Goal: Task Accomplishment & Management: Manage account settings

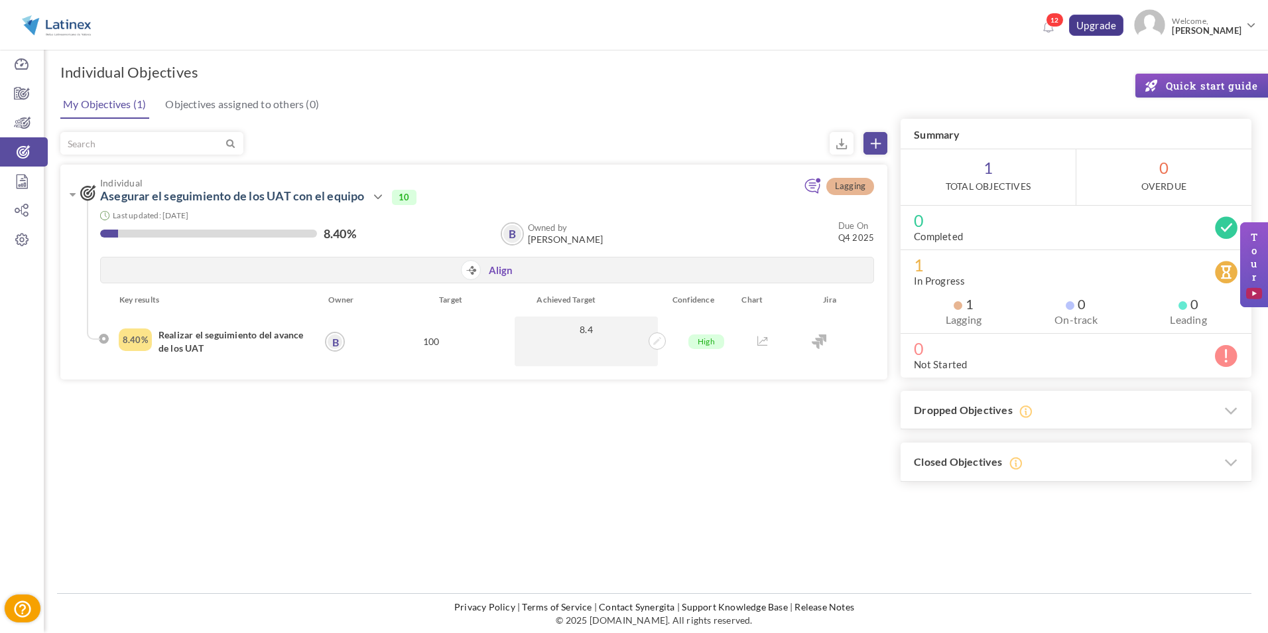
click at [1104, 25] on link "Upgrade" at bounding box center [1096, 25] width 55 height 21
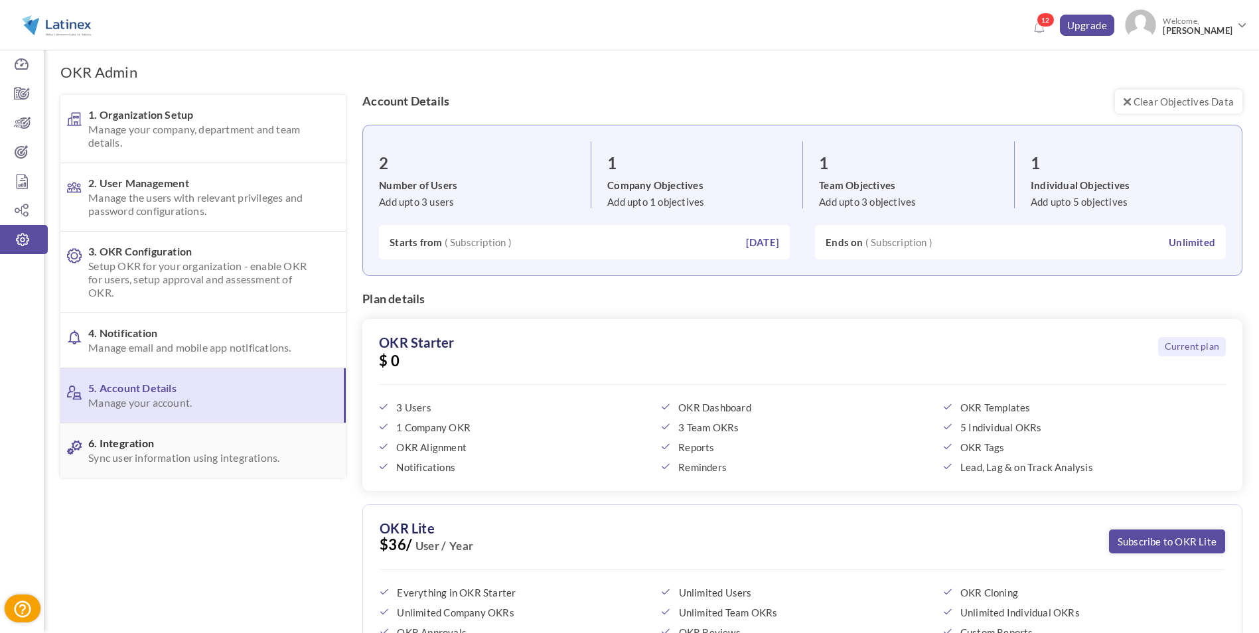
click at [267, 456] on span "Sync user information using integrations." at bounding box center [201, 457] width 226 height 13
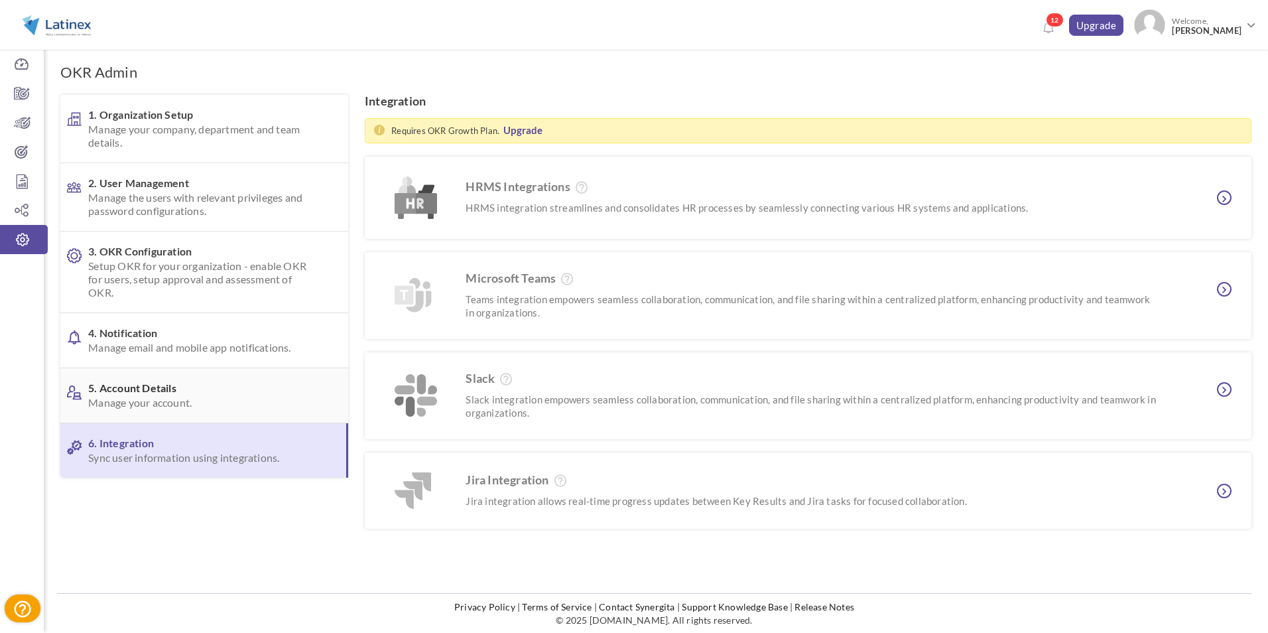
click at [226, 385] on span "5. Account Details Manage your account." at bounding box center [202, 395] width 228 height 28
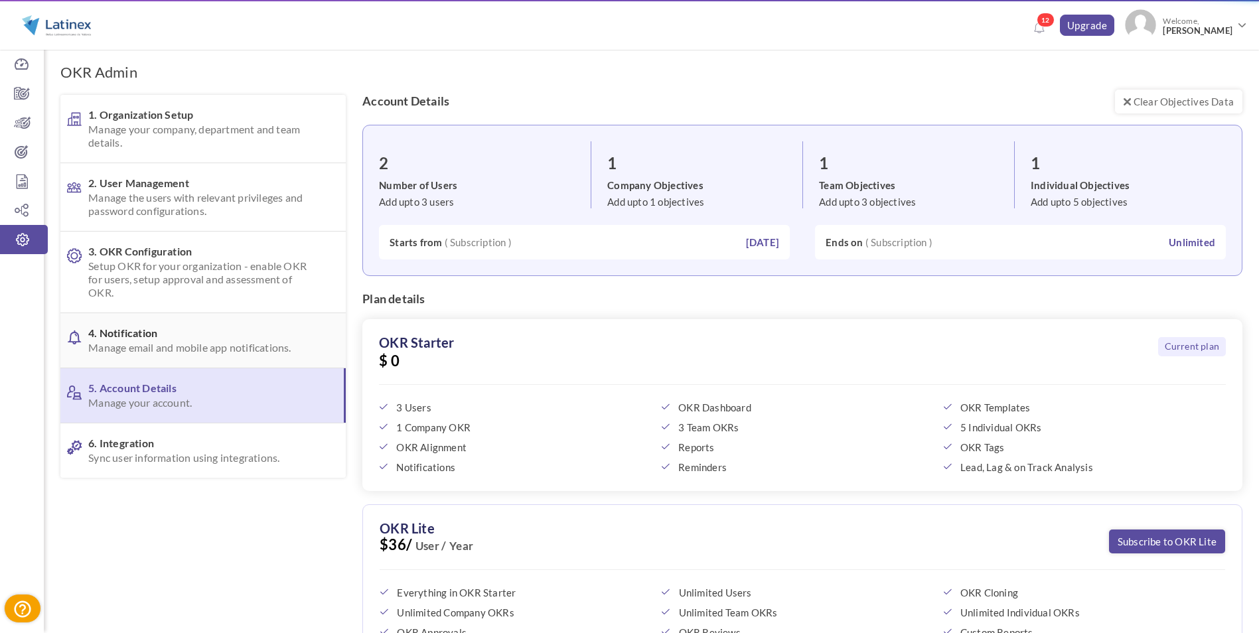
click at [218, 362] on link "4. Notification Manage email and mobile app notifications." at bounding box center [202, 340] width 285 height 54
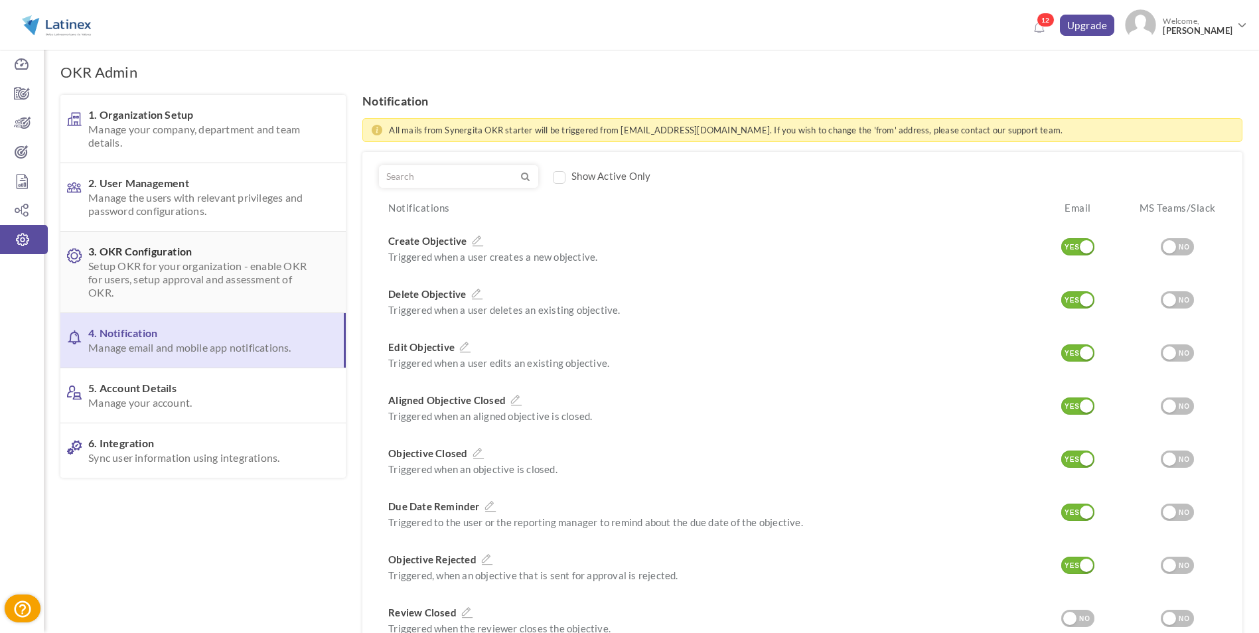
click at [191, 289] on span "Setup OKR for your organization - enable OKR for users, setup approval and asse…" at bounding box center [201, 279] width 226 height 40
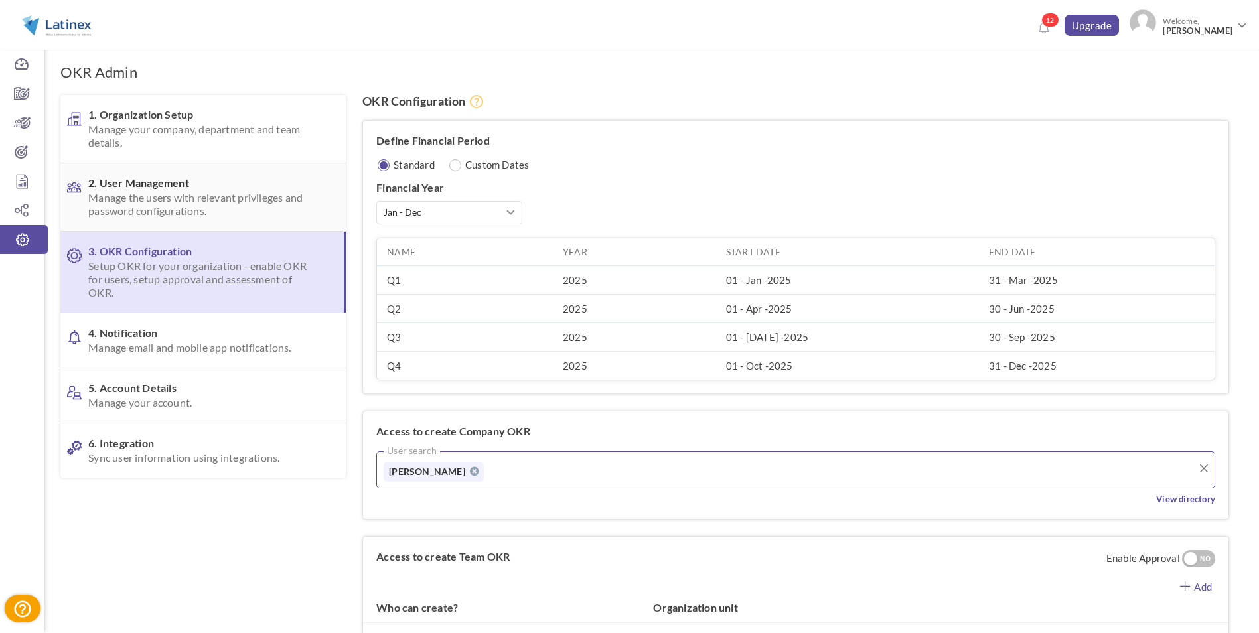
click at [184, 202] on span "Manage the users with relevant privileges and password configurations." at bounding box center [201, 204] width 226 height 27
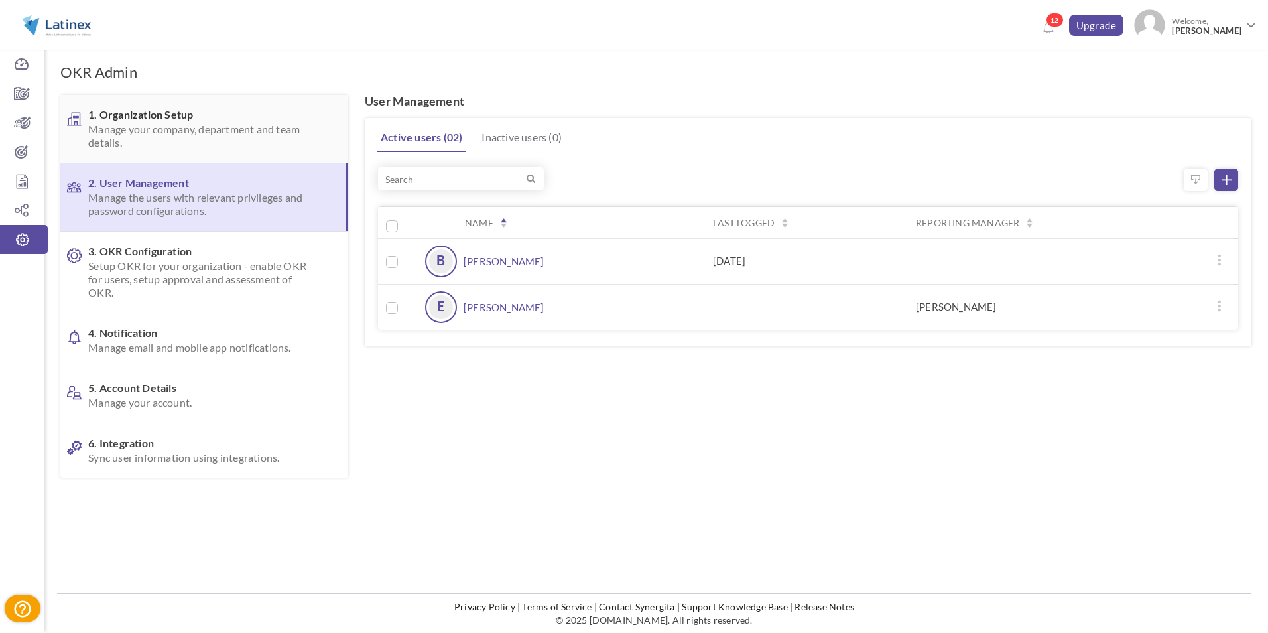
click at [167, 137] on span "Manage your company, department and team details." at bounding box center [202, 136] width 228 height 27
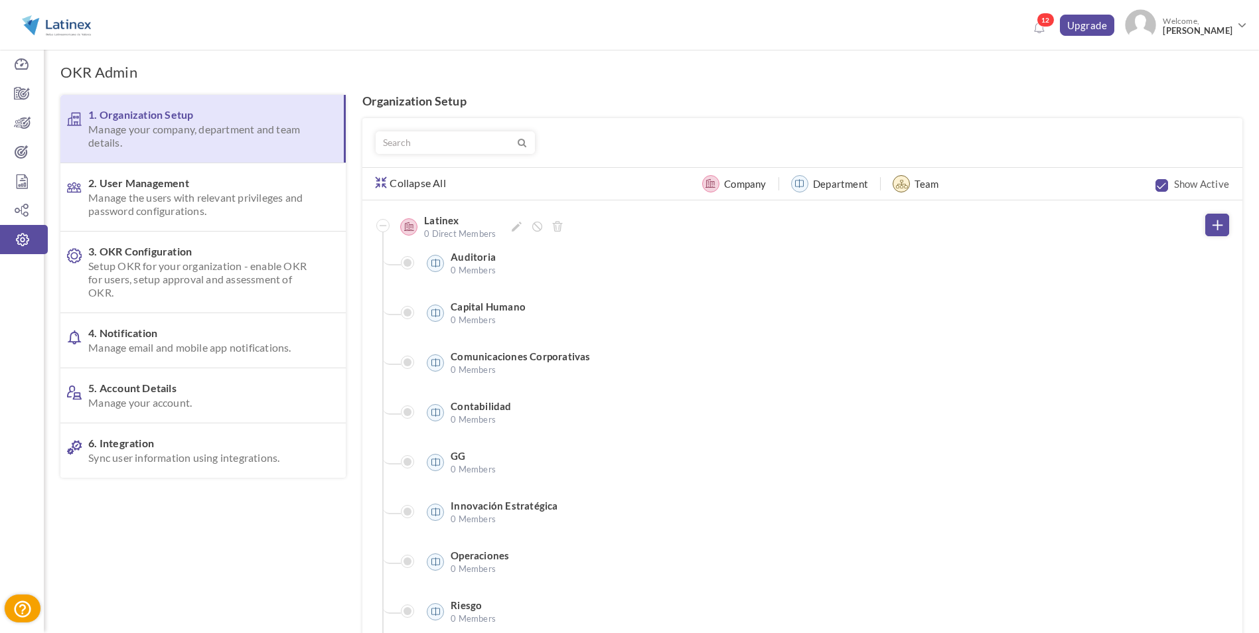
click at [385, 227] on span at bounding box center [382, 225] width 13 height 13
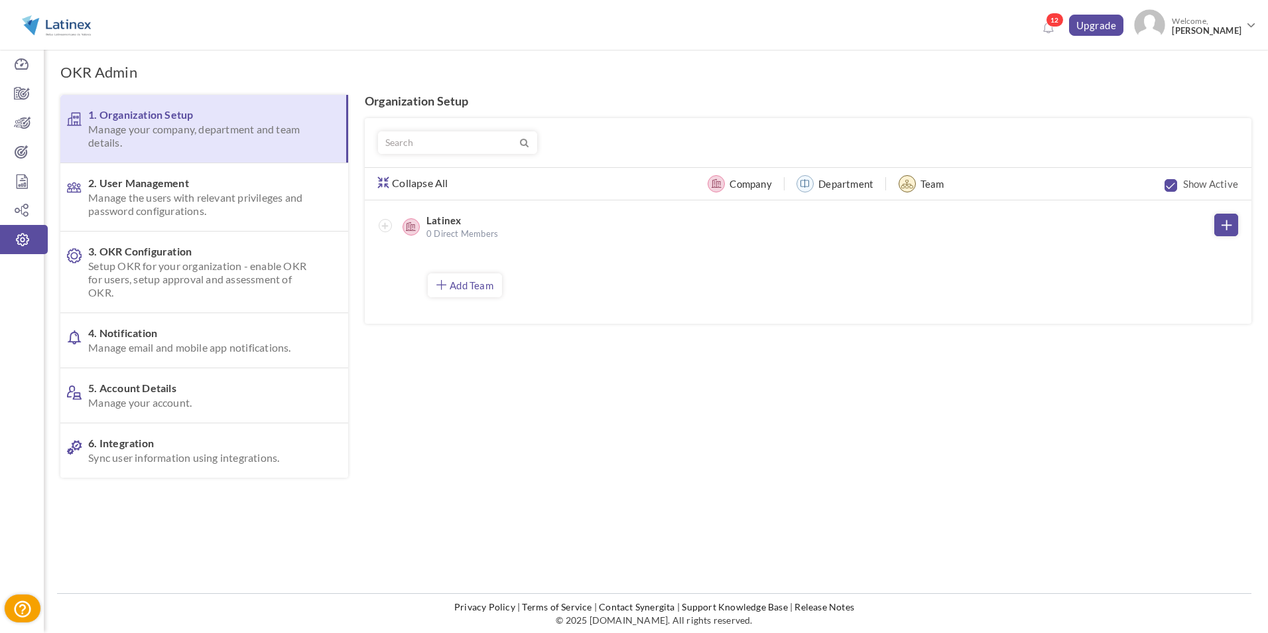
click at [517, 350] on div at bounding box center [656, 286] width 1192 height 383
click at [471, 293] on link "Add Team" at bounding box center [465, 285] width 74 height 24
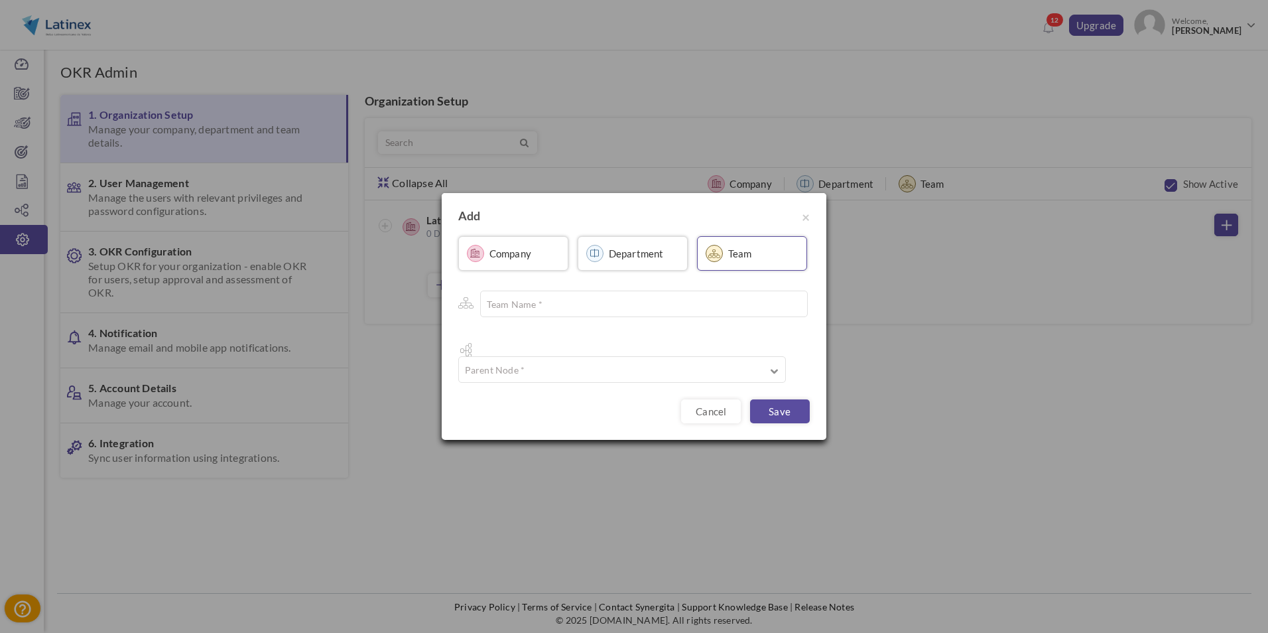
click at [498, 260] on label "Company" at bounding box center [511, 253] width 42 height 13
click at [804, 225] on span "×" at bounding box center [806, 216] width 8 height 17
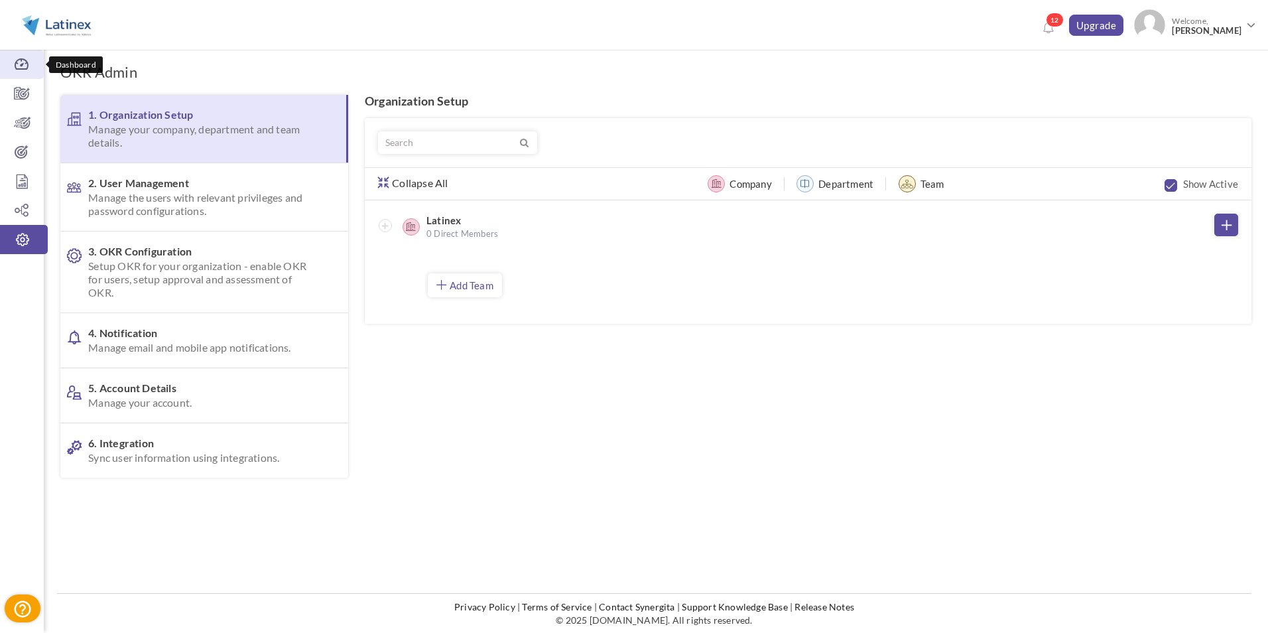
click at [22, 60] on icon at bounding box center [22, 64] width 44 height 13
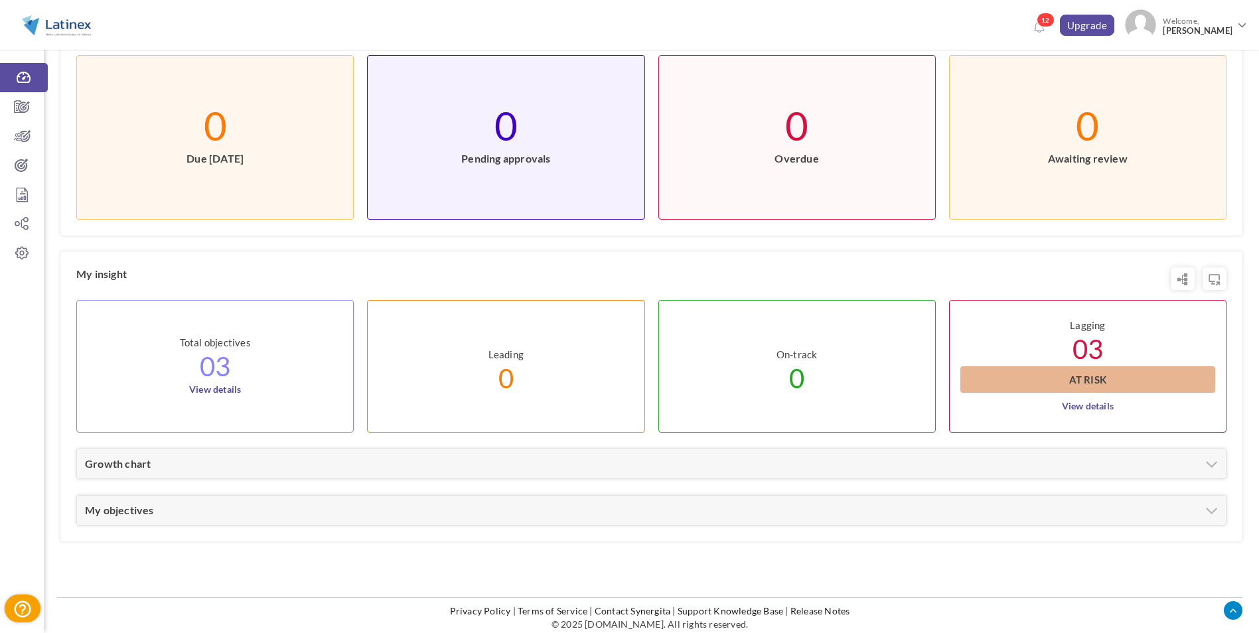
scroll to position [419, 0]
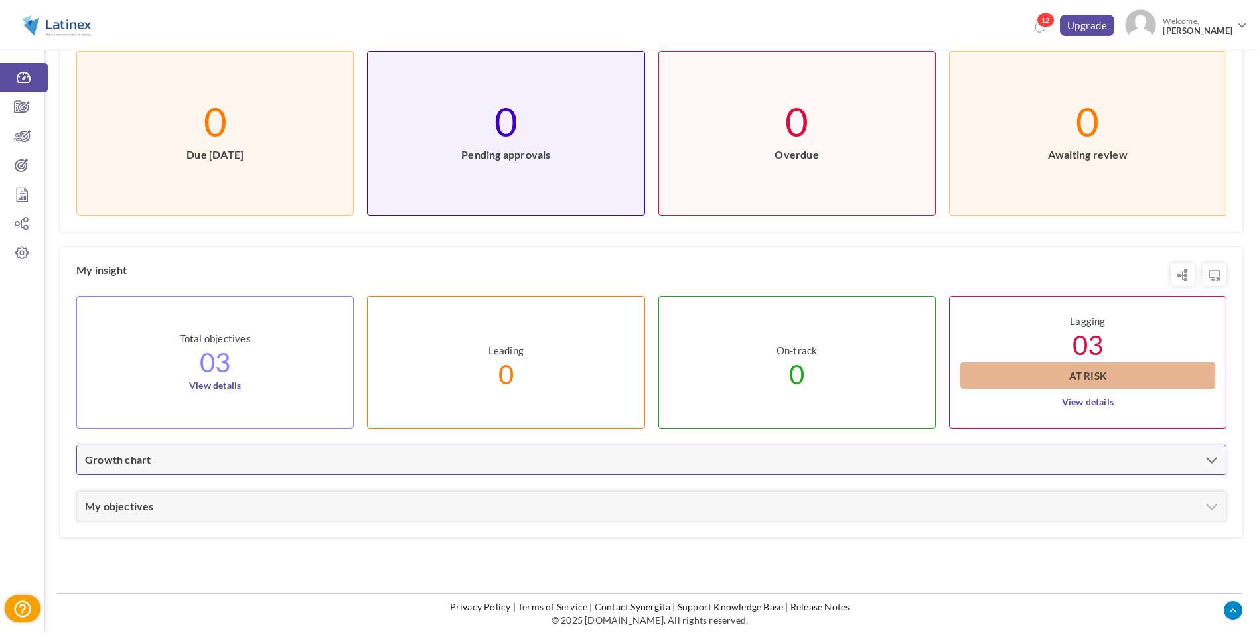
click at [1197, 462] on div "Growth chart" at bounding box center [651, 459] width 1148 height 29
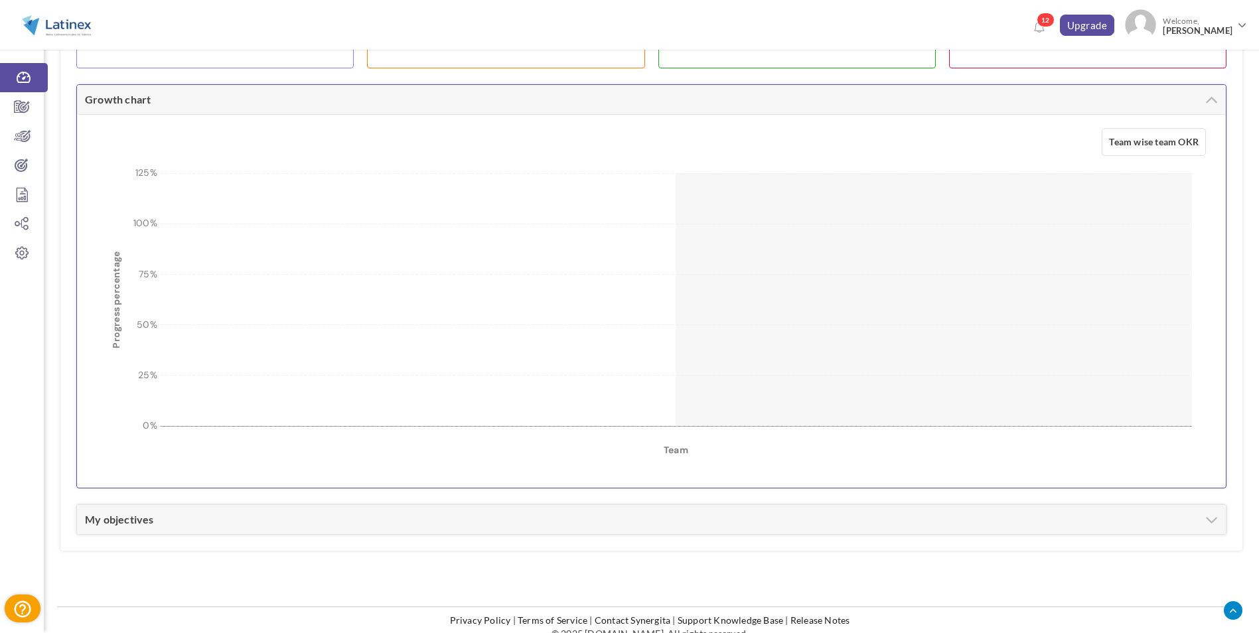
scroll to position [793, 0]
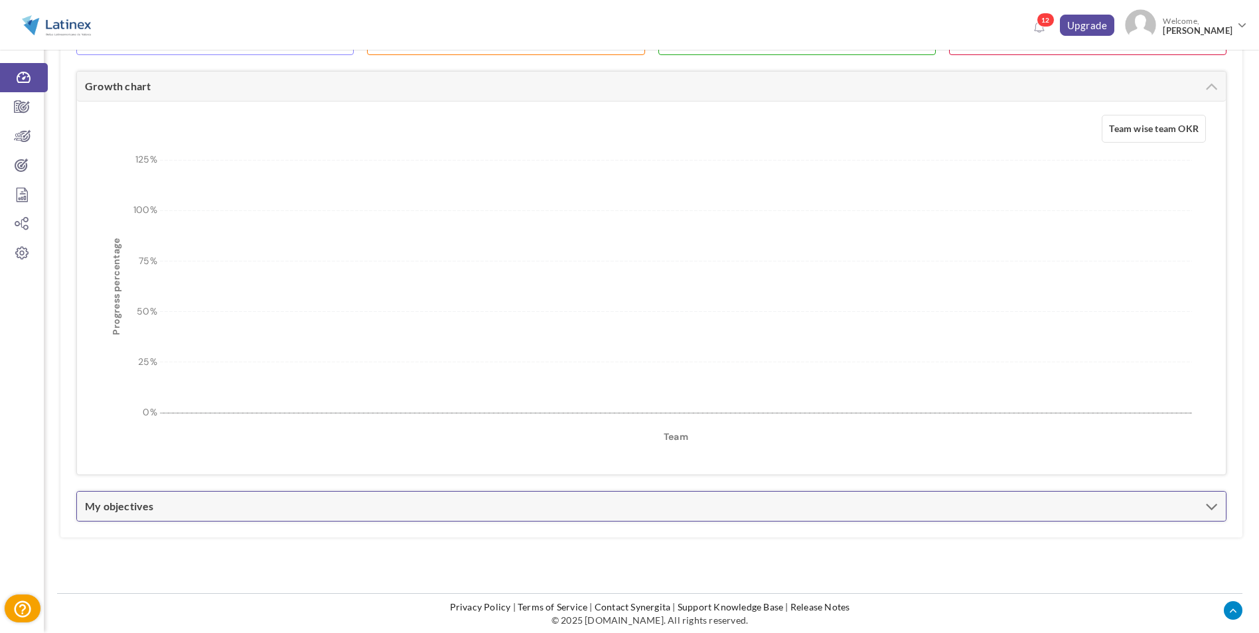
click at [717, 500] on div "My objectives" at bounding box center [651, 506] width 1148 height 29
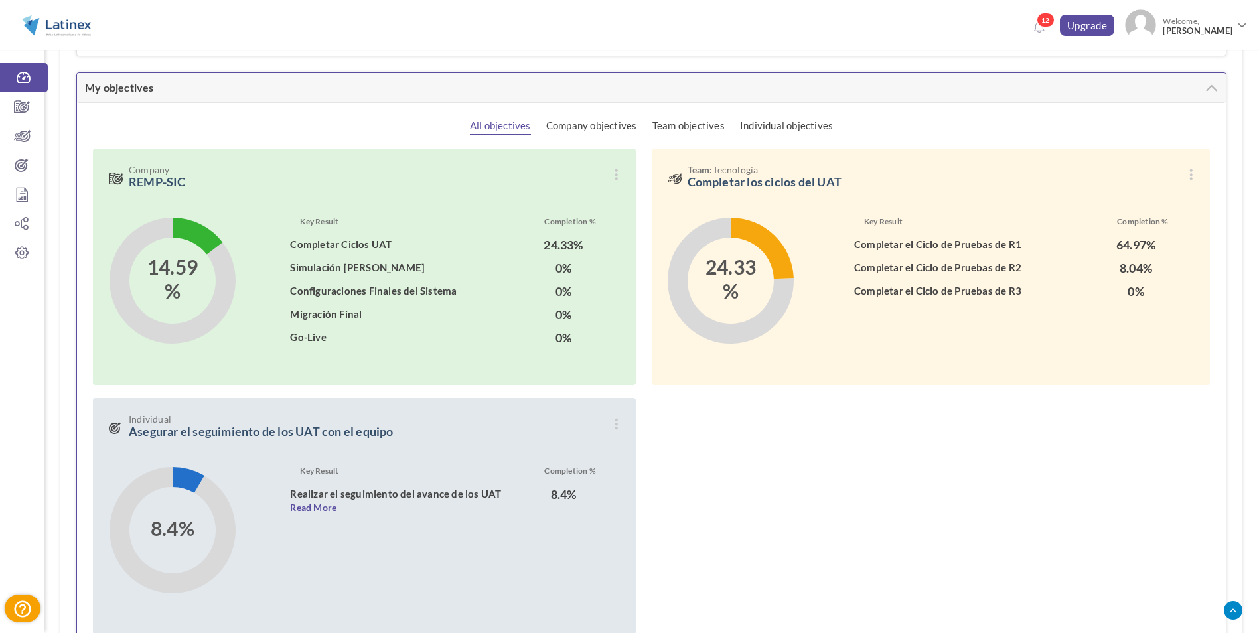
scroll to position [1191, 0]
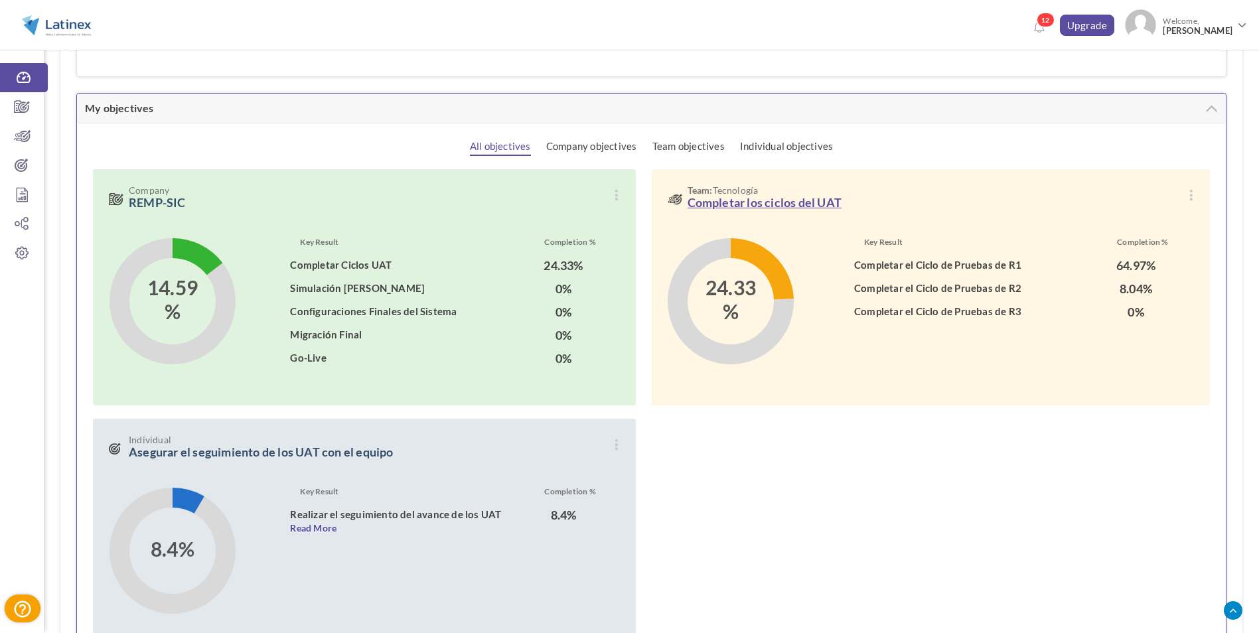
click at [795, 202] on link "Completar los ciclos del UAT" at bounding box center [764, 202] width 155 height 15
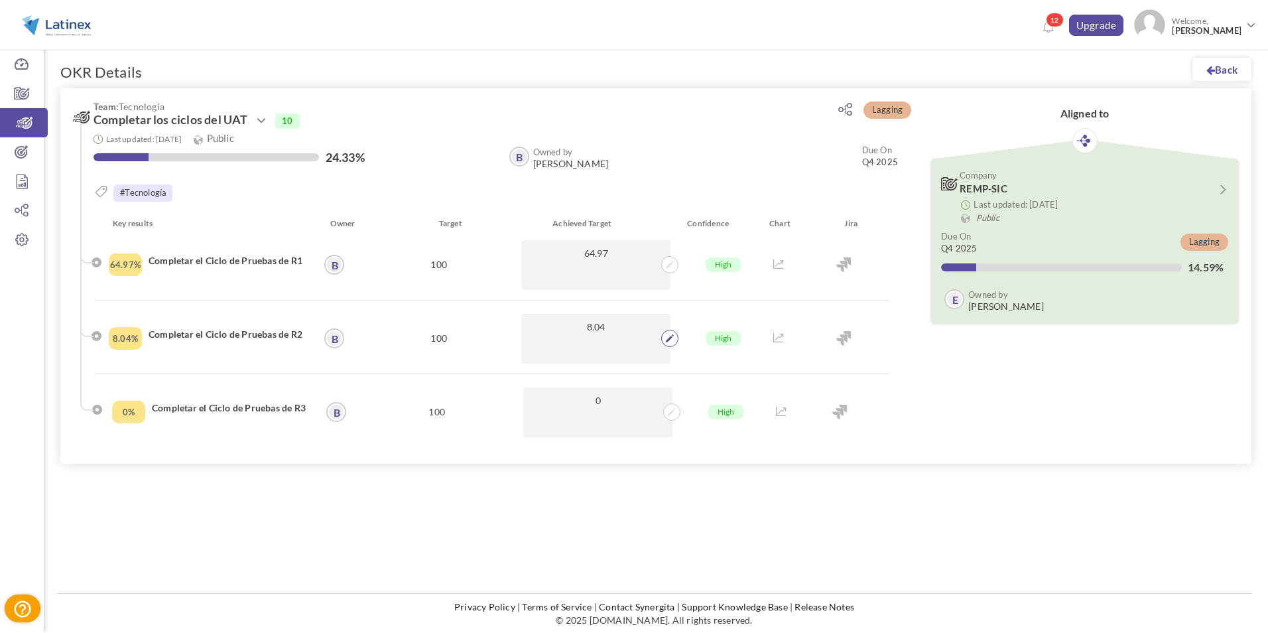
click at [677, 340] on span at bounding box center [669, 338] width 17 height 17
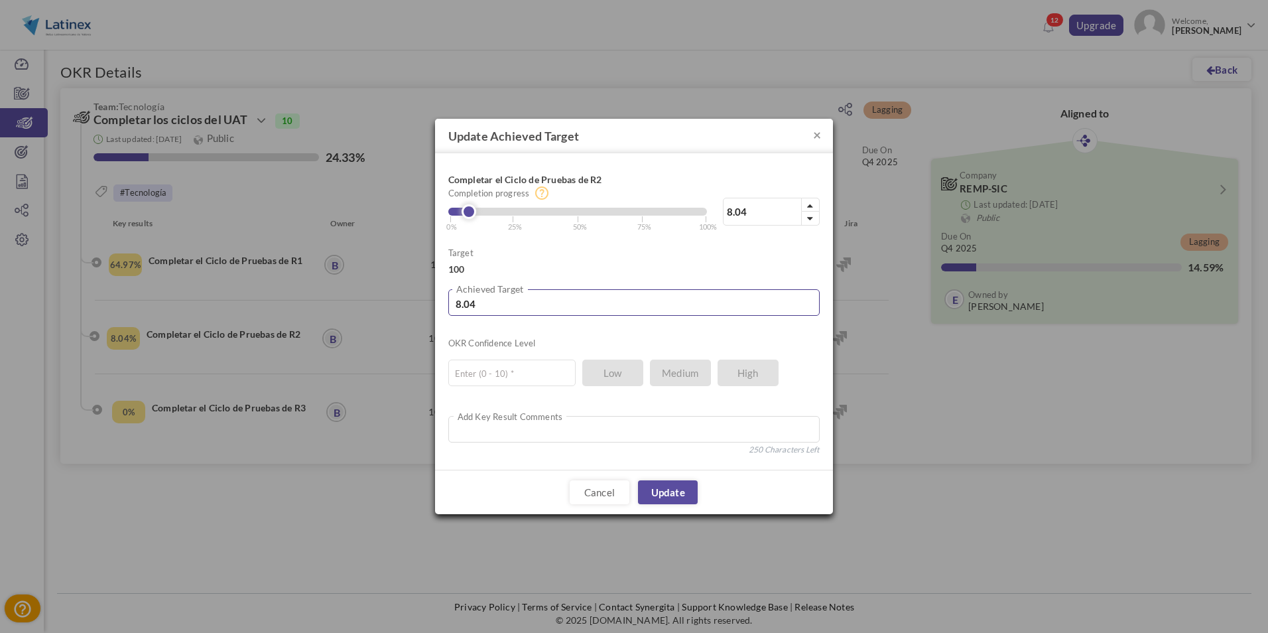
click at [514, 307] on input "8.04" at bounding box center [634, 302] width 372 height 27
click at [506, 306] on input "8.04" at bounding box center [634, 302] width 372 height 27
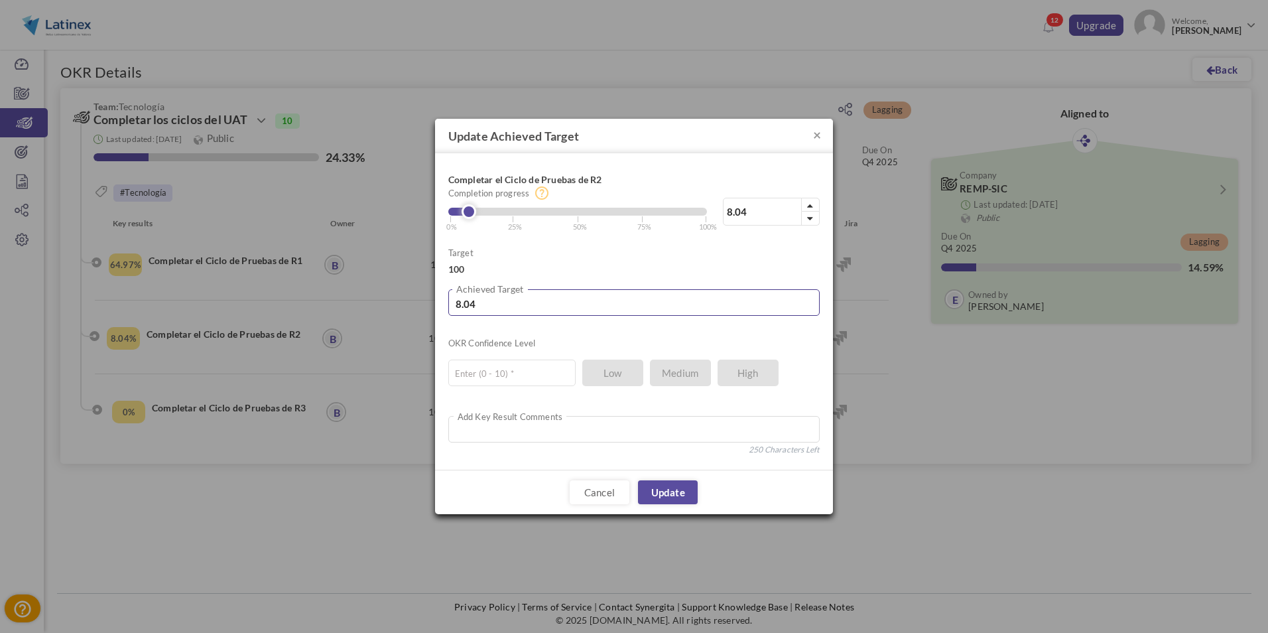
click at [504, 306] on input "8.04" at bounding box center [634, 302] width 372 height 27
type input "1"
type input "18"
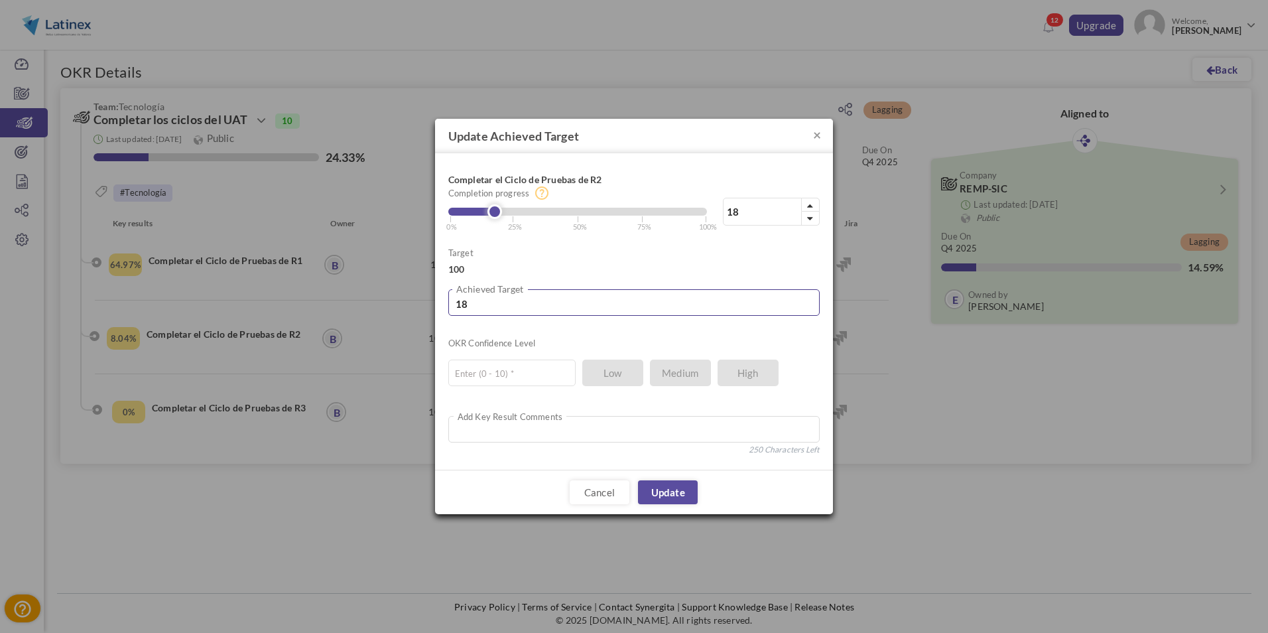
type input "18.7"
type input "18.75"
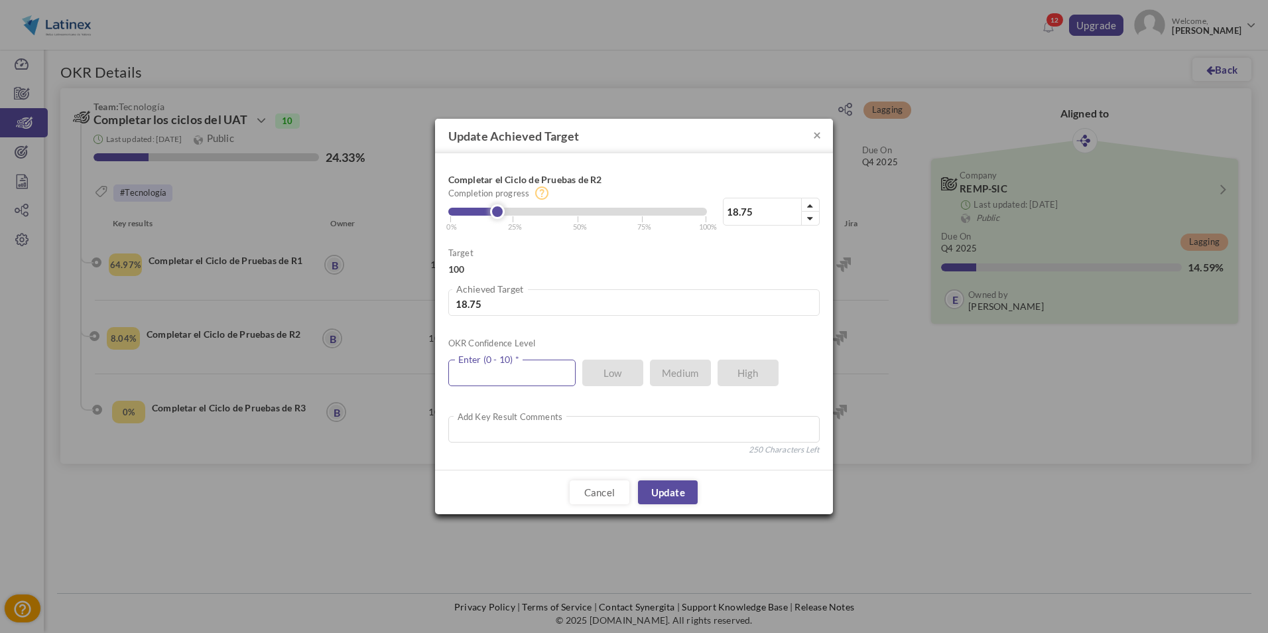
click at [504, 374] on input "text" at bounding box center [511, 373] width 127 height 27
type input "10"
click at [683, 492] on link "Update" at bounding box center [668, 492] width 60 height 24
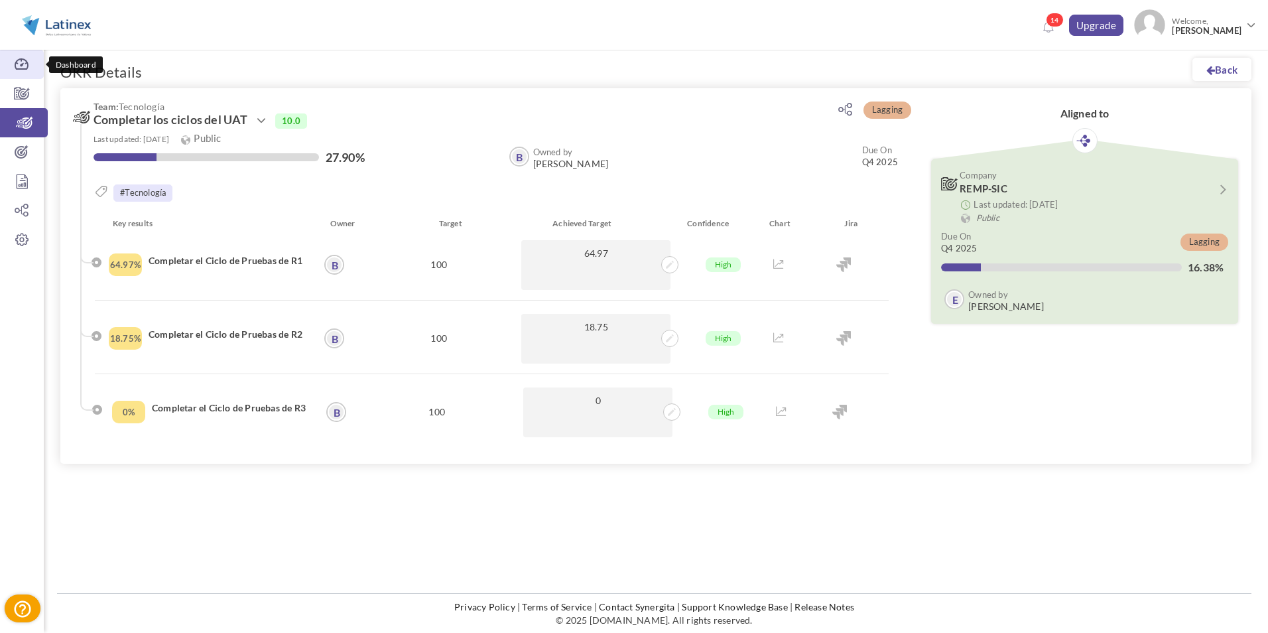
click at [23, 71] on link "Dashboard" at bounding box center [22, 64] width 44 height 29
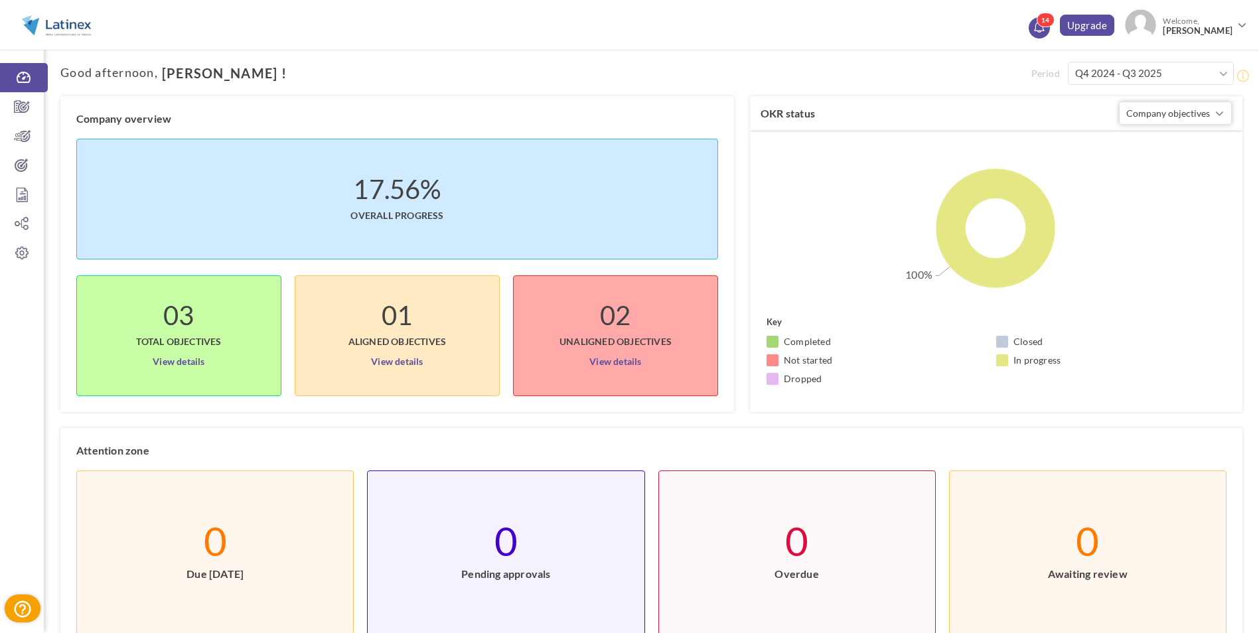
click at [1054, 25] on span "14" at bounding box center [1045, 20] width 18 height 15
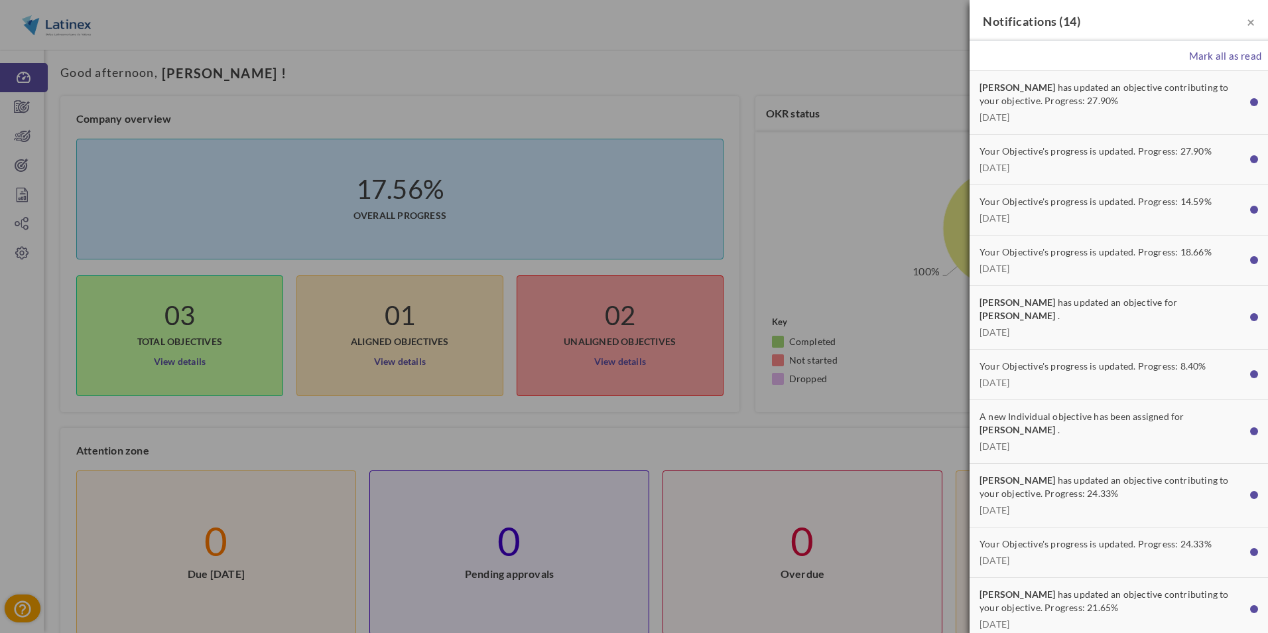
click at [1245, 21] on div "× Notifications ( 14 )" at bounding box center [1119, 20] width 299 height 41
click at [1247, 21] on span "×" at bounding box center [1251, 21] width 8 height 17
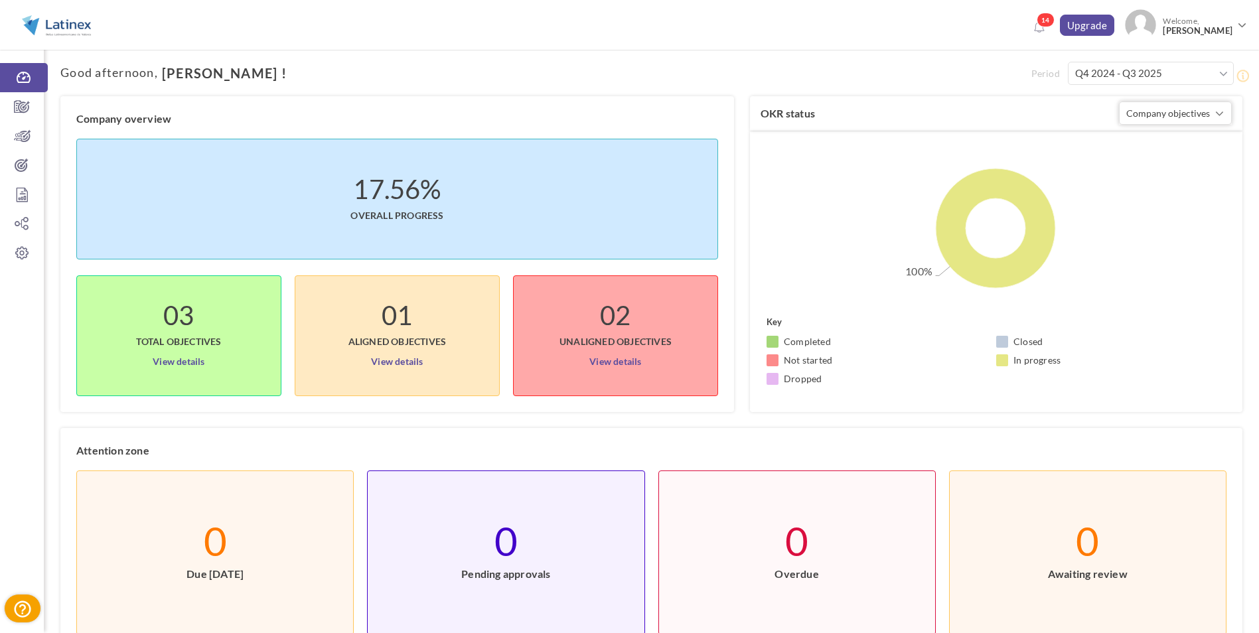
click at [460, 80] on div "Period Q4 2024 - Q3 2025 2027 Q1 Q2 Q3 Q4 2026 Q1 Q2 Q3 Q4 2025 Q1 Q2 Q3" at bounding box center [651, 544] width 1215 height 1016
click at [33, 138] on icon at bounding box center [22, 135] width 44 height 13
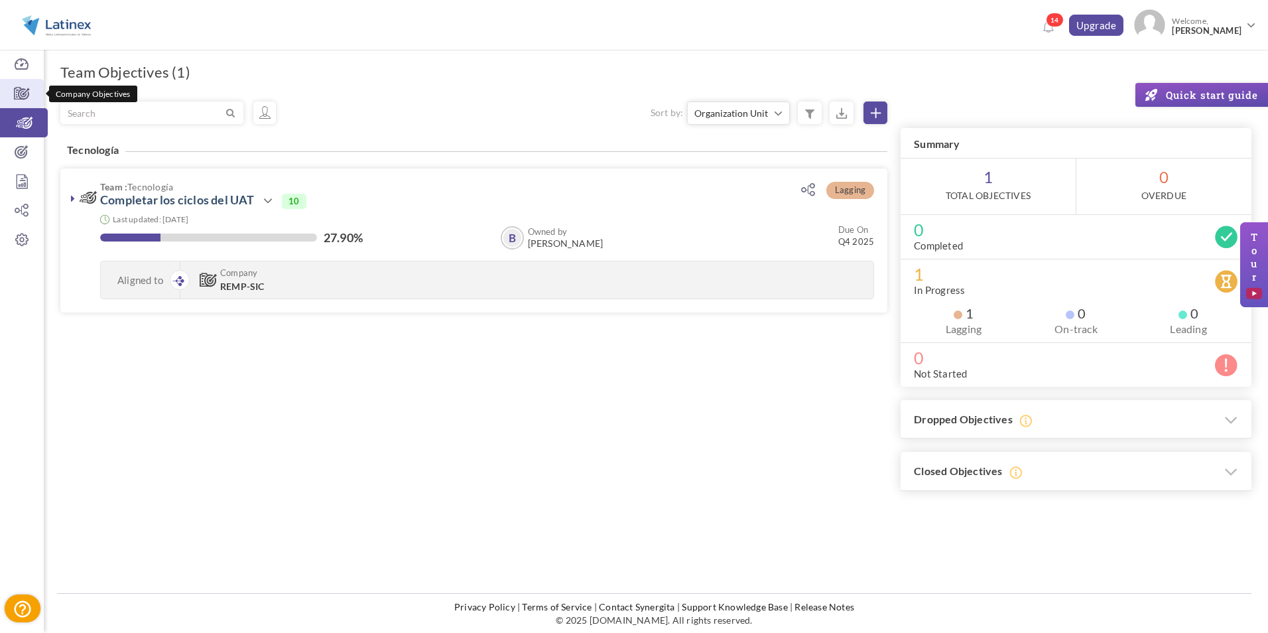
click at [23, 103] on link "Company Objectives" at bounding box center [22, 93] width 44 height 29
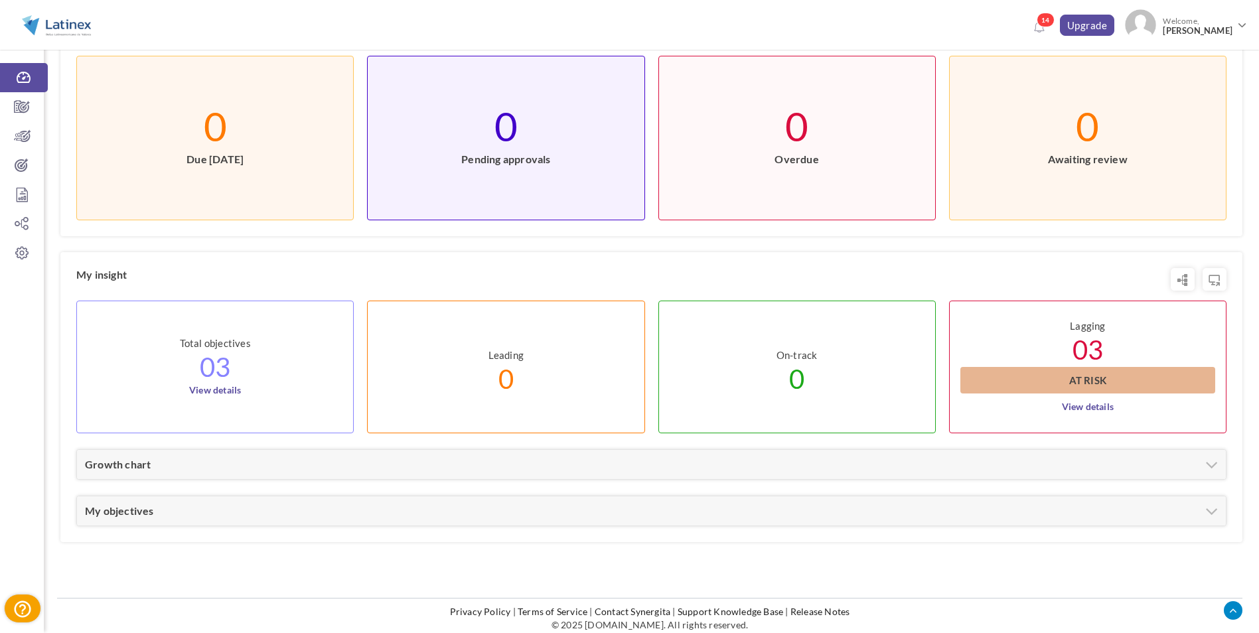
scroll to position [419, 0]
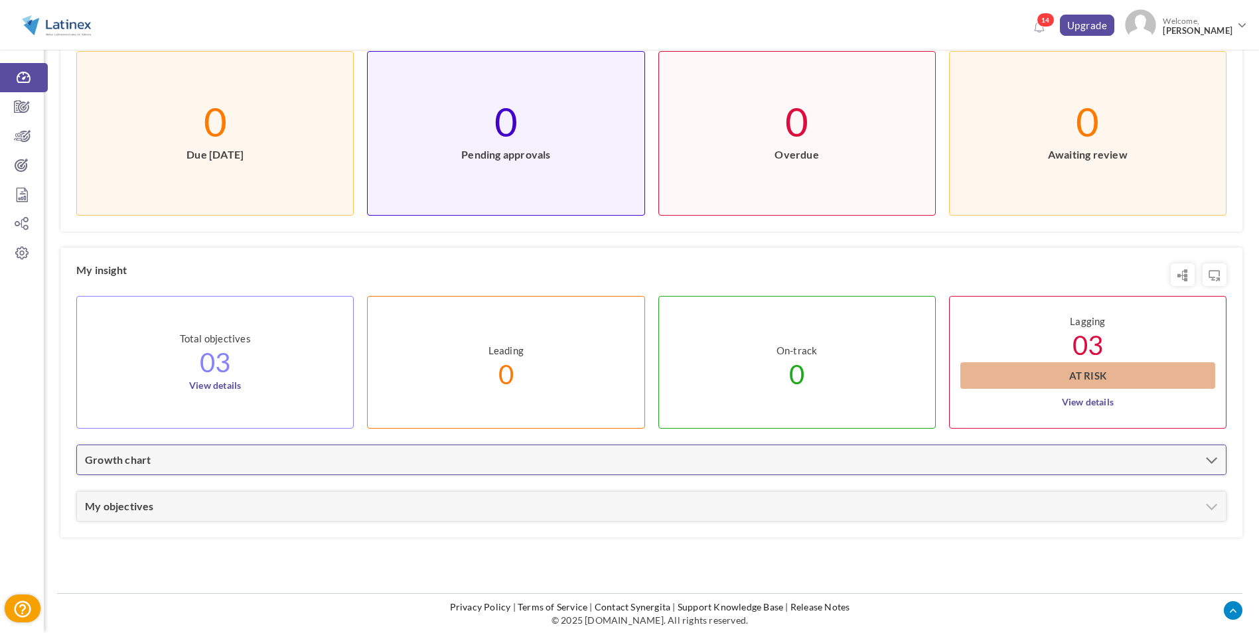
click at [247, 464] on div "Growth chart" at bounding box center [651, 459] width 1148 height 29
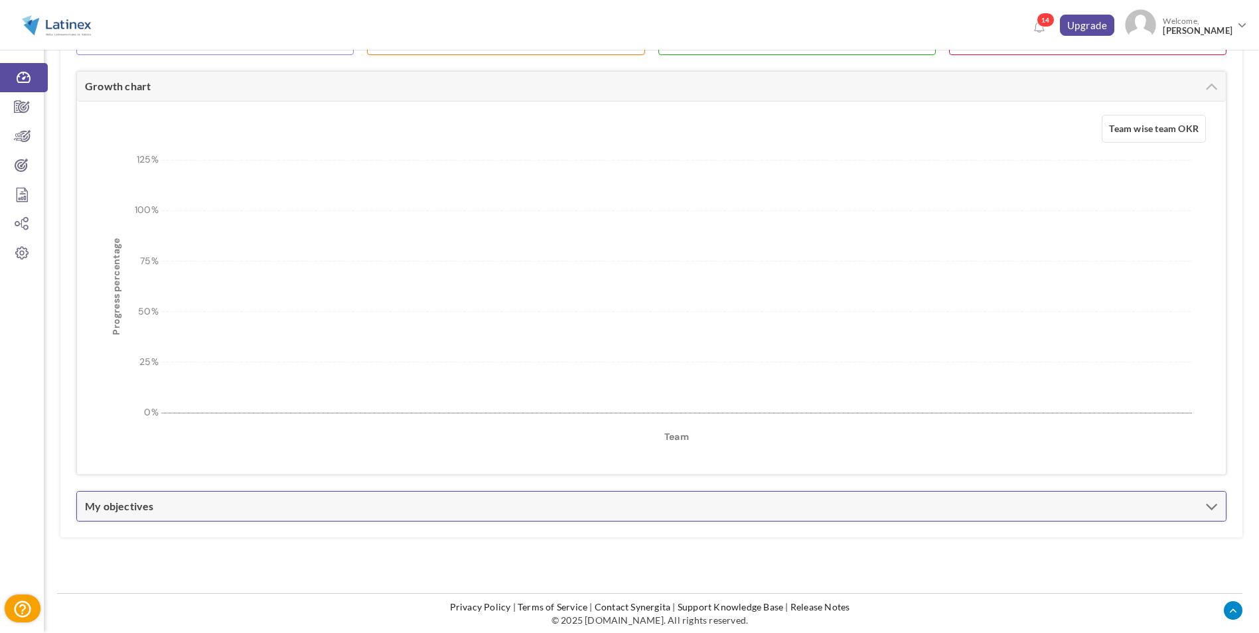
click at [514, 510] on div "My objectives" at bounding box center [651, 506] width 1148 height 29
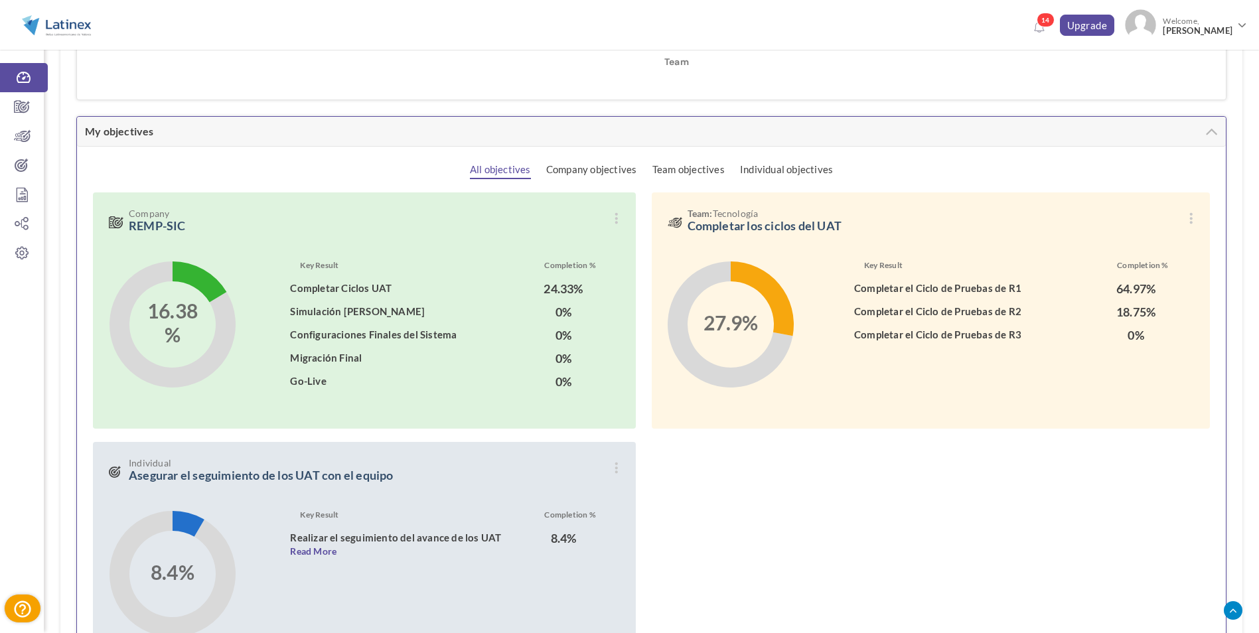
scroll to position [1257, 0]
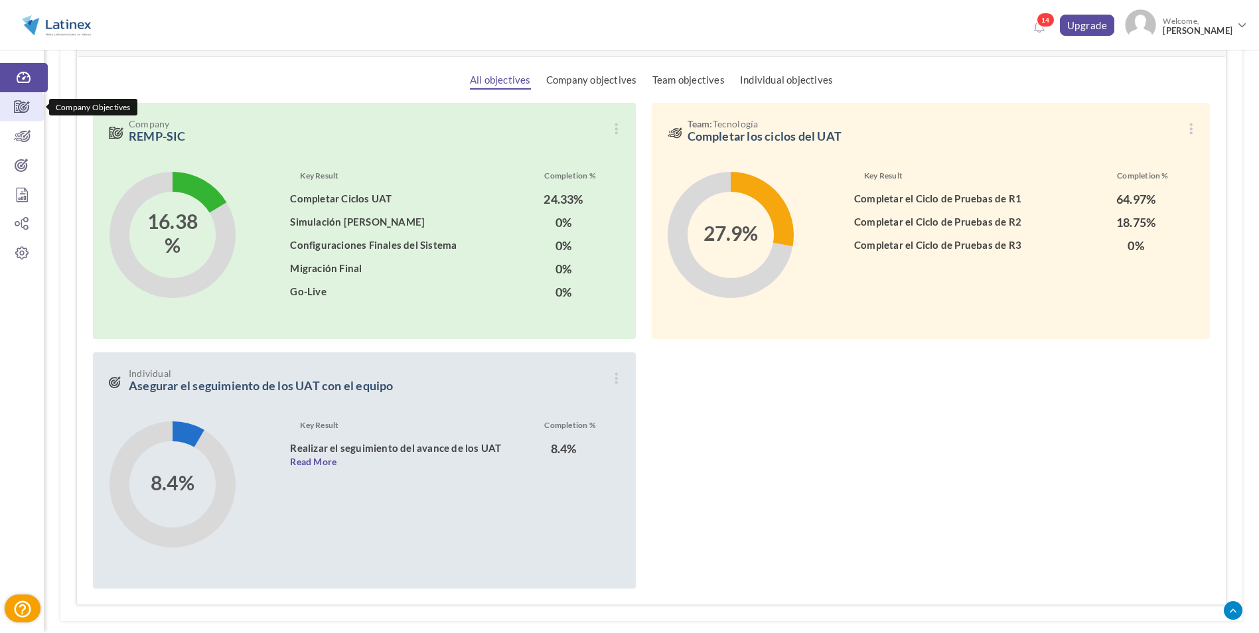
click at [17, 104] on icon at bounding box center [22, 106] width 44 height 13
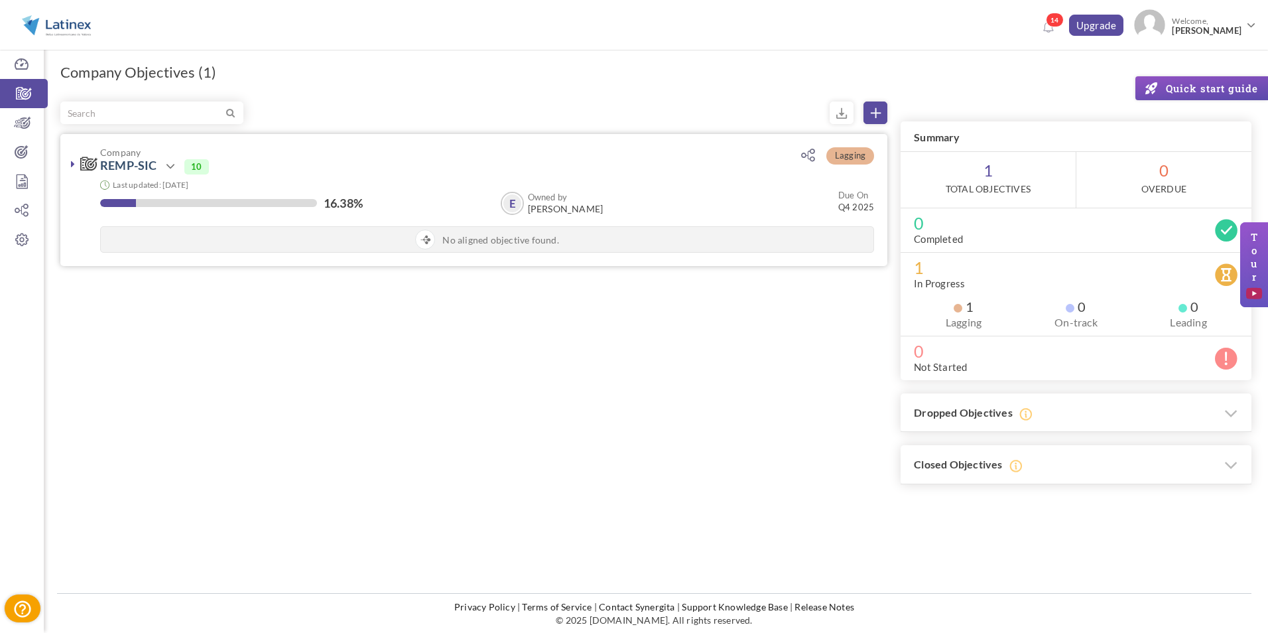
click at [73, 161] on icon at bounding box center [73, 164] width 4 height 11
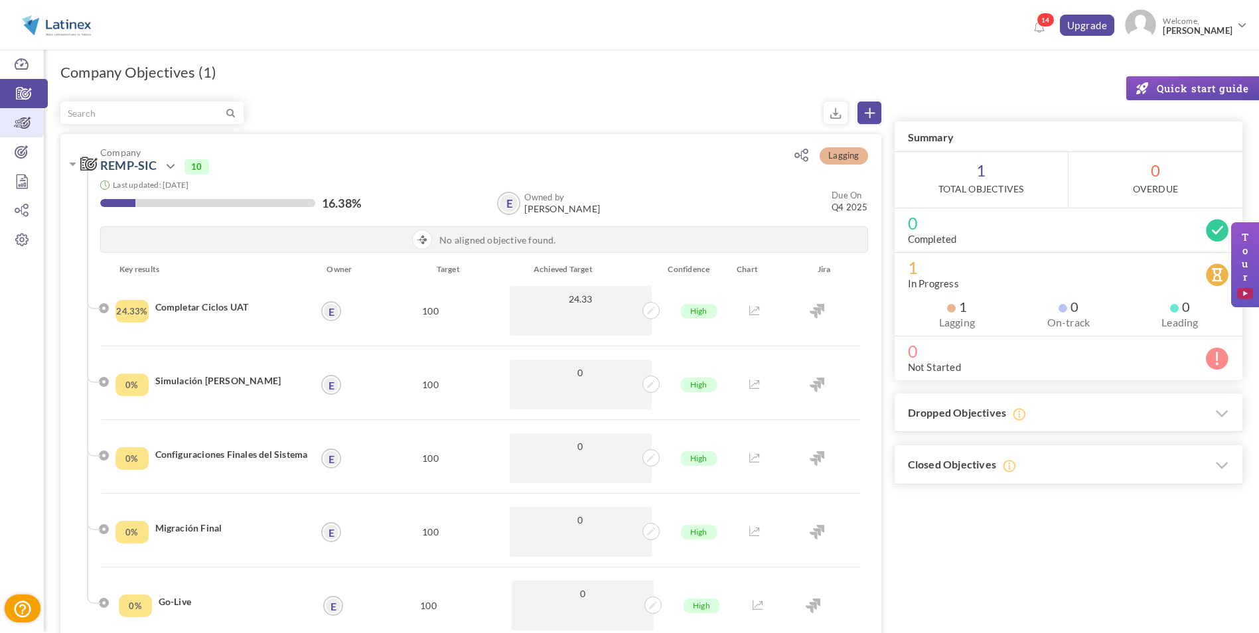
click at [28, 113] on link "Team Objectives" at bounding box center [22, 122] width 44 height 29
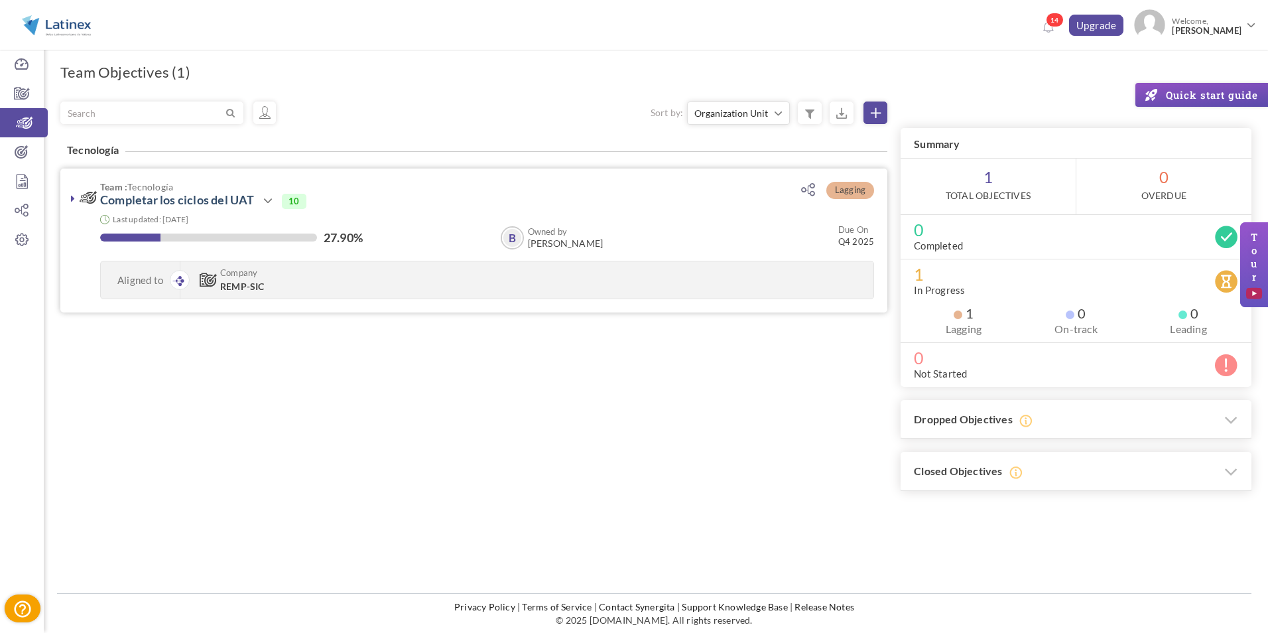
click at [71, 196] on icon at bounding box center [73, 198] width 4 height 11
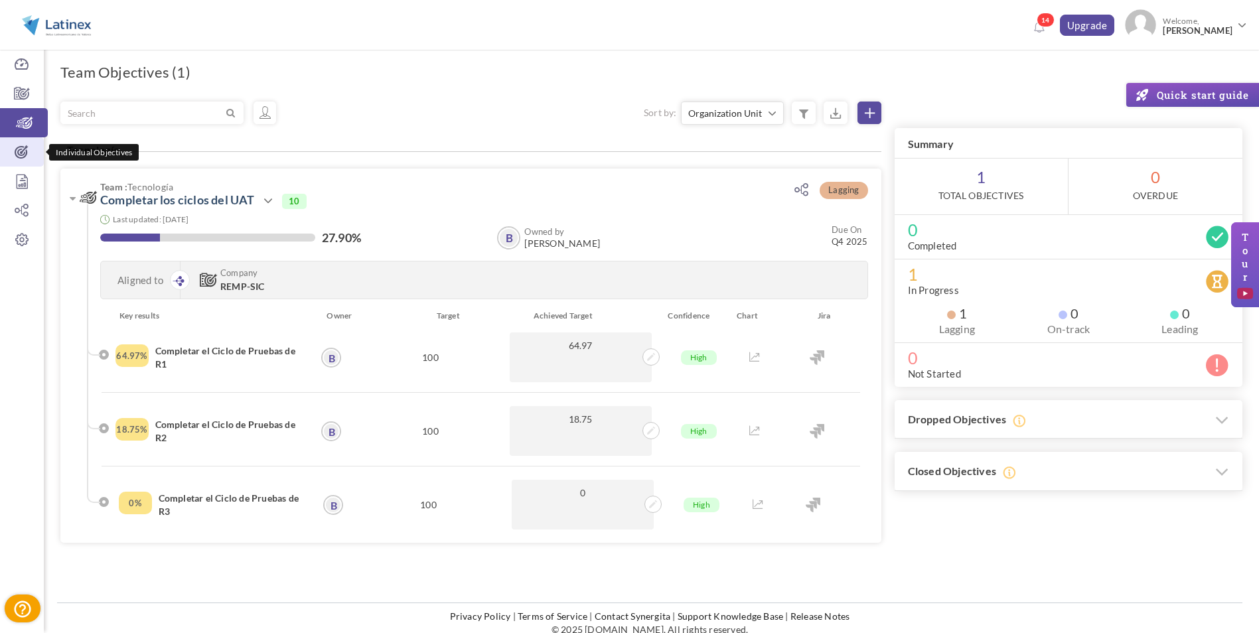
click at [27, 155] on icon at bounding box center [22, 151] width 44 height 13
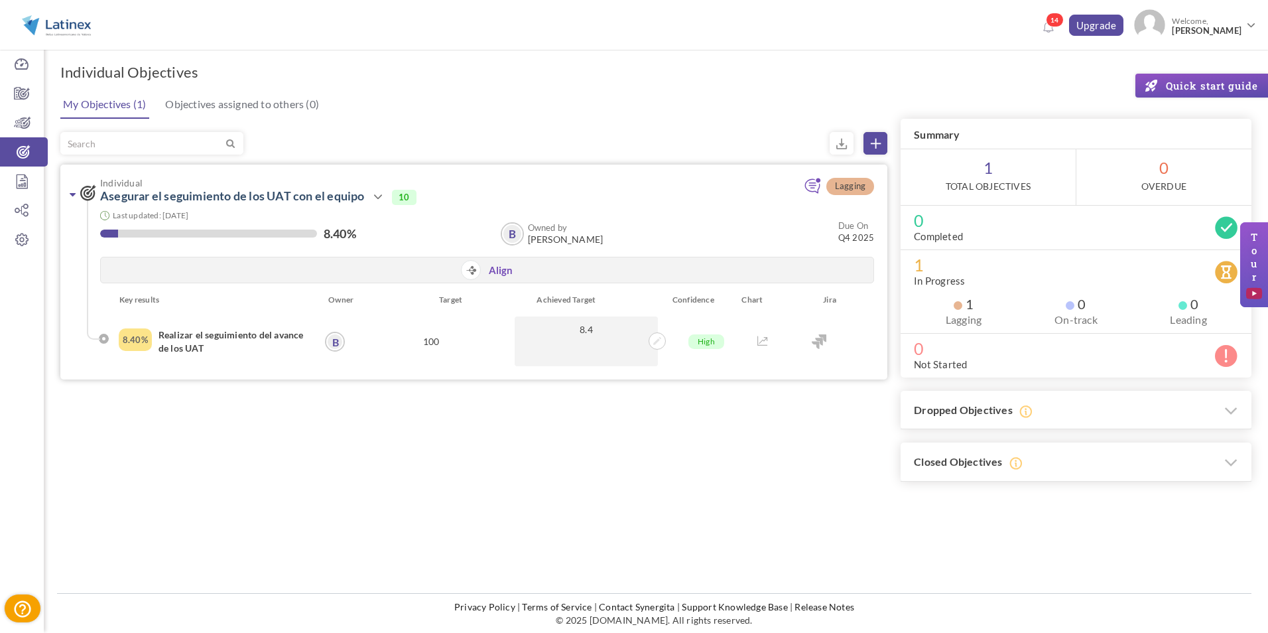
click at [78, 196] on link at bounding box center [72, 194] width 13 height 13
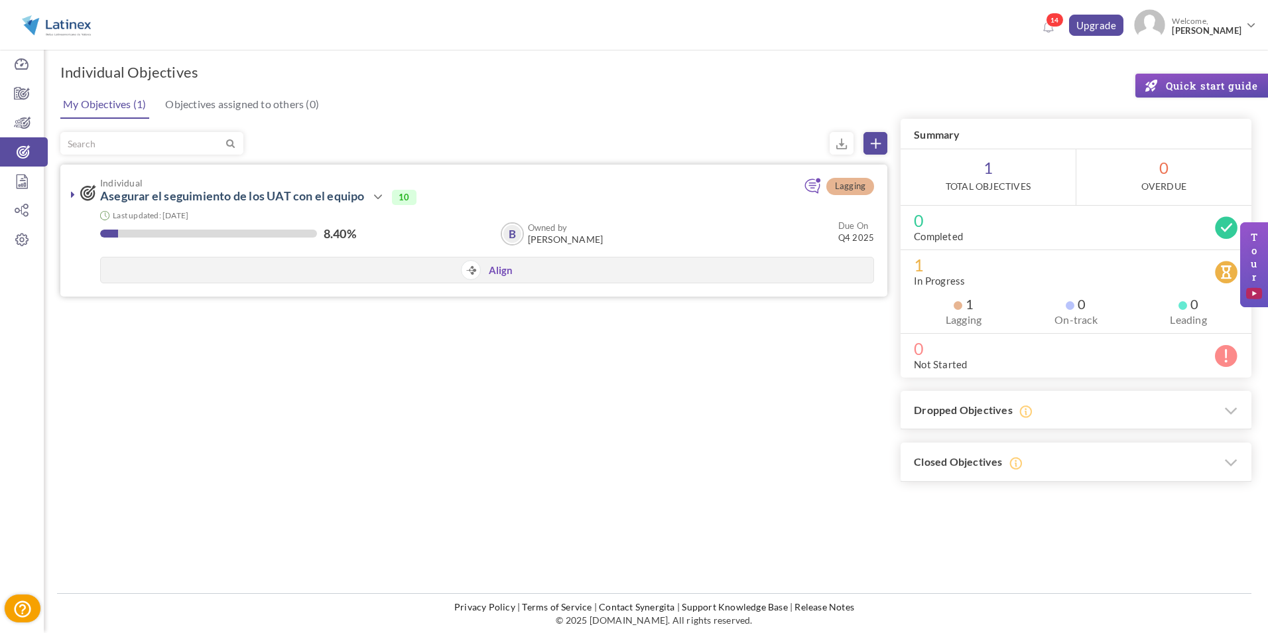
click at [76, 196] on link at bounding box center [72, 194] width 13 height 13
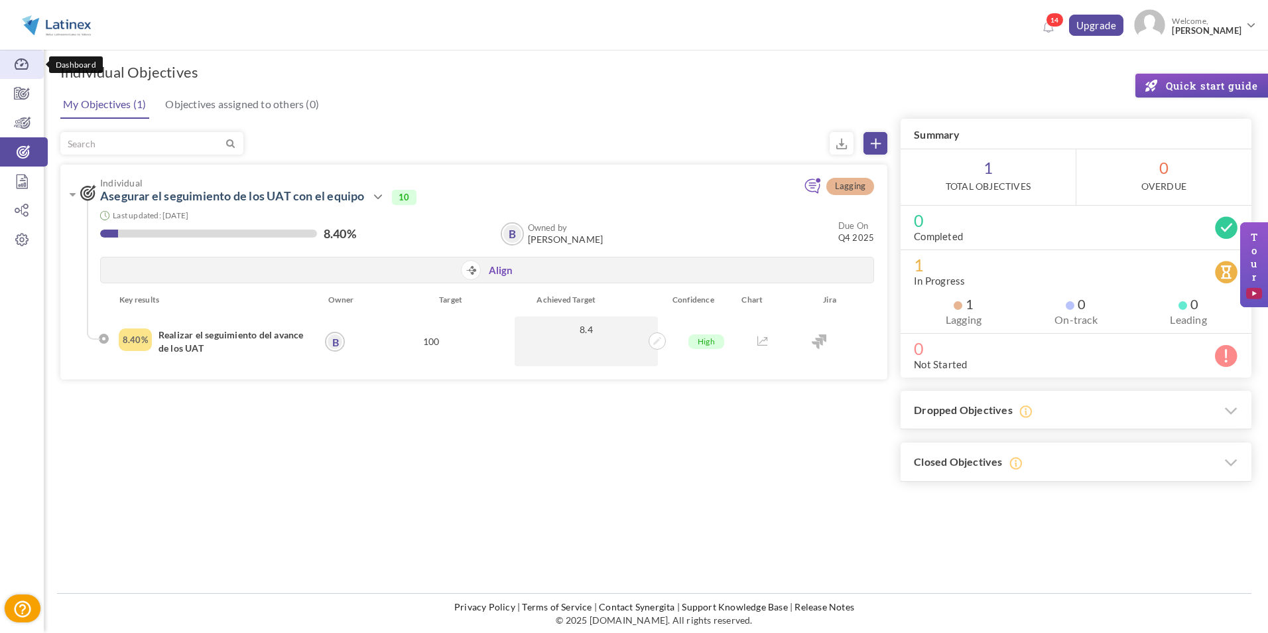
click at [13, 76] on link "Dashboard" at bounding box center [22, 64] width 44 height 29
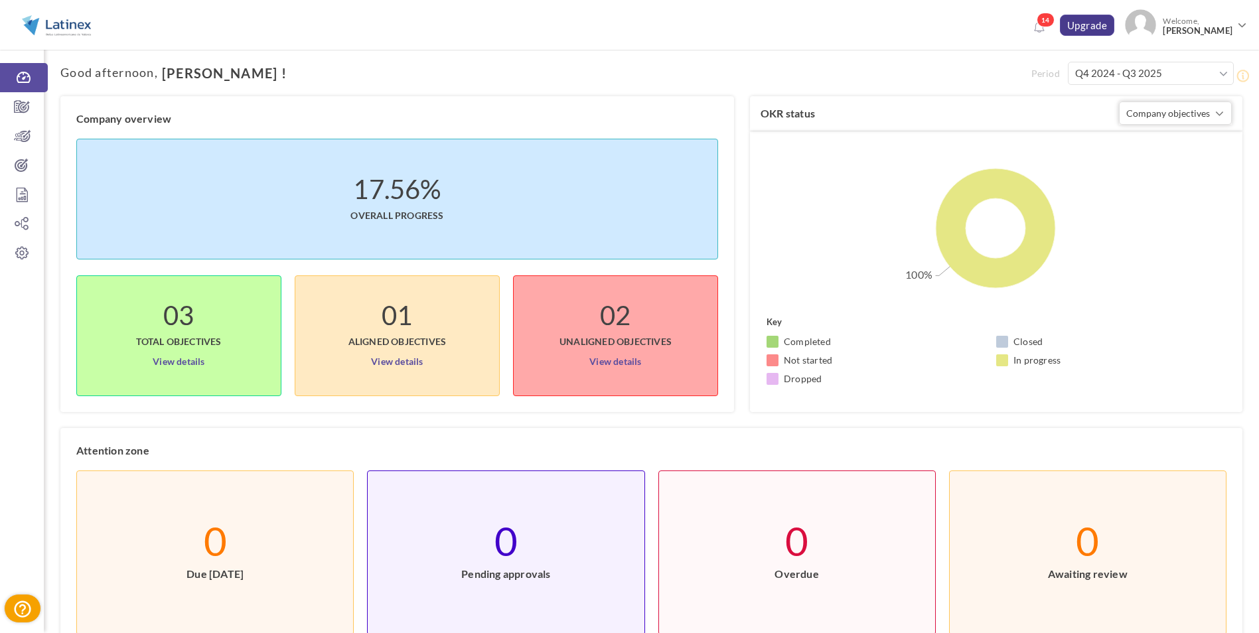
click at [1102, 31] on link "Upgrade" at bounding box center [1087, 25] width 55 height 21
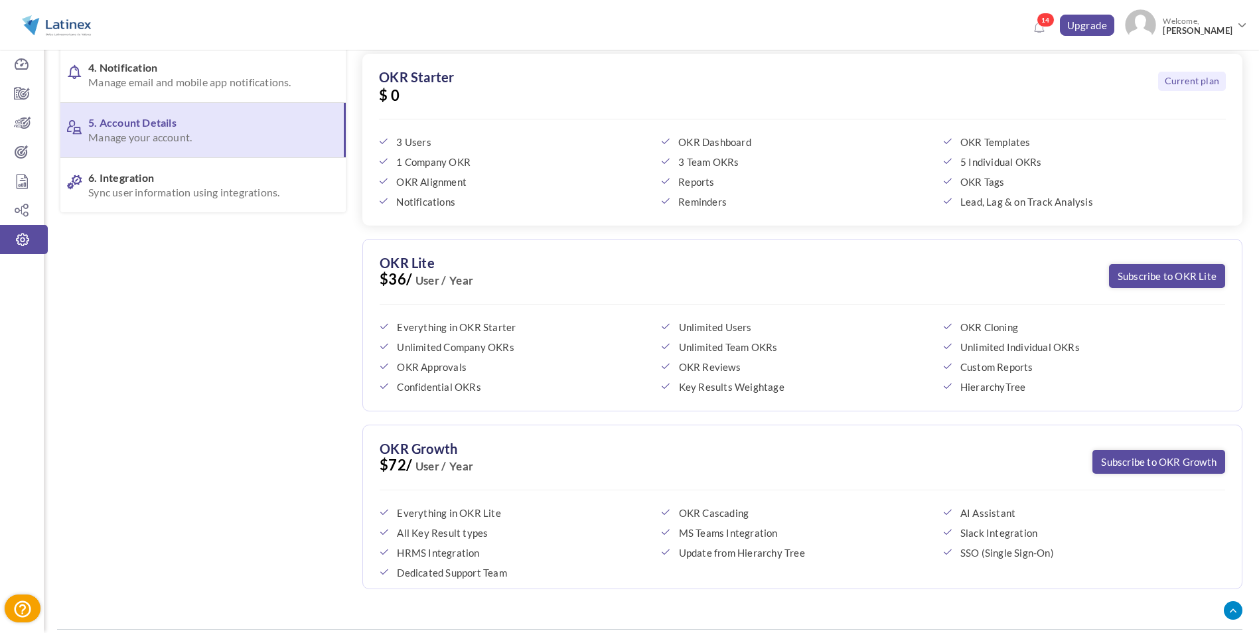
scroll to position [301, 0]
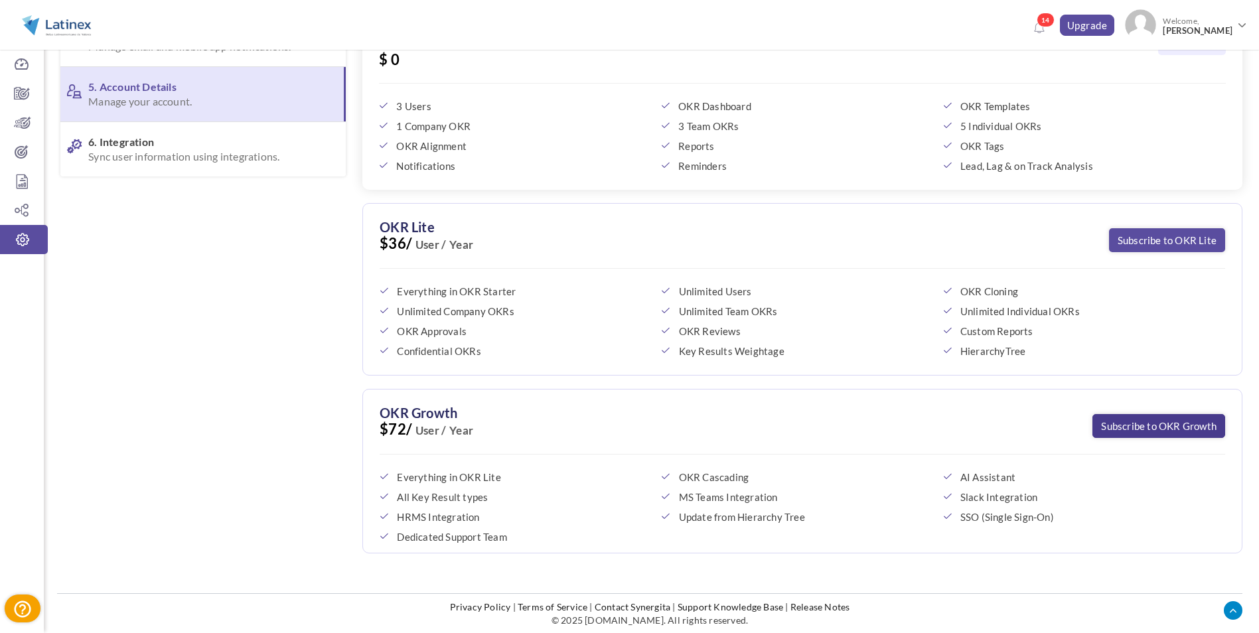
click at [1121, 429] on link "Subscribe to OKR Growth" at bounding box center [1158, 426] width 133 height 24
click at [25, 90] on icon at bounding box center [22, 93] width 44 height 13
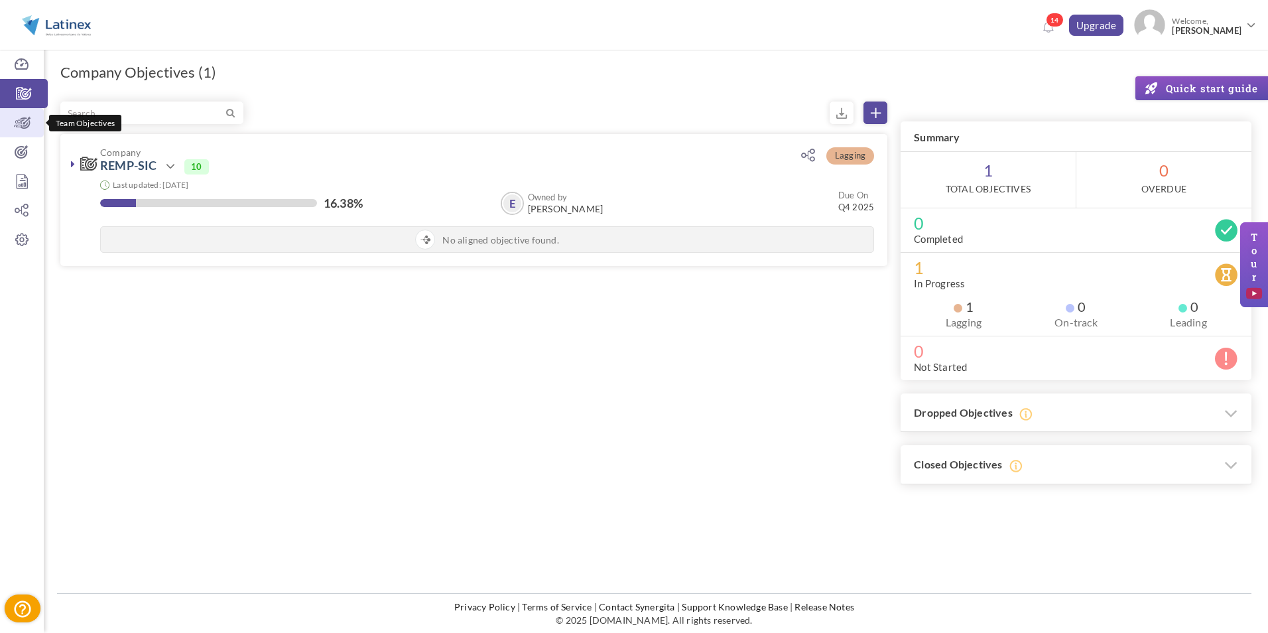
click at [21, 133] on link "Team Objectives" at bounding box center [22, 122] width 44 height 29
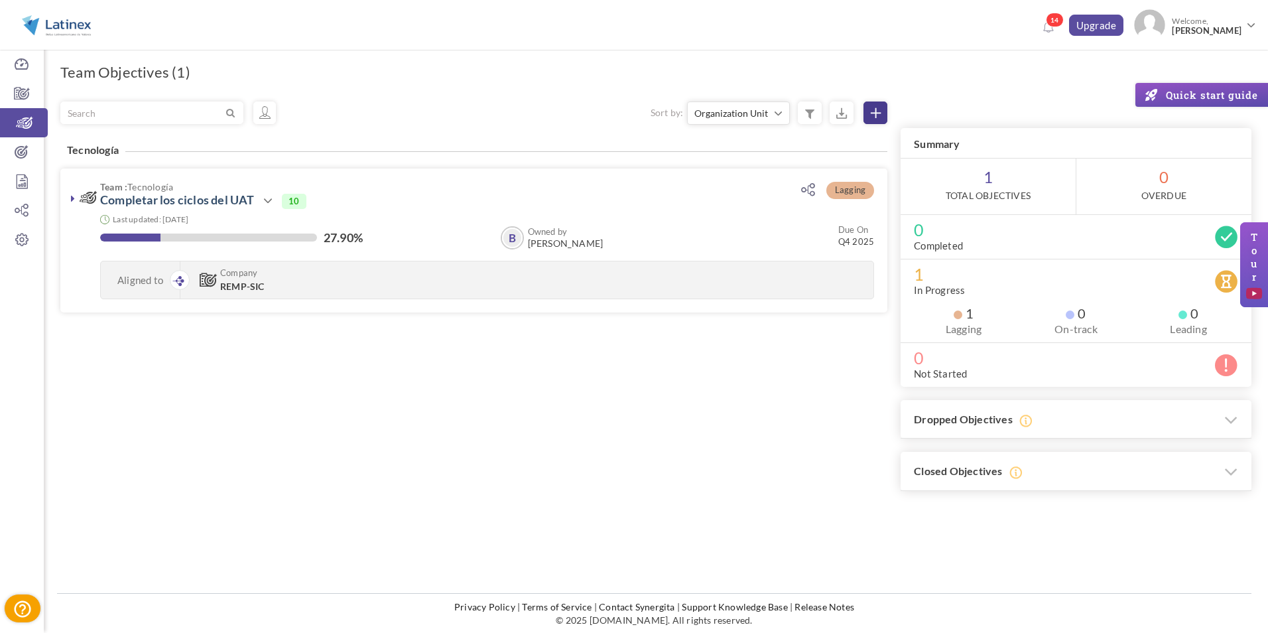
click at [872, 122] on link at bounding box center [876, 113] width 24 height 23
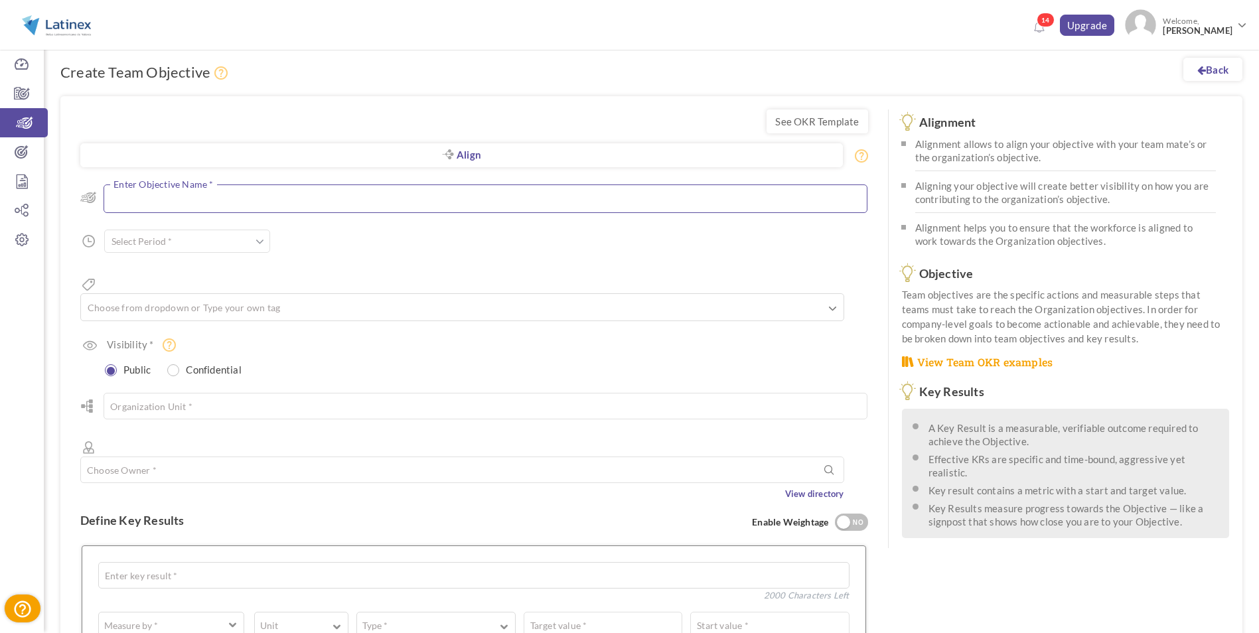
click at [187, 206] on textarea at bounding box center [485, 198] width 764 height 29
type textarea "Sfsaf"
click at [210, 243] on input "text" at bounding box center [187, 244] width 166 height 23
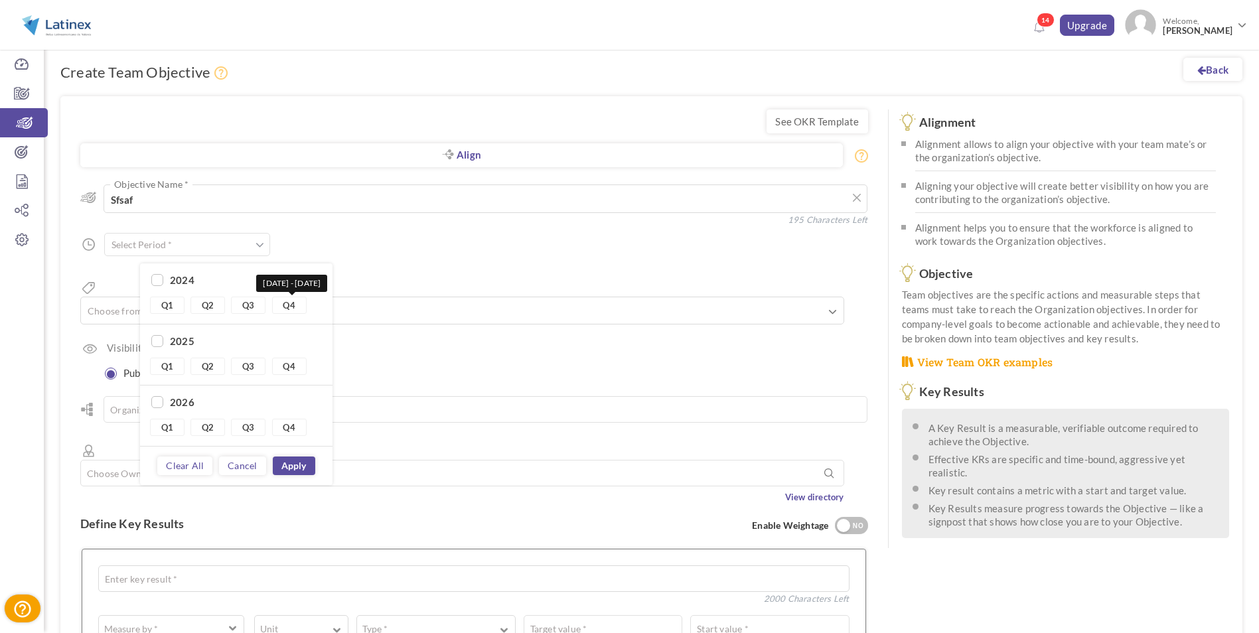
click at [298, 296] on li "2024 Q1 Q2 Q3 Q4 Oct 1 - Dec 31" at bounding box center [236, 293] width 192 height 61
click at [293, 302] on link "Q4" at bounding box center [289, 305] width 34 height 17
click at [250, 363] on link "Q3" at bounding box center [248, 366] width 34 height 17
type input "Q4 2024 - Q3 2025"
click at [305, 460] on link "Apply" at bounding box center [294, 465] width 42 height 19
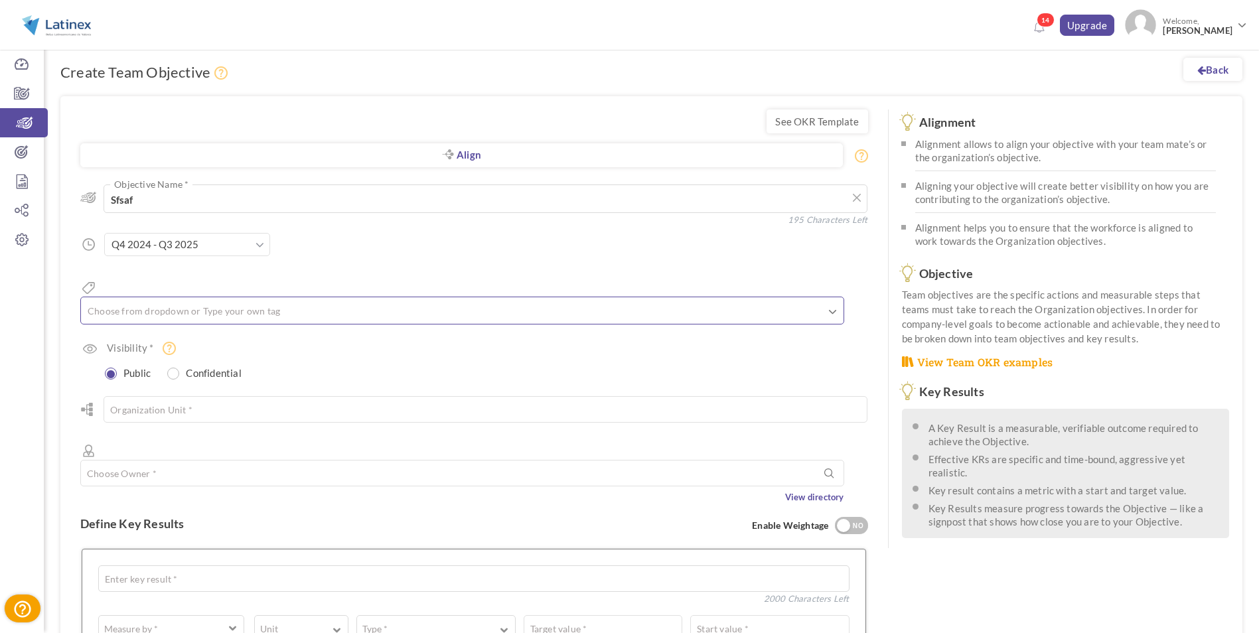
click at [187, 302] on ul at bounding box center [462, 313] width 762 height 22
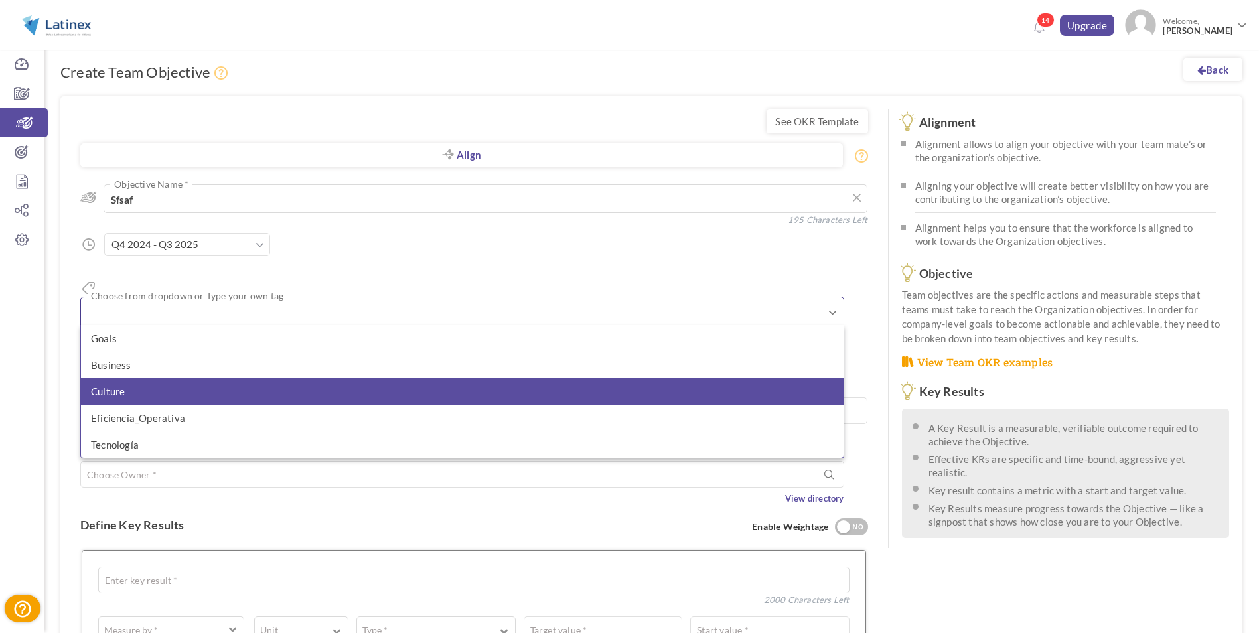
click at [163, 378] on li "Culture" at bounding box center [462, 391] width 762 height 27
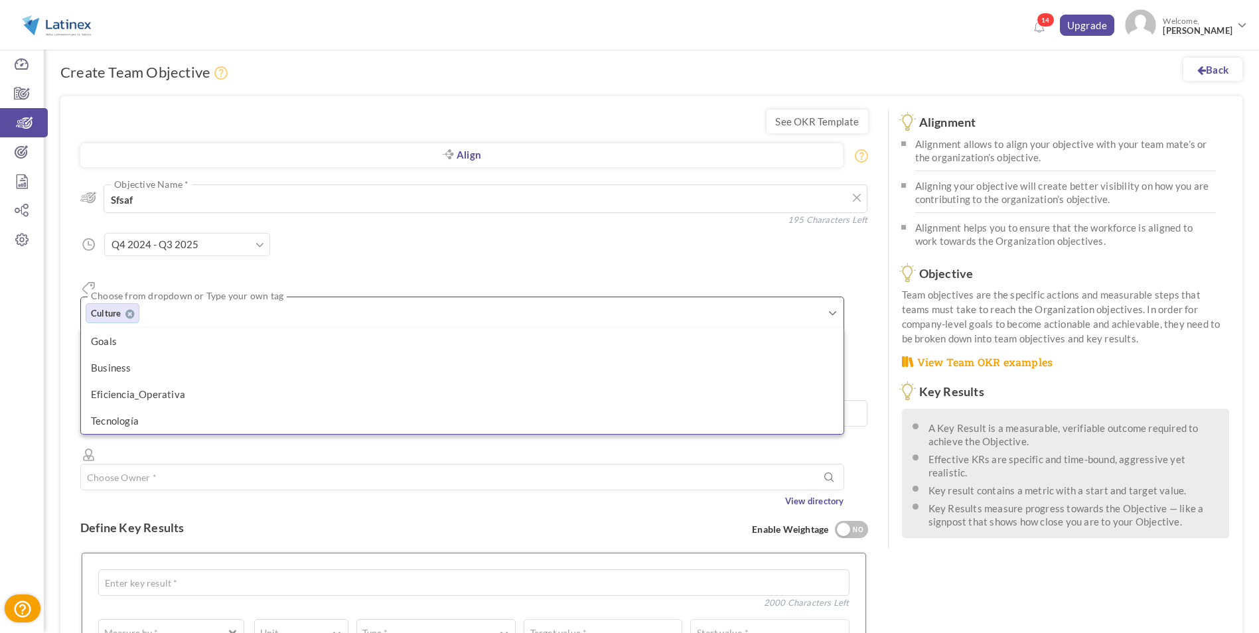
click at [355, 238] on div "Align Objective All Company Team Choose Objective Sfsaf Objective Name * 195 Ch…" at bounding box center [474, 339] width 788 height 337
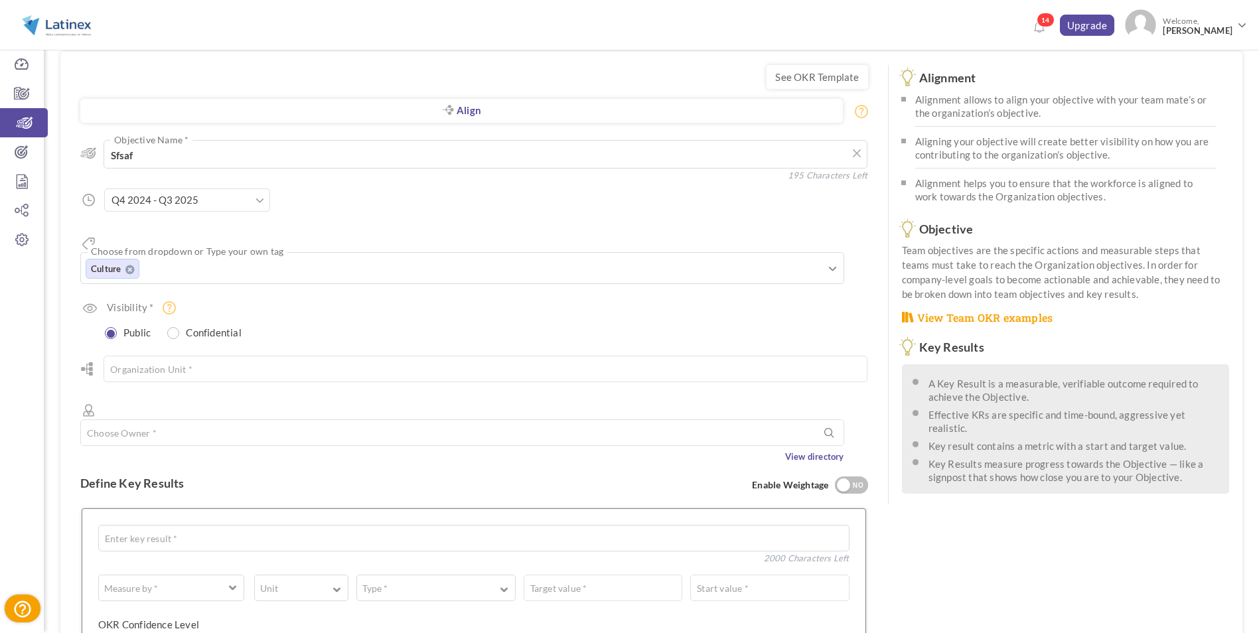
scroll to position [66, 0]
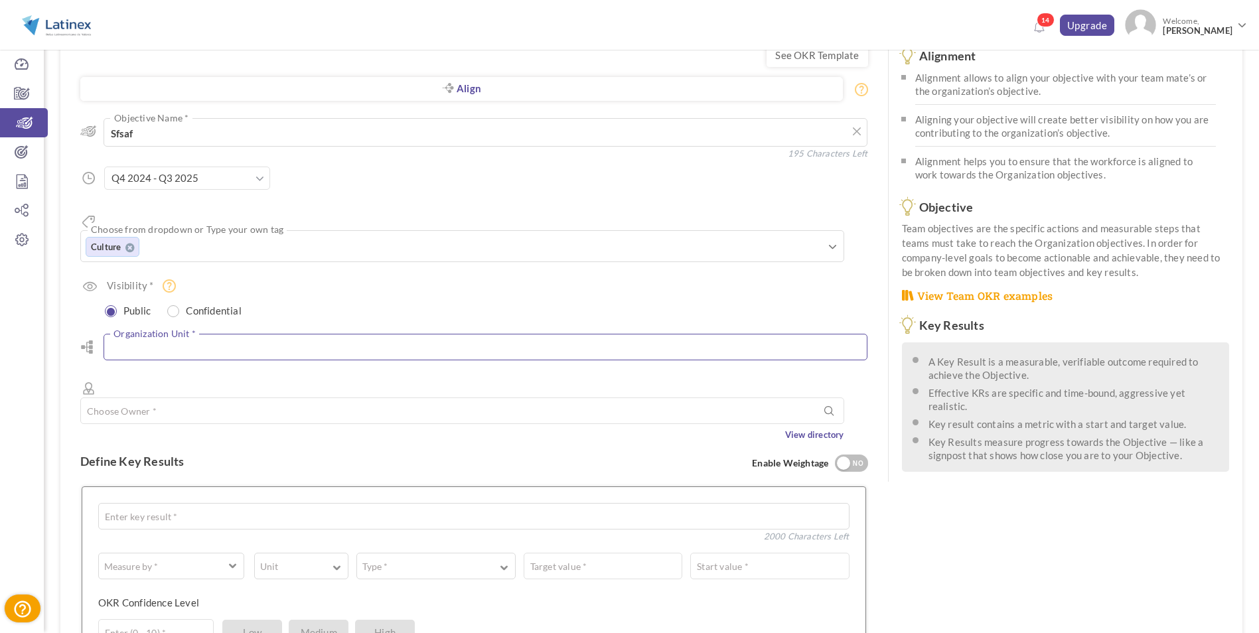
click at [250, 334] on input "text" at bounding box center [485, 347] width 764 height 27
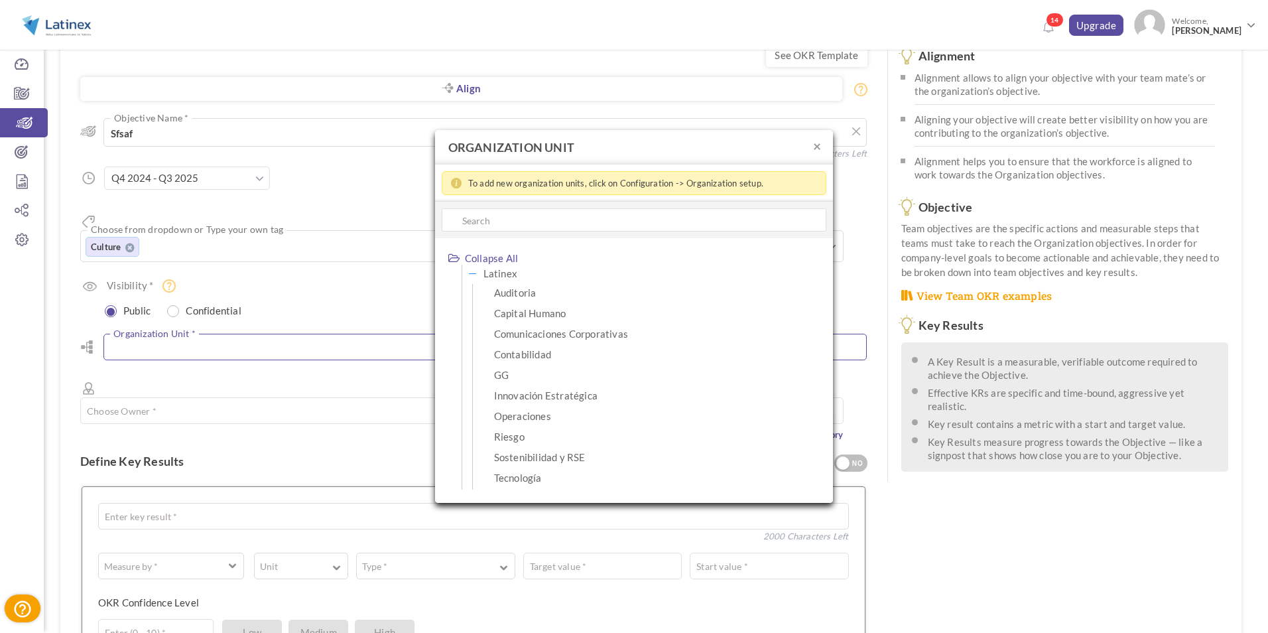
click at [475, 275] on icon at bounding box center [471, 274] width 18 height 18
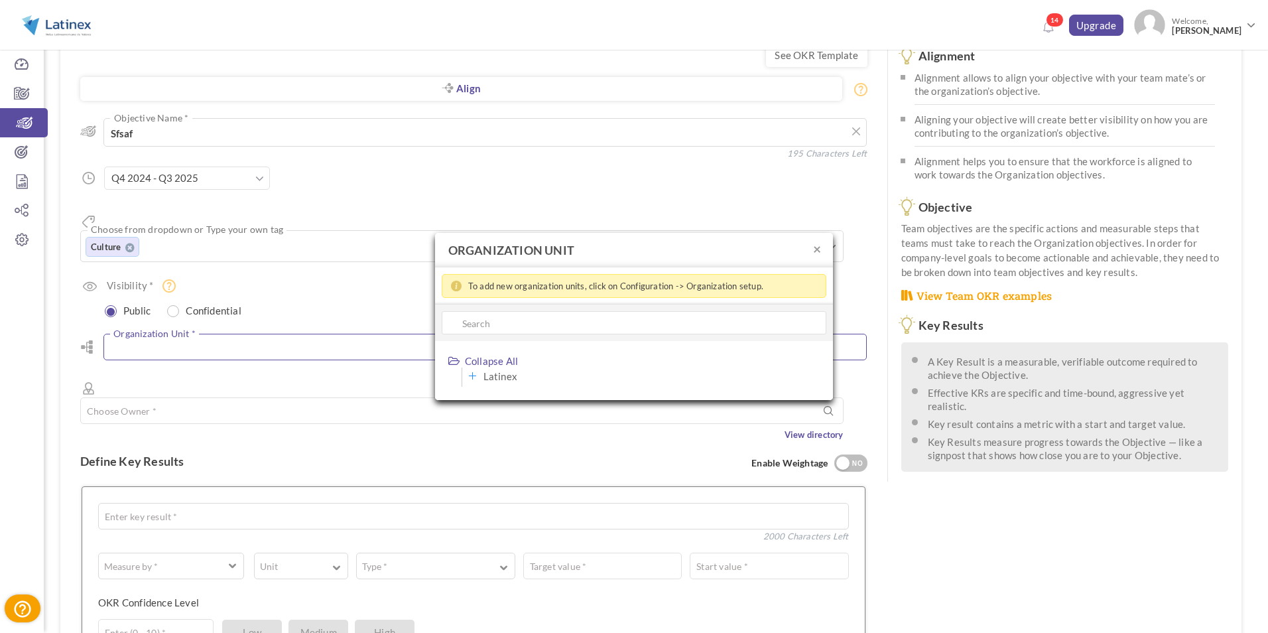
click at [472, 377] on icon at bounding box center [471, 377] width 18 height 18
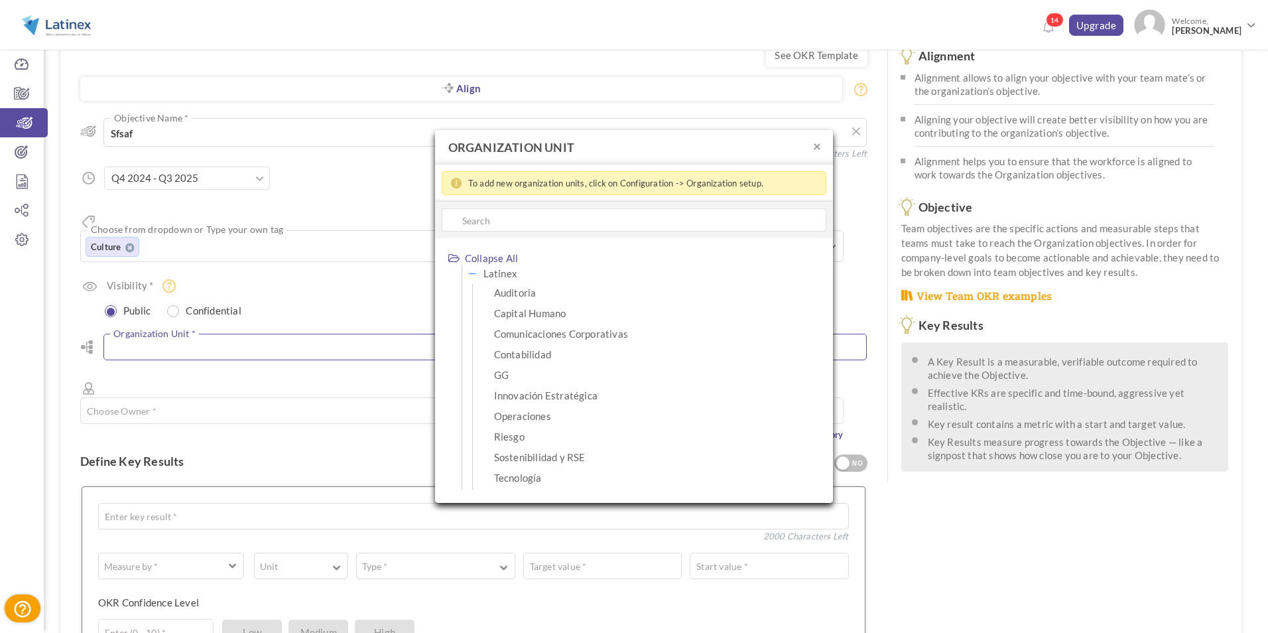
click at [474, 269] on icon at bounding box center [471, 274] width 18 height 18
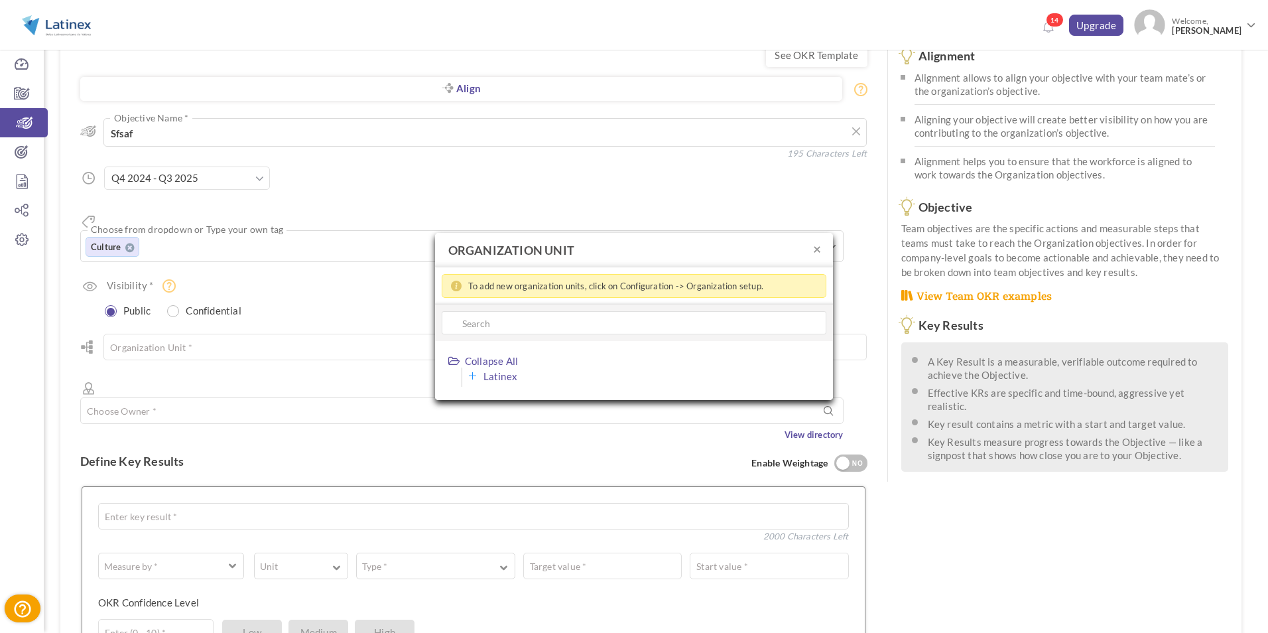
click at [490, 376] on span "Latinex" at bounding box center [501, 376] width 34 height 17
type input "Latinex"
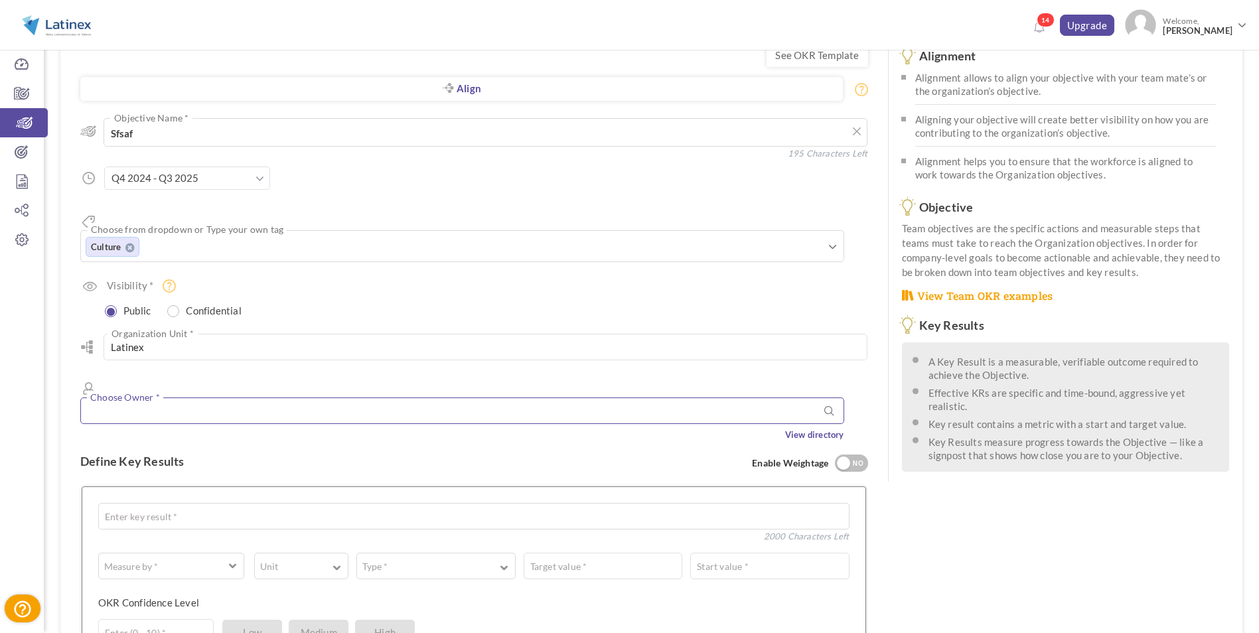
click at [161, 397] on input "text" at bounding box center [462, 410] width 764 height 27
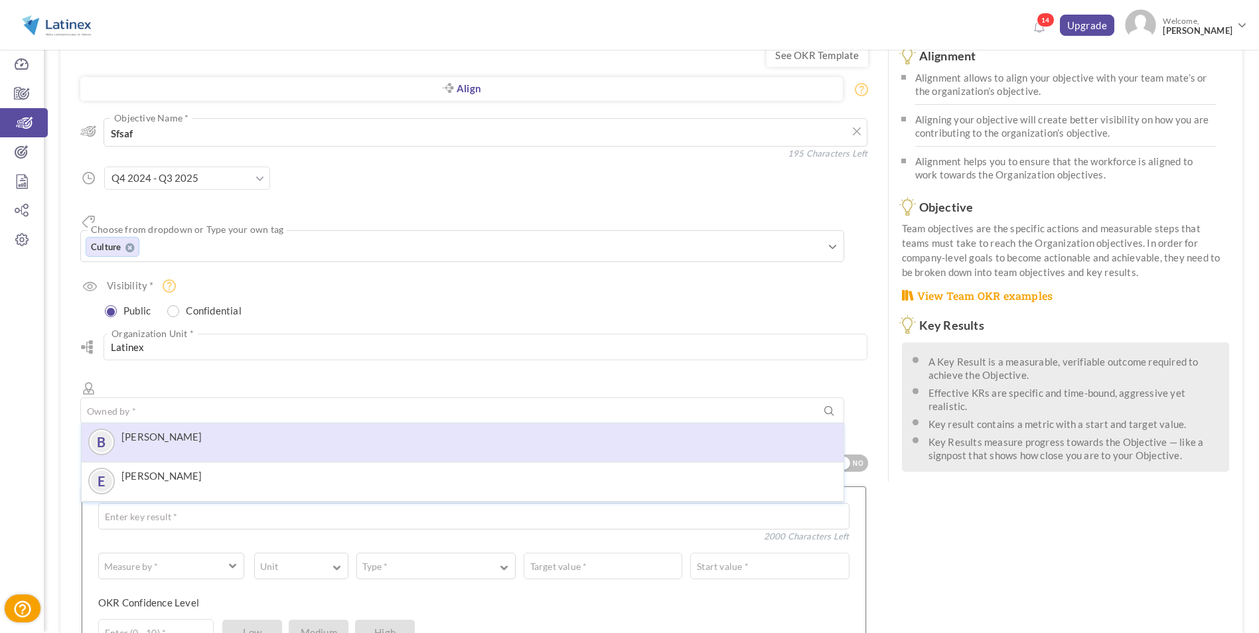
click at [170, 431] on label "[PERSON_NAME]" at bounding box center [161, 437] width 81 height 12
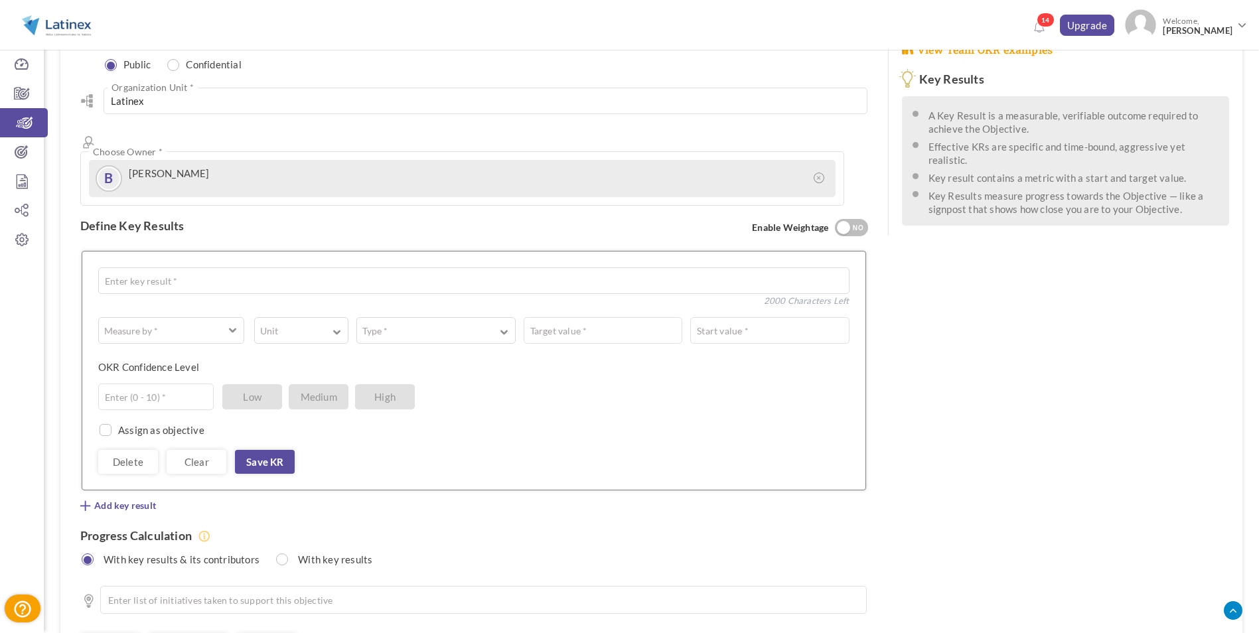
scroll to position [332, 0]
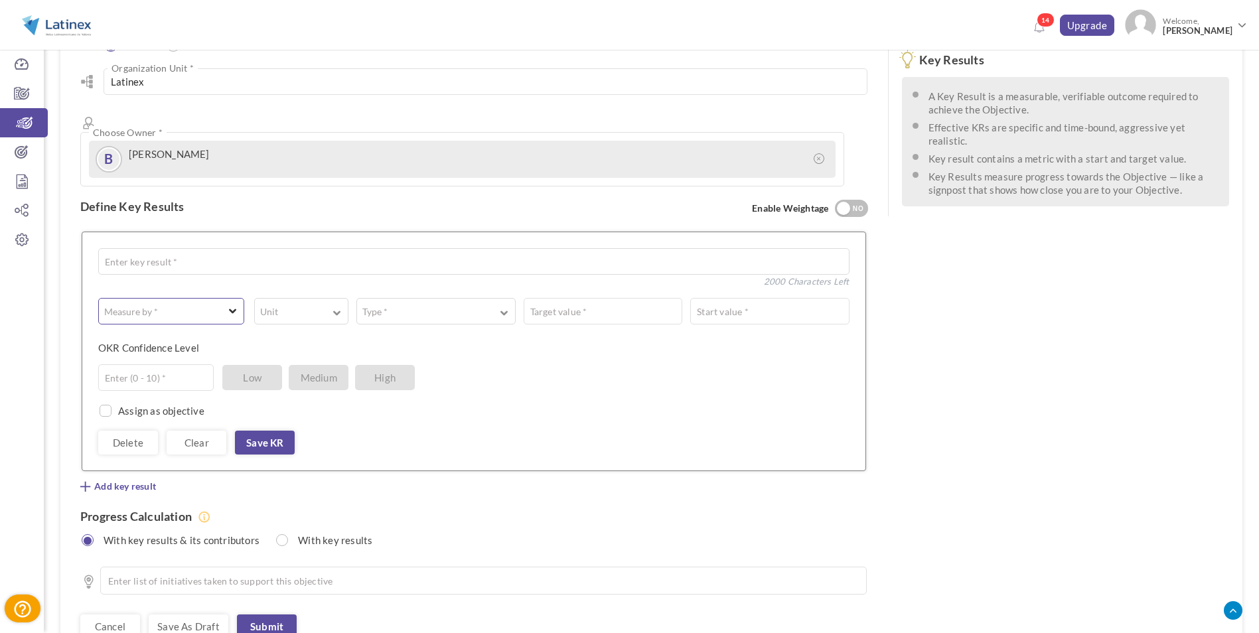
click at [235, 305] on span "button" at bounding box center [233, 310] width 8 height 10
click at [155, 358] on link "A Text" at bounding box center [170, 368] width 131 height 20
click at [284, 298] on textarea at bounding box center [553, 311] width 590 height 27
click at [240, 305] on span "button" at bounding box center [237, 311] width 8 height 12
click at [180, 379] on link "☑ Boolean" at bounding box center [172, 389] width 135 height 20
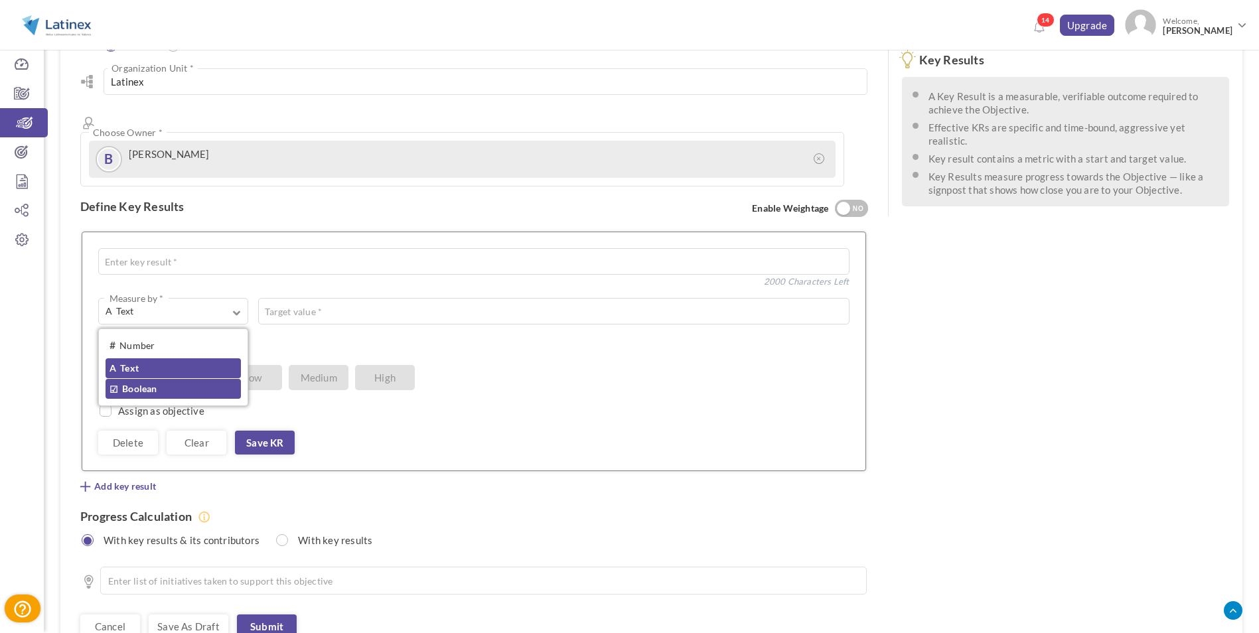
type input "Completed / Not Completed"
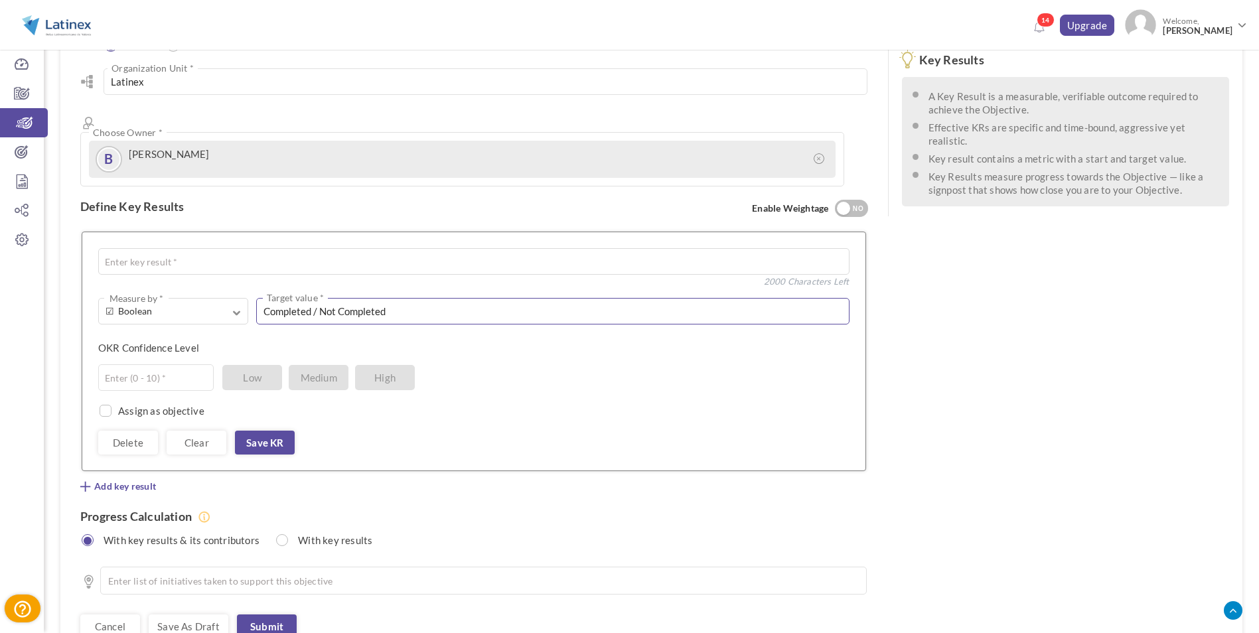
click at [334, 298] on input "Completed / Not Completed" at bounding box center [552, 311] width 592 height 27
click at [236, 305] on span "button" at bounding box center [237, 311] width 8 height 12
click at [380, 298] on input "Completed / Not Completed" at bounding box center [552, 311] width 592 height 27
click at [243, 298] on button "☑ Boolean Measure by *" at bounding box center [173, 311] width 150 height 27
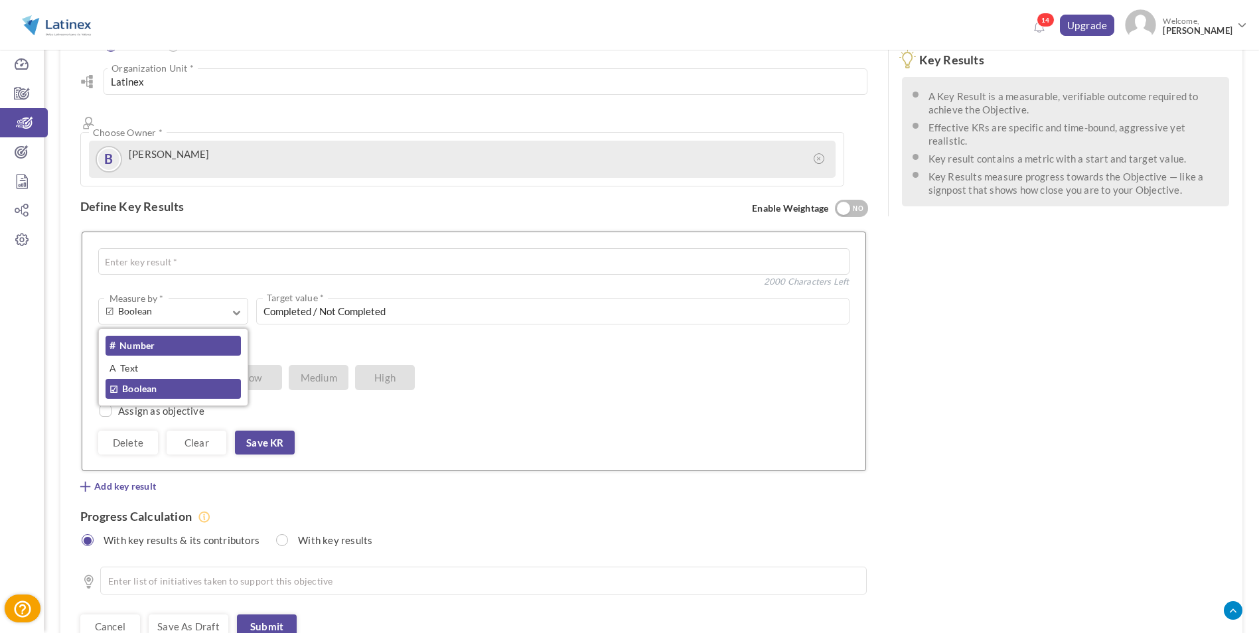
click at [210, 336] on link "# Number" at bounding box center [172, 346] width 135 height 20
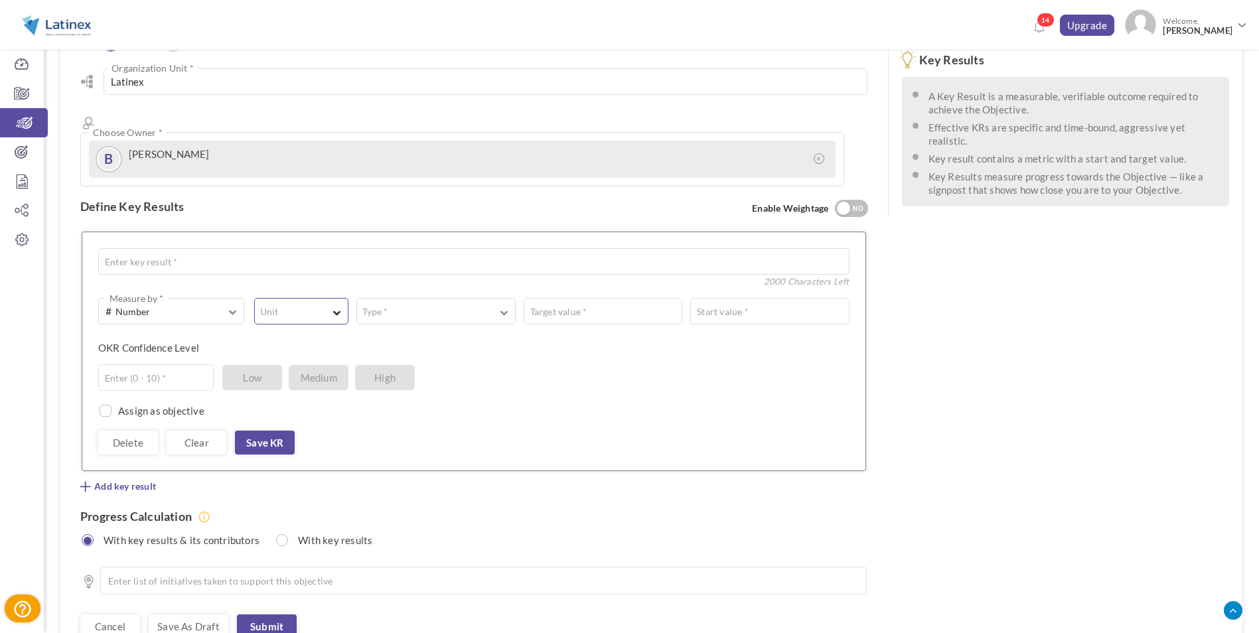
click at [332, 298] on button "Unit" at bounding box center [301, 311] width 94 height 27
click at [330, 336] on link "#" at bounding box center [301, 346] width 80 height 20
click at [425, 298] on button "Type *" at bounding box center [435, 311] width 159 height 27
click at [438, 336] on link "Equal to" at bounding box center [436, 346] width 144 height 20
click at [561, 298] on button "Equal to Type *" at bounding box center [477, 311] width 242 height 27
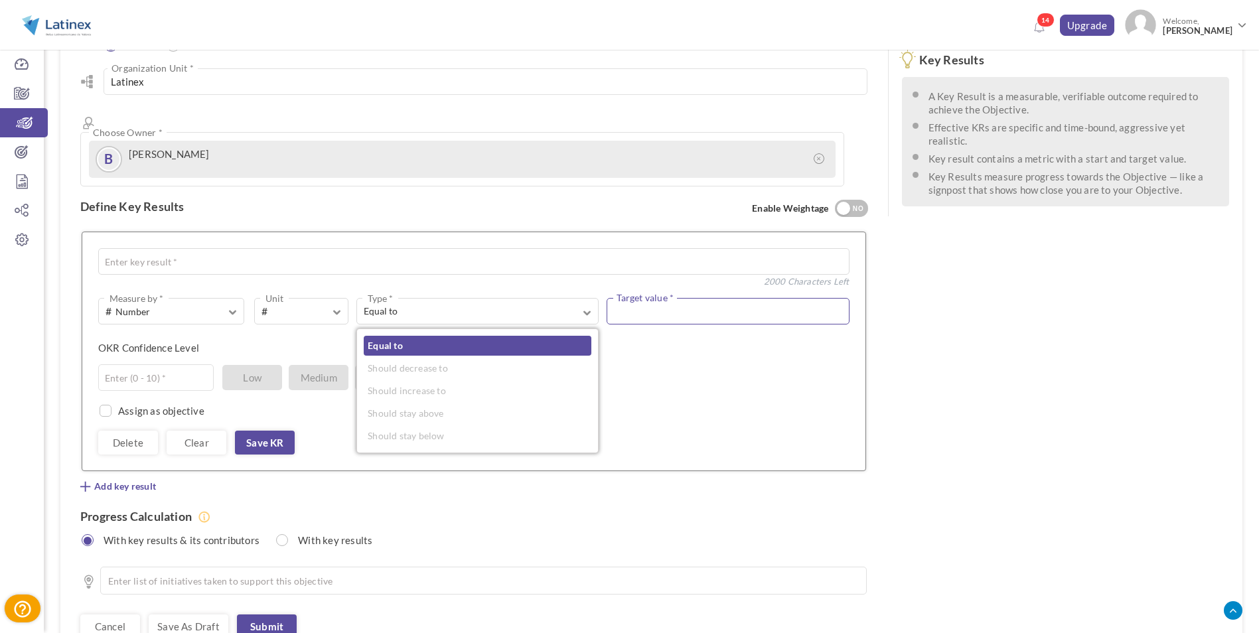
click at [644, 298] on input "text" at bounding box center [727, 311] width 242 height 27
type input "100"
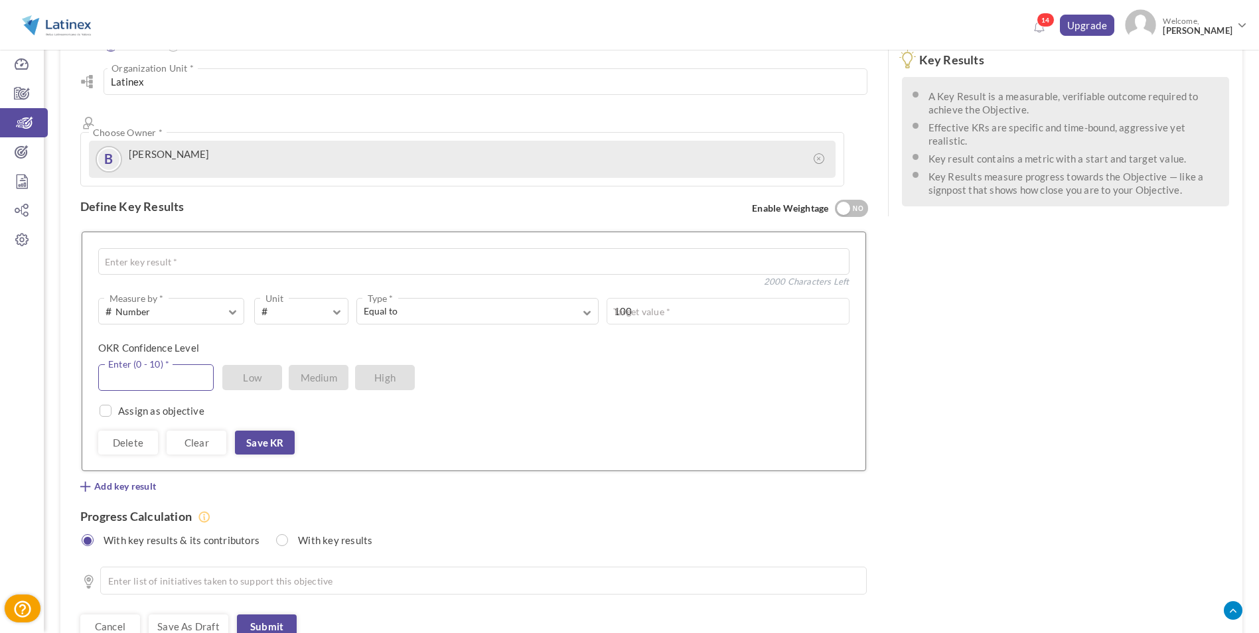
click at [177, 364] on input "text" at bounding box center [155, 377] width 115 height 27
type input "2"
type input "5"
type input "10"
click at [359, 380] on div "# Number Measure by * # Number A Text ☑ Boolean # Unit # % $ ₹ £ Custom Equal t…" at bounding box center [473, 376] width 751 height 157
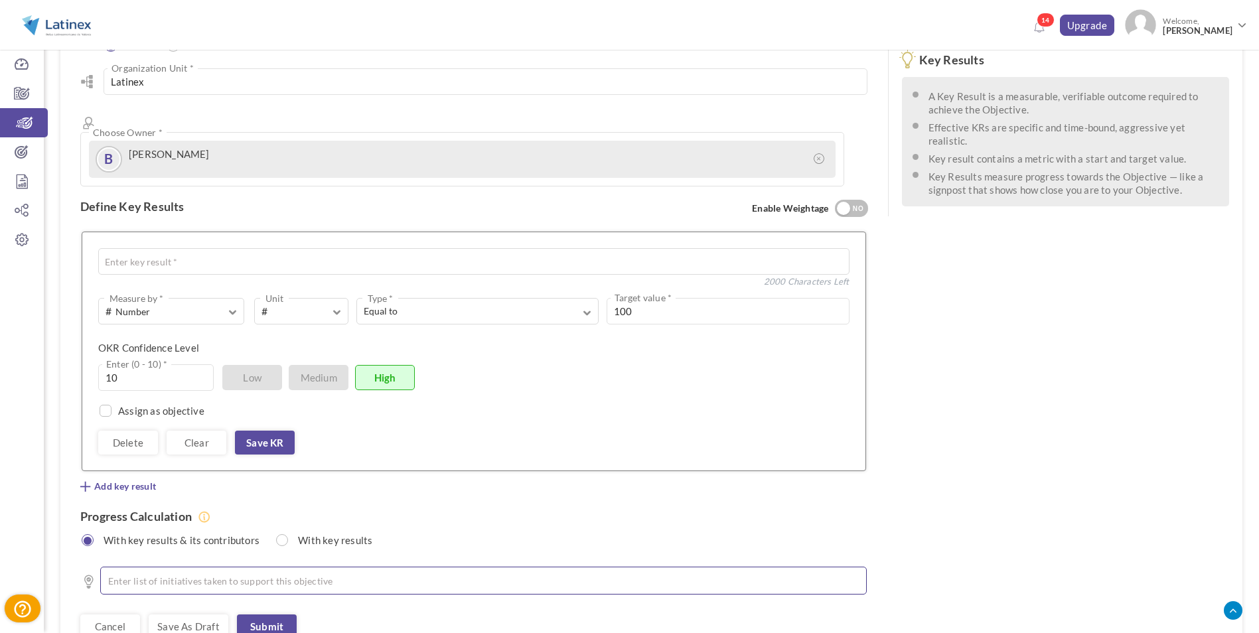
click at [236, 567] on ul at bounding box center [483, 581] width 766 height 28
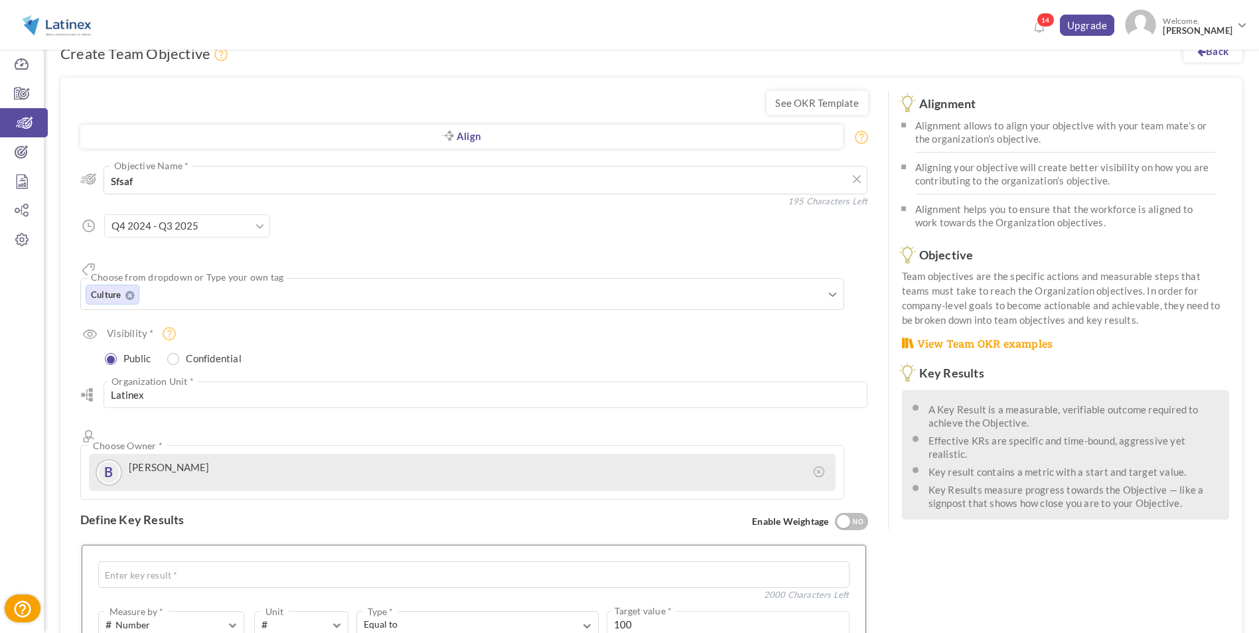
scroll to position [0, 0]
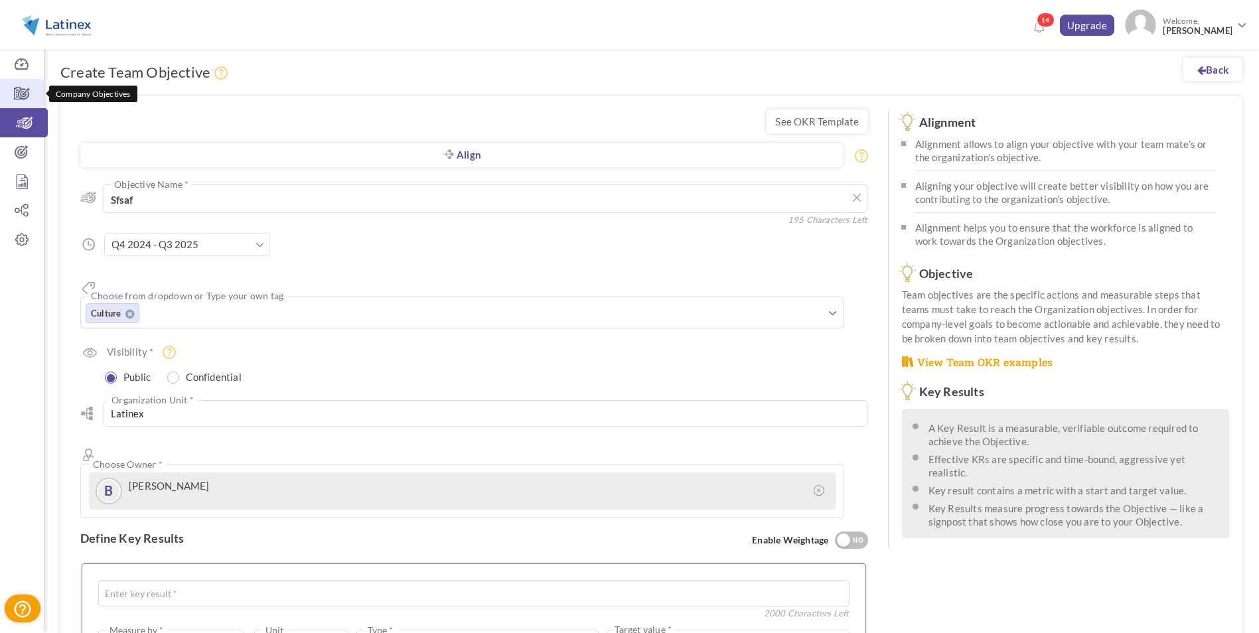
click at [27, 92] on icon at bounding box center [22, 93] width 44 height 13
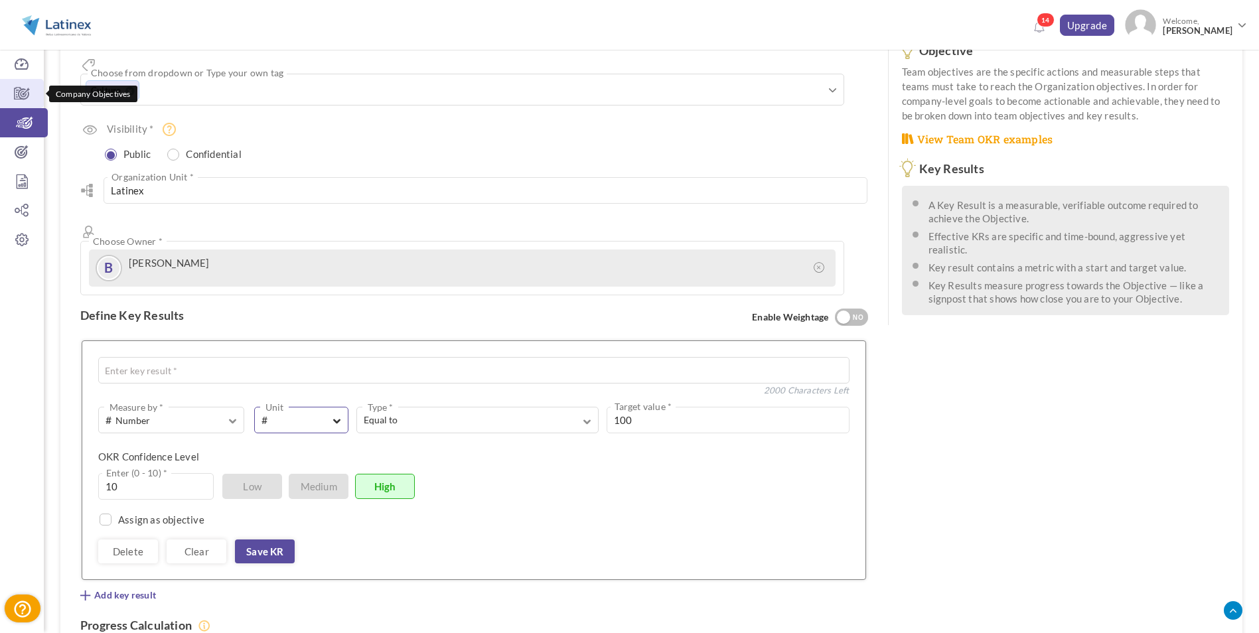
scroll to position [385, 0]
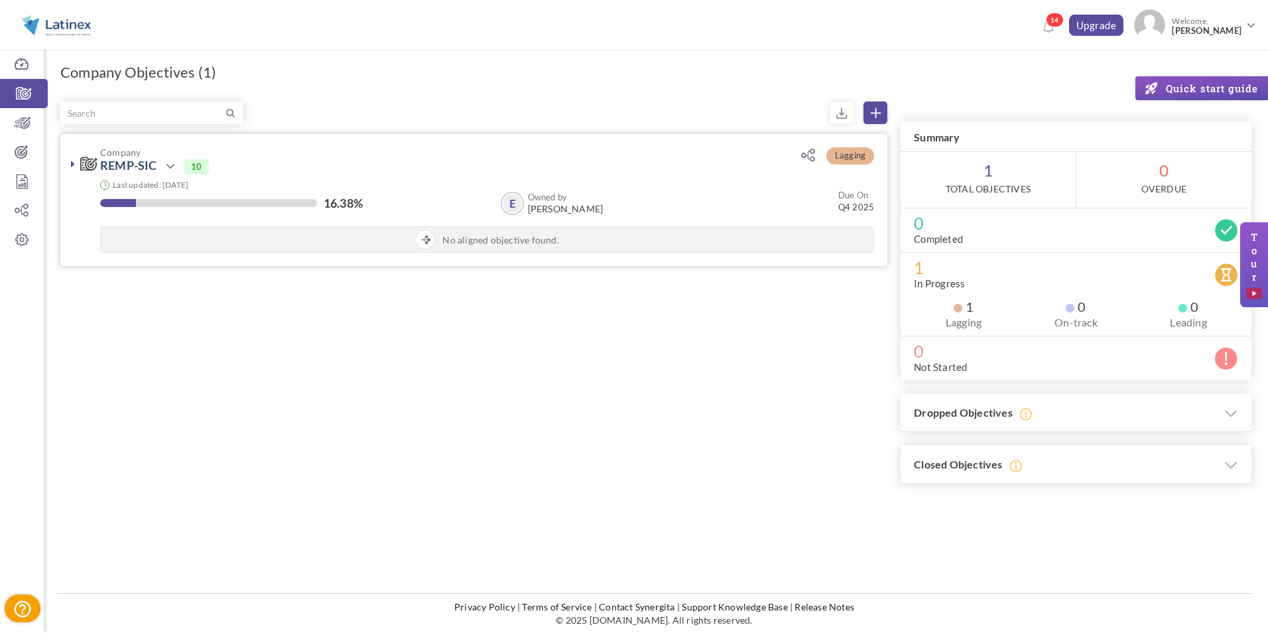
click at [72, 163] on icon at bounding box center [73, 164] width 4 height 11
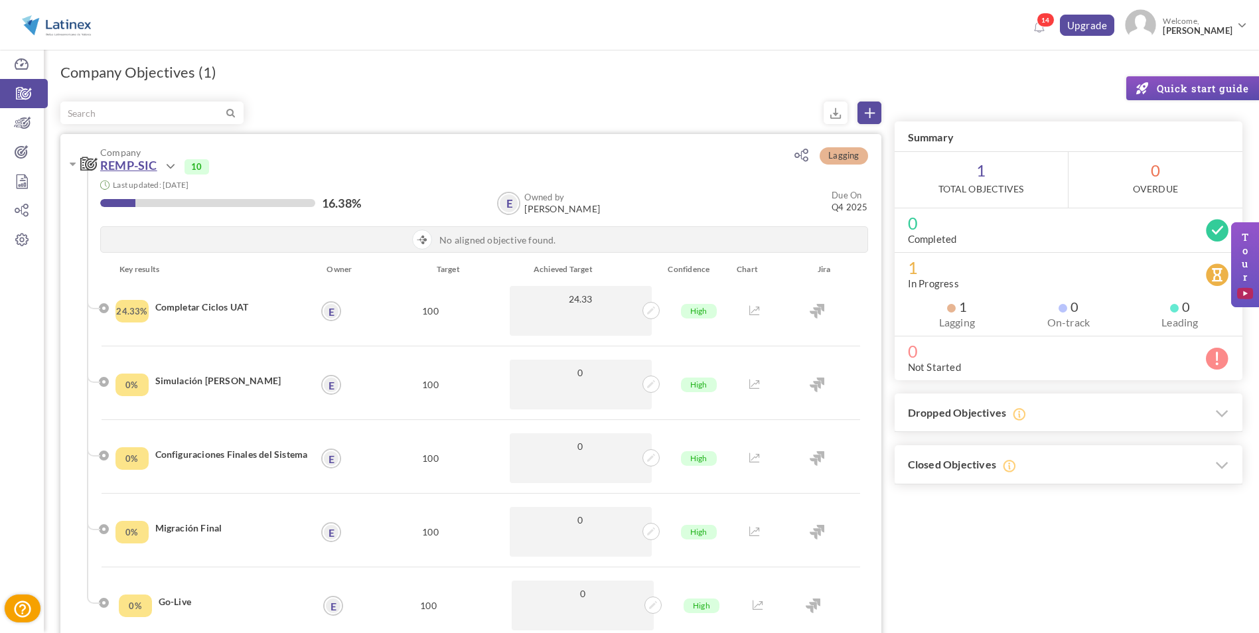
click at [147, 161] on link "REMP-SIC" at bounding box center [128, 165] width 57 height 15
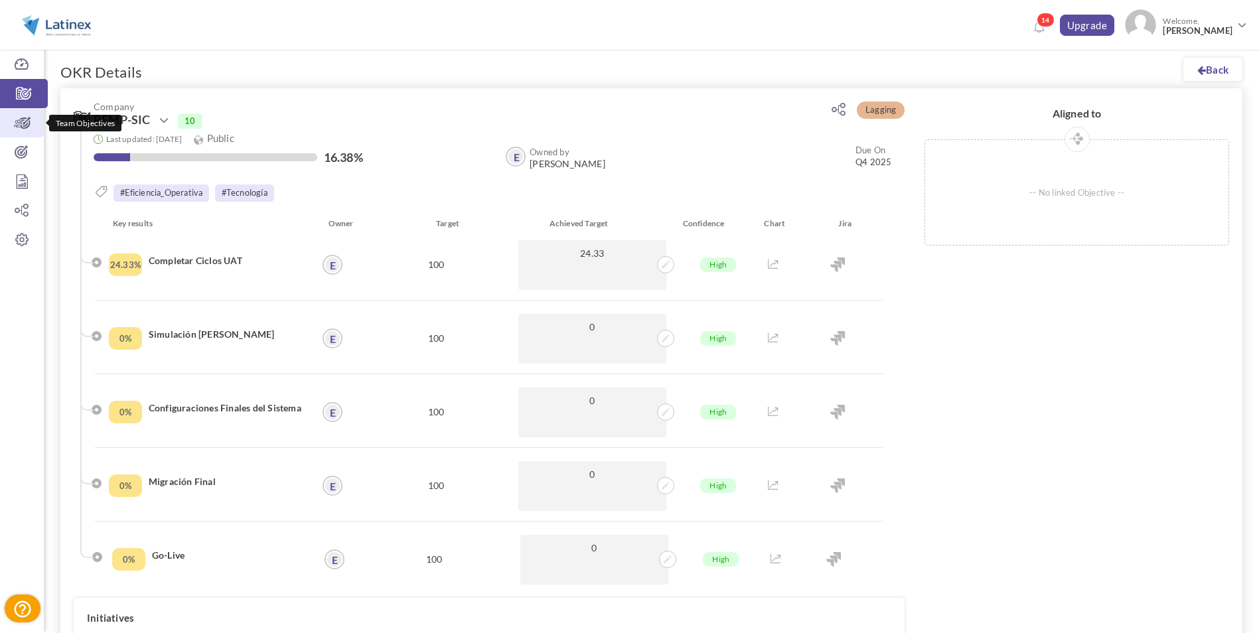
click at [22, 129] on icon at bounding box center [22, 122] width 44 height 13
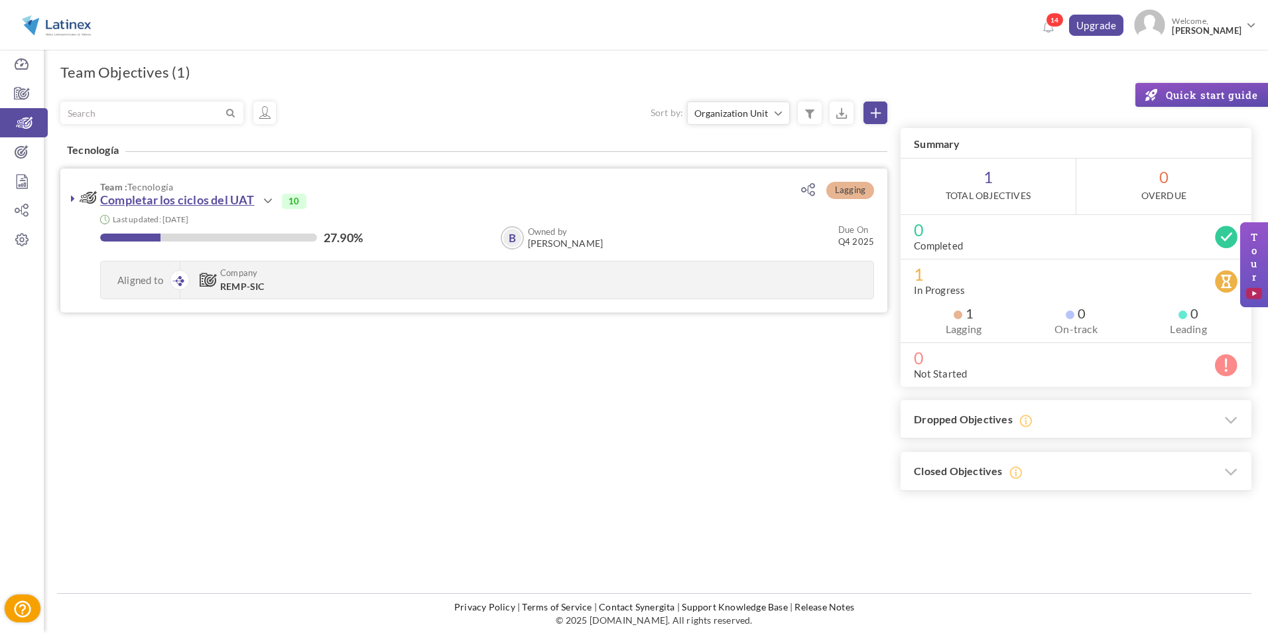
click at [130, 198] on link "Completar los ciclos del UAT" at bounding box center [177, 199] width 155 height 15
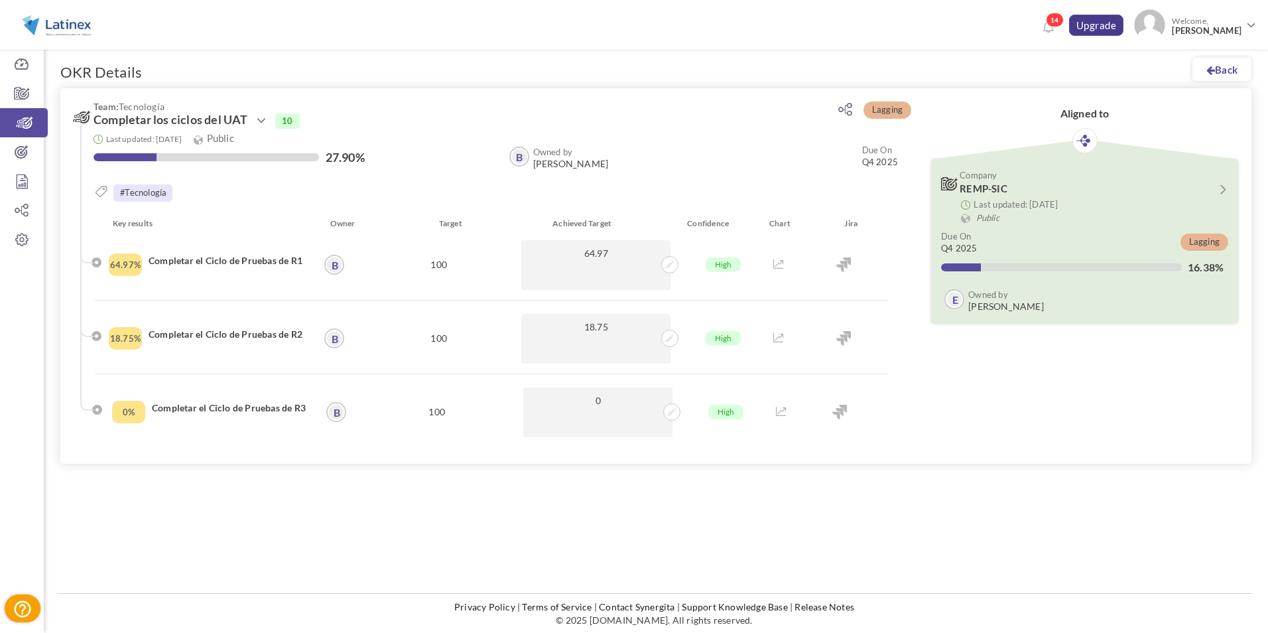
click at [1085, 34] on link "Upgrade" at bounding box center [1096, 25] width 55 height 21
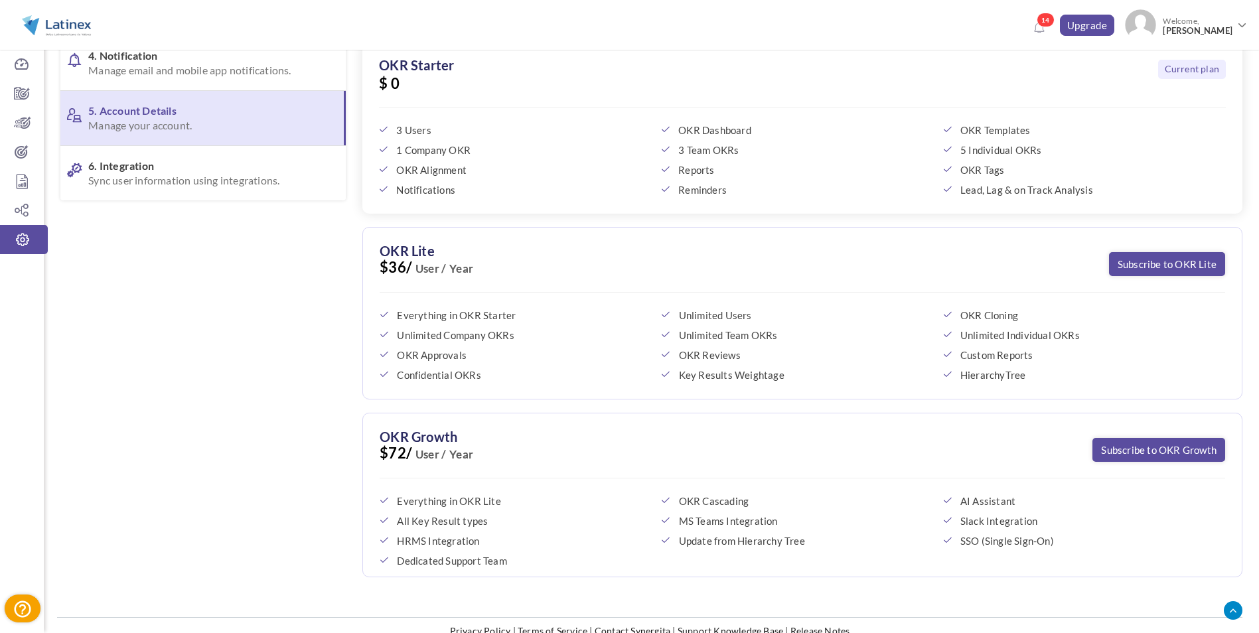
scroll to position [301, 0]
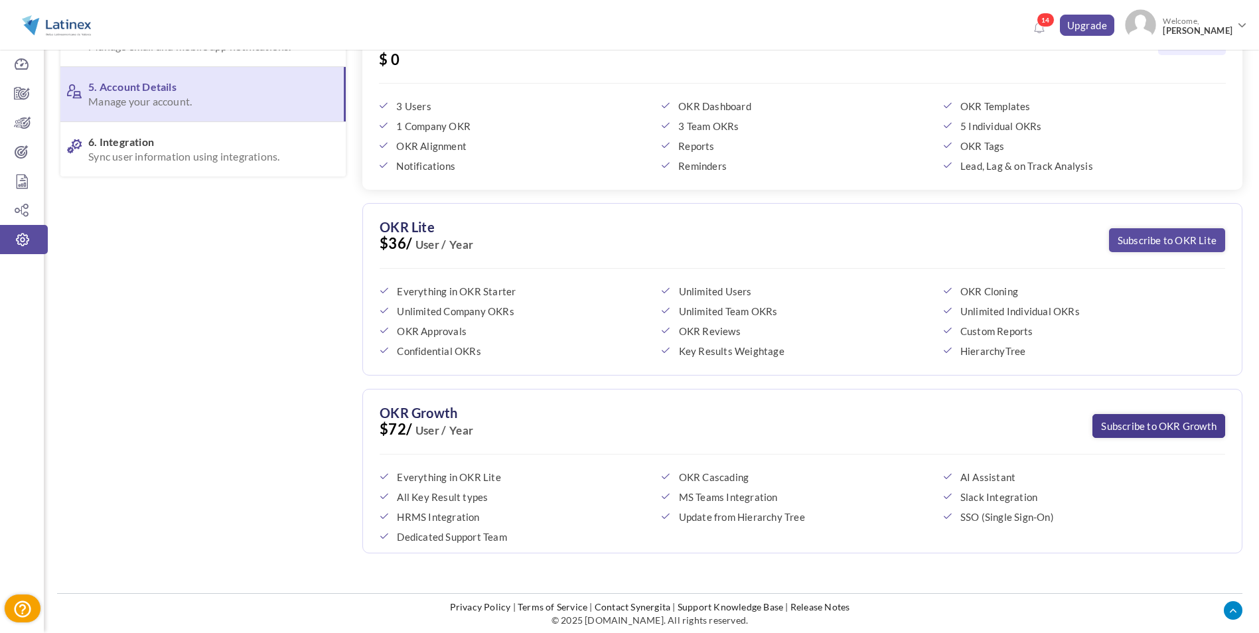
click at [1147, 430] on link "Subscribe to OKR Growth" at bounding box center [1158, 426] width 133 height 24
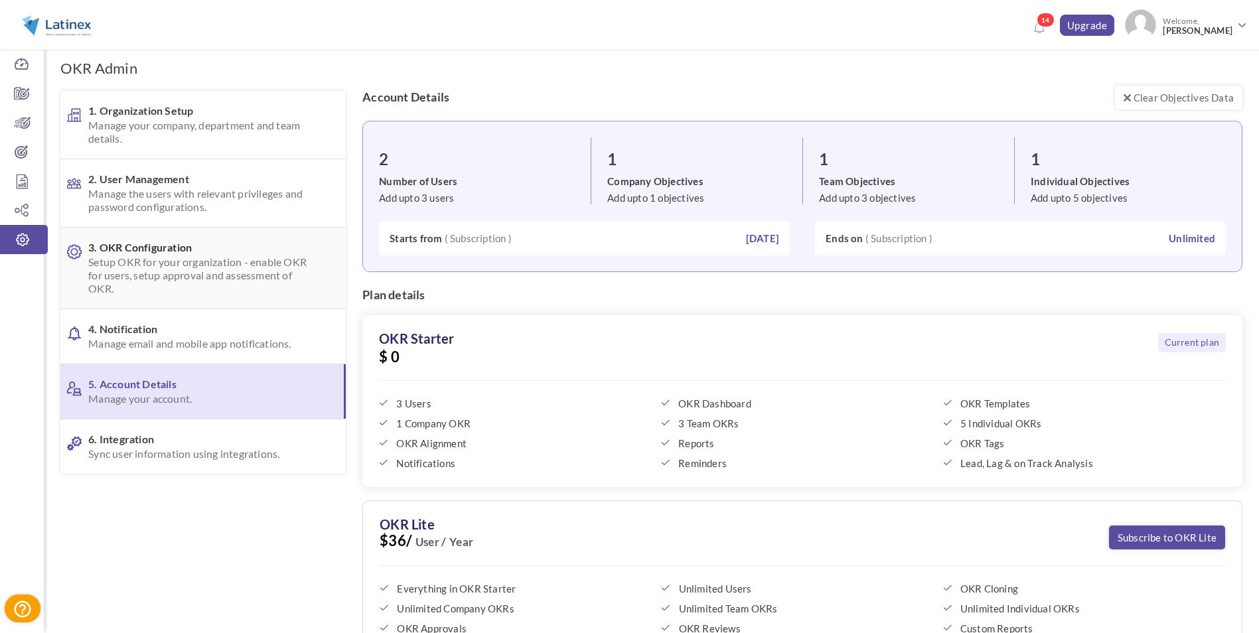
scroll to position [0, 0]
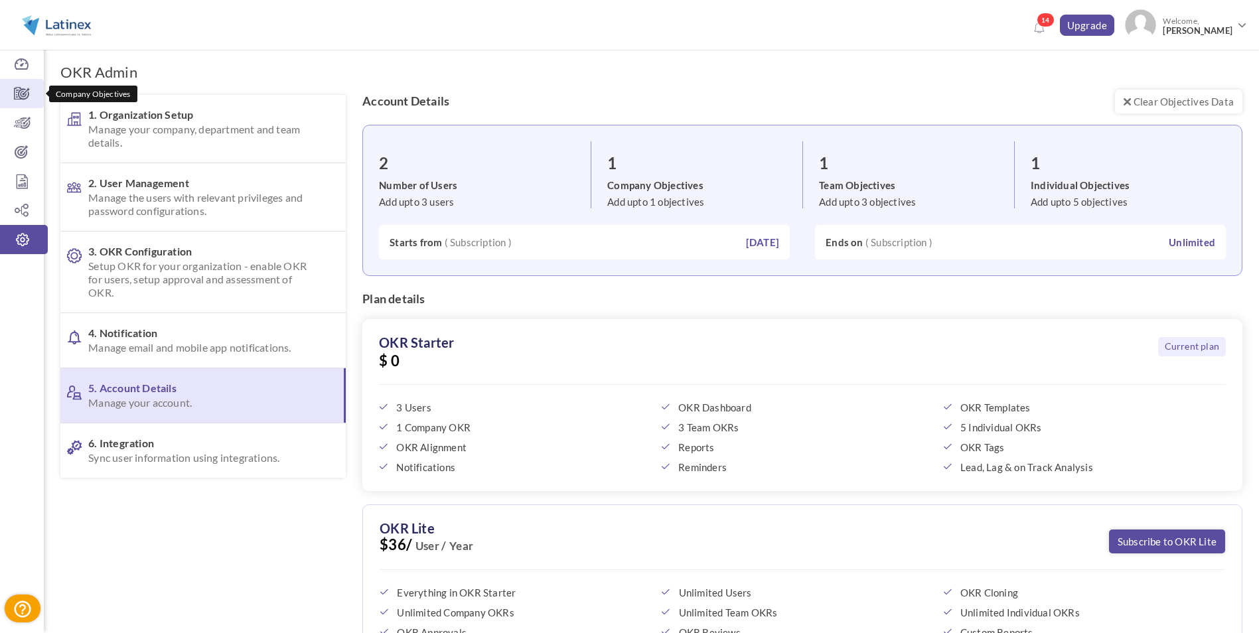
click at [19, 90] on icon at bounding box center [22, 93] width 44 height 13
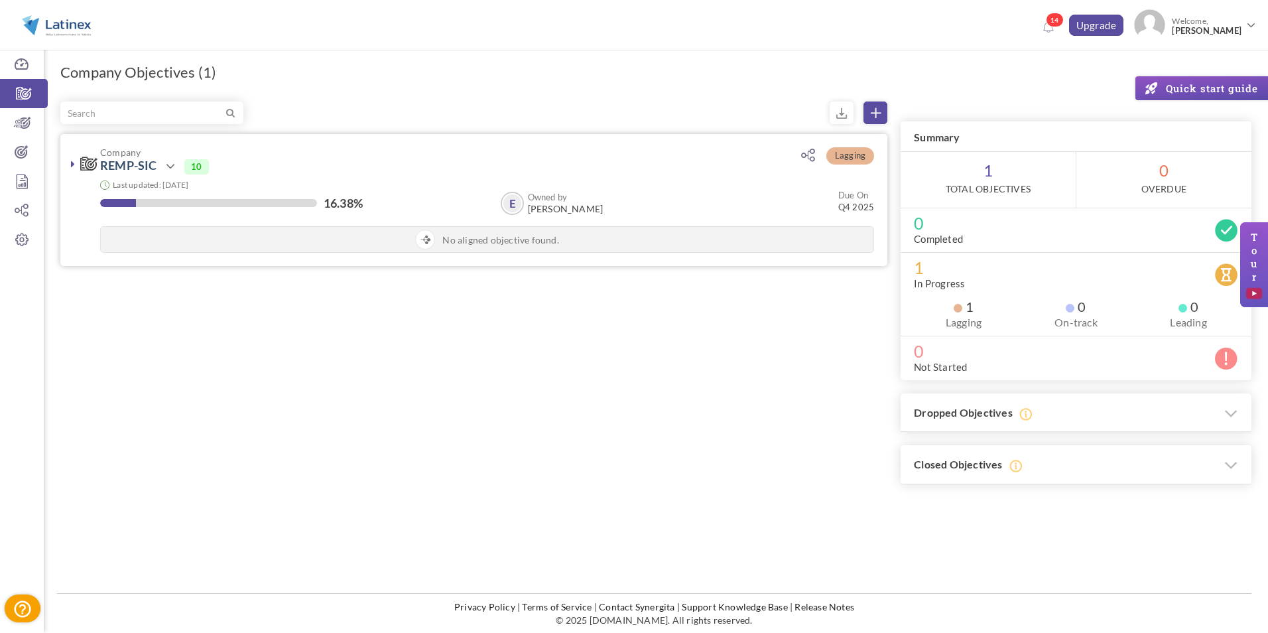
click at [73, 163] on icon at bounding box center [73, 164] width 4 height 11
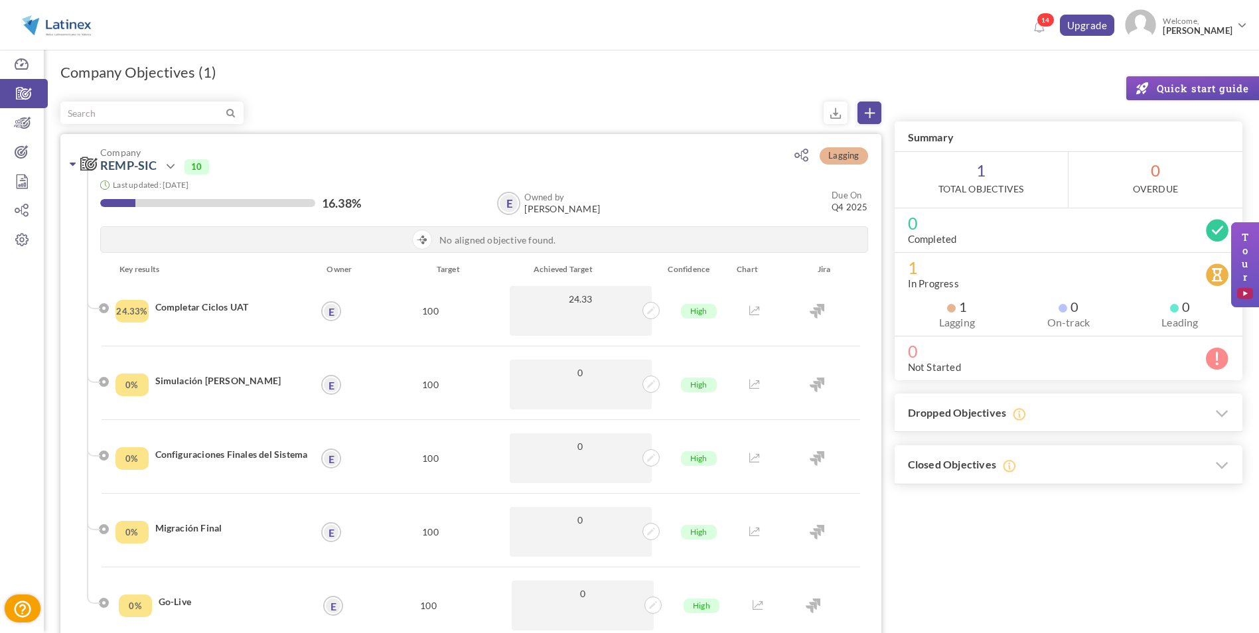
click at [77, 162] on link at bounding box center [72, 163] width 13 height 13
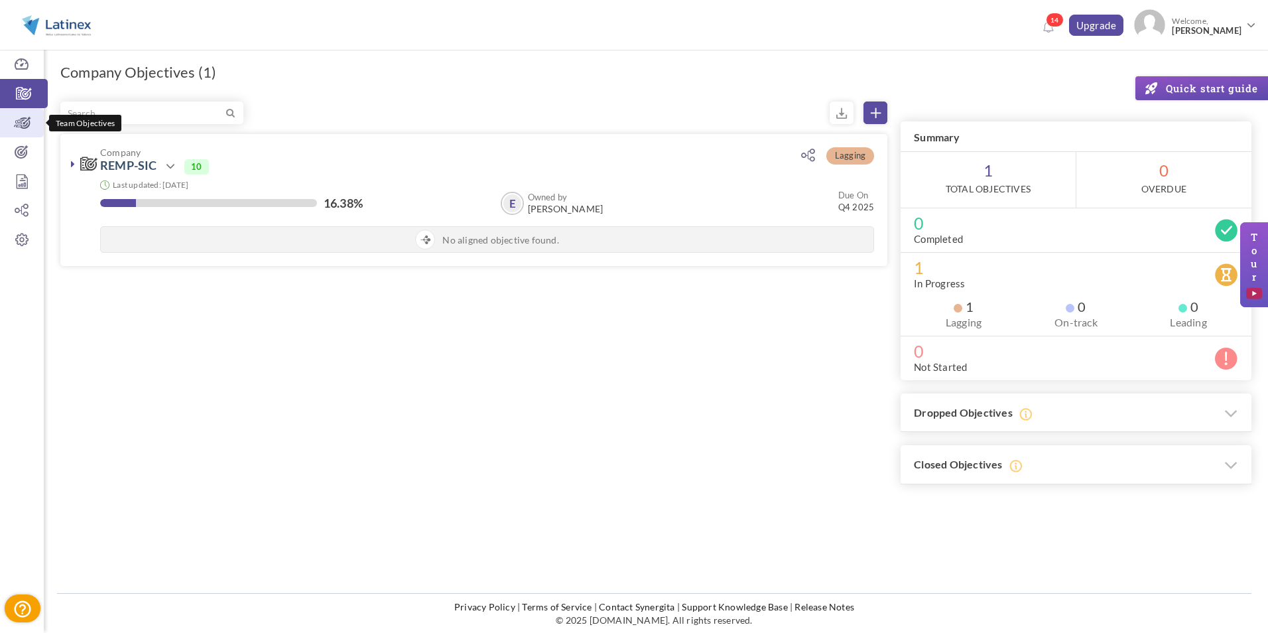
click at [22, 127] on icon at bounding box center [22, 122] width 44 height 13
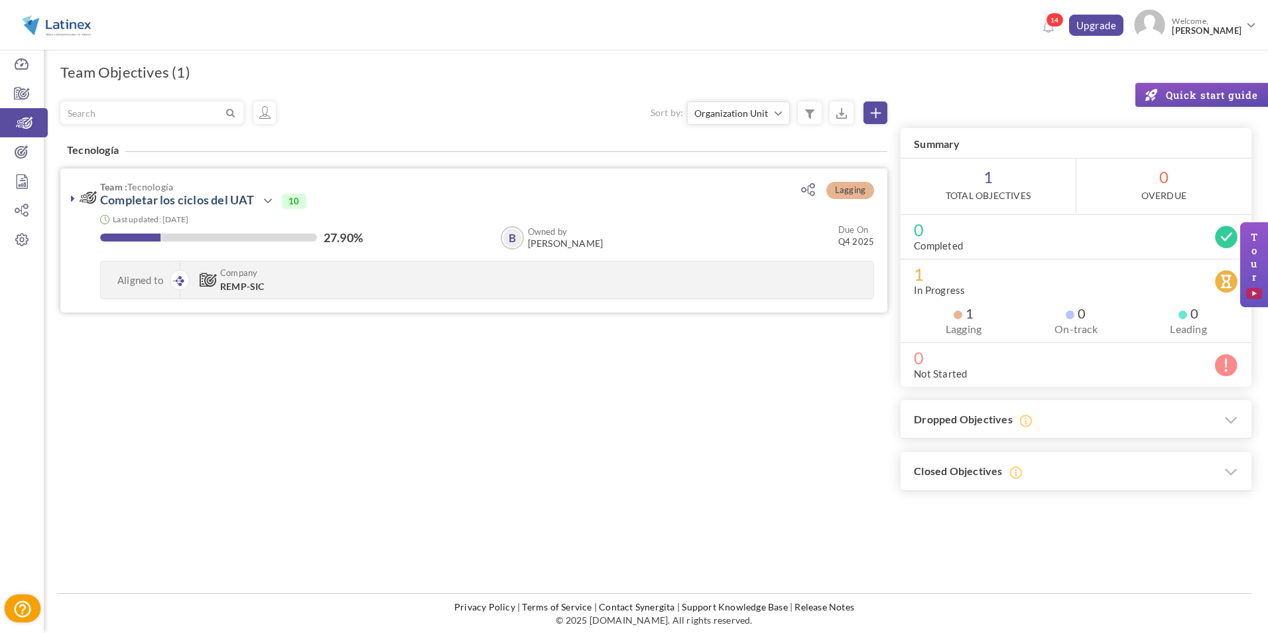
click at [72, 199] on icon at bounding box center [73, 198] width 4 height 11
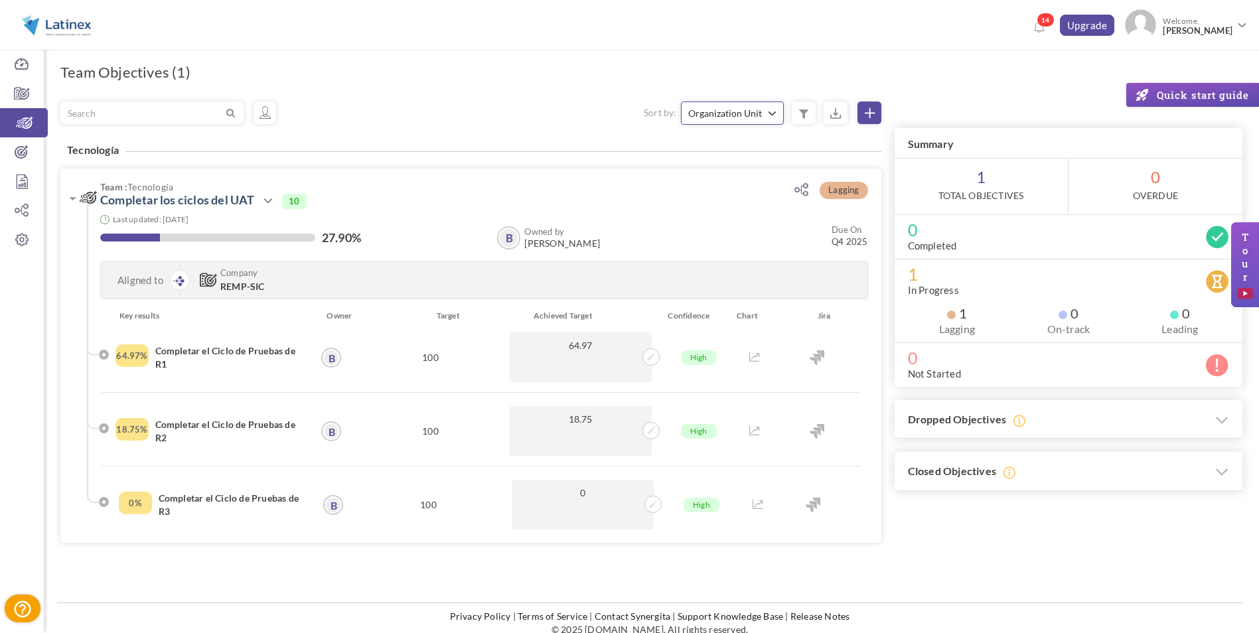
click at [772, 120] on button "Organization Unit" at bounding box center [732, 113] width 103 height 23
drag, startPoint x: 827, startPoint y: 86, endPoint x: 831, endPoint y: 99, distance: 13.7
click at [827, 84] on div "Team Objectives (1) × Upgrade your account Objective cloning is available only …" at bounding box center [651, 339] width 1215 height 606
click at [833, 112] on icon at bounding box center [835, 113] width 12 height 12
click at [36, 59] on icon at bounding box center [22, 64] width 44 height 13
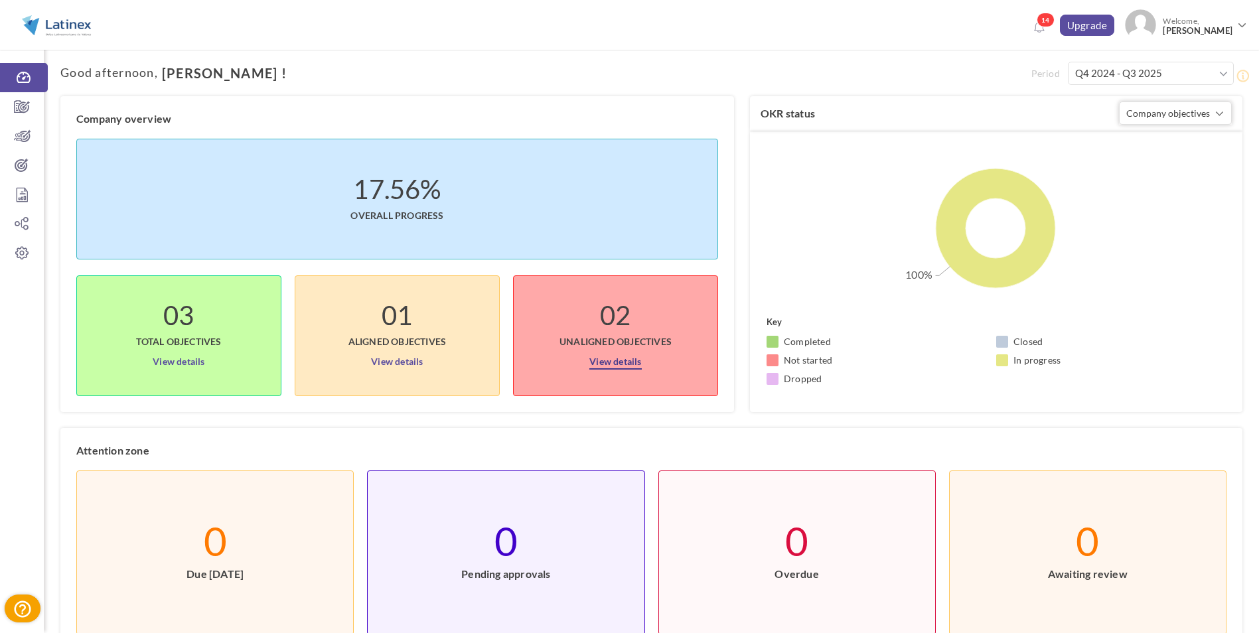
click at [607, 364] on link "View details" at bounding box center [615, 358] width 52 height 21
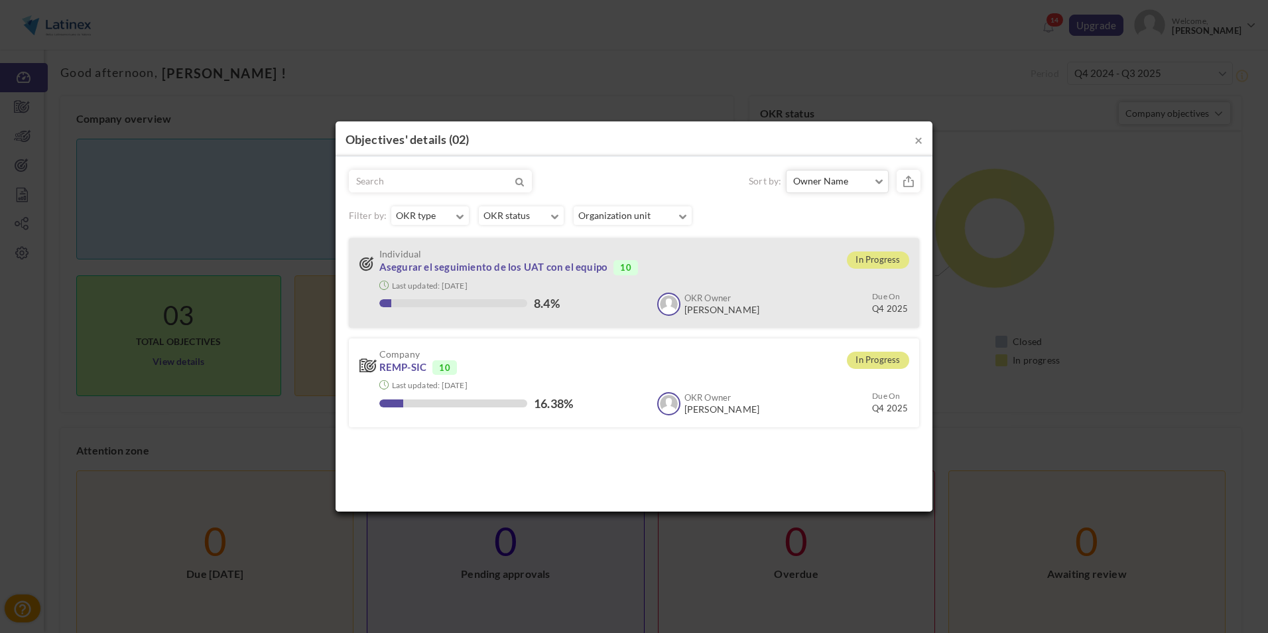
click at [746, 275] on h3 "Individual Asegurar el seguimiento de los UAT con el equipo 10" at bounding box center [578, 262] width 437 height 27
click at [551, 271] on link "Asegurar el seguimiento de los UAT con el equipo" at bounding box center [493, 267] width 229 height 13
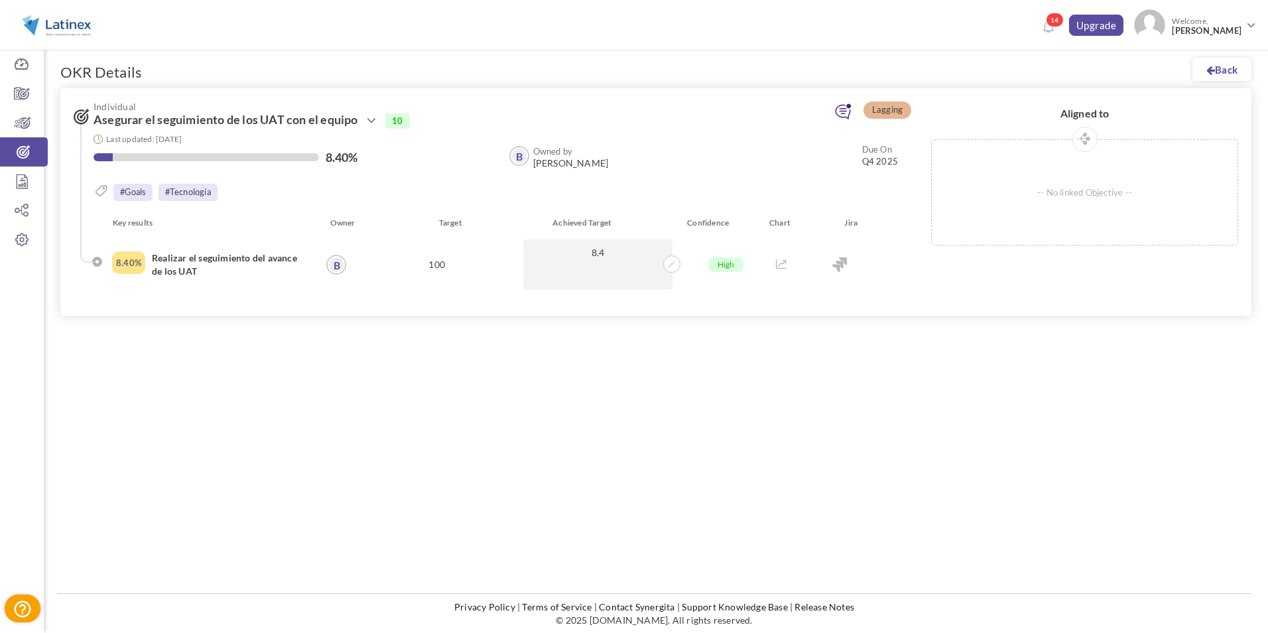
click at [847, 112] on icon at bounding box center [843, 111] width 17 height 17
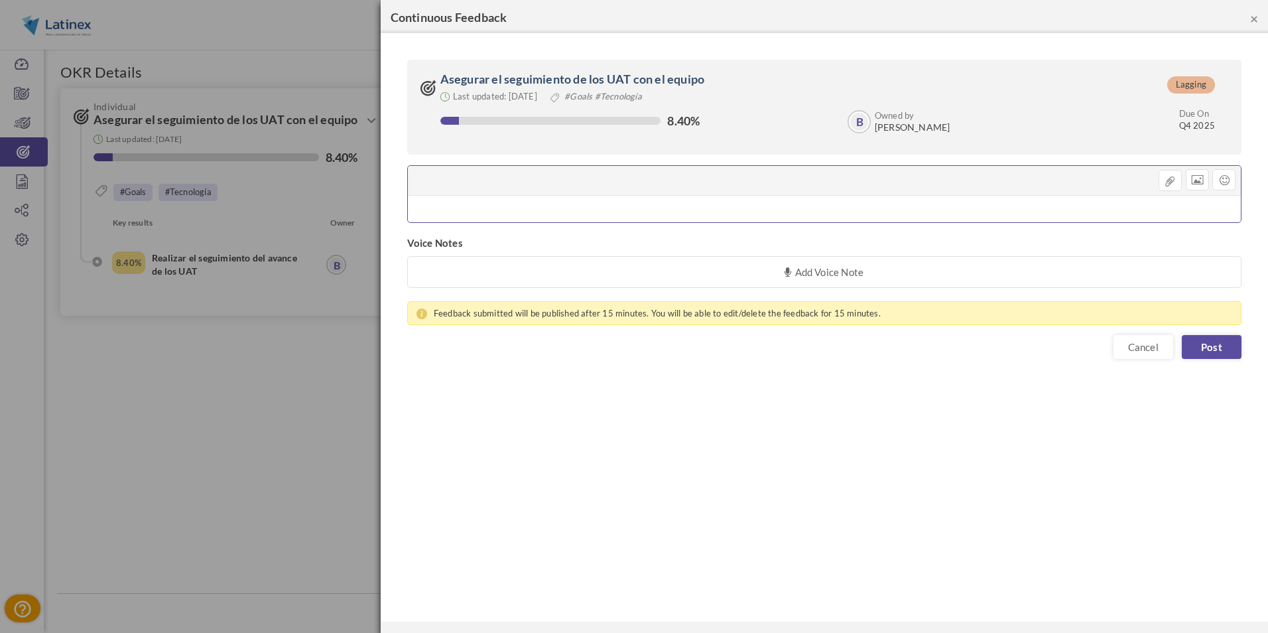
click at [677, 183] on div "Add a comment... × Insert Link Text to display To what URL should this link go?…" at bounding box center [824, 194] width 835 height 58
click at [727, 211] on div at bounding box center [824, 209] width 833 height 27
click at [1134, 348] on link "Cancel" at bounding box center [1144, 347] width 60 height 24
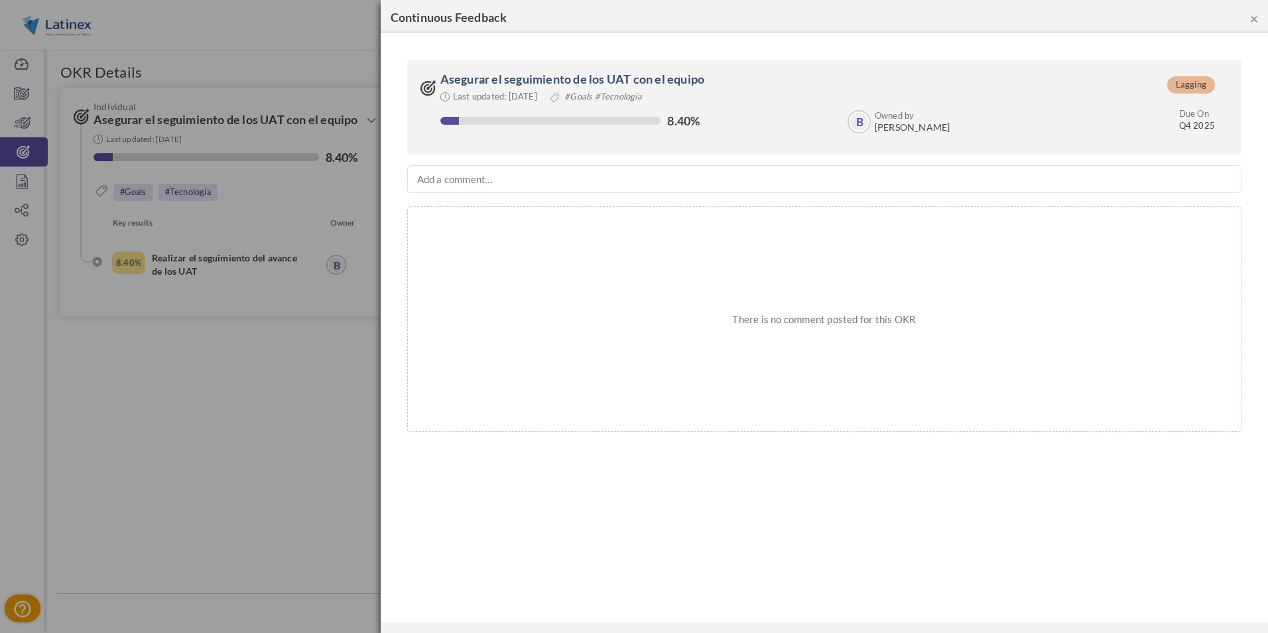
click at [1256, 18] on button "×" at bounding box center [1255, 18] width 8 height 14
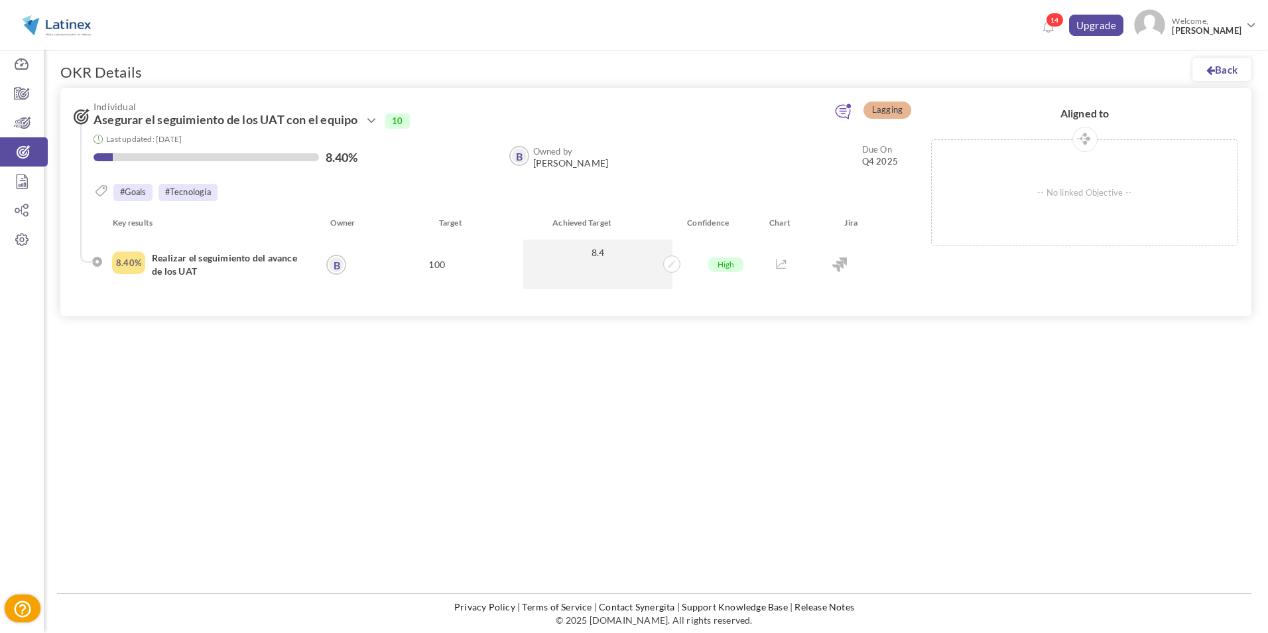
click at [846, 350] on div "Back OKR Details Lagging Individual Asegurar el seguimiento de los UAT con el e…" at bounding box center [656, 215] width 1225 height 359
click at [27, 100] on icon at bounding box center [22, 93] width 44 height 13
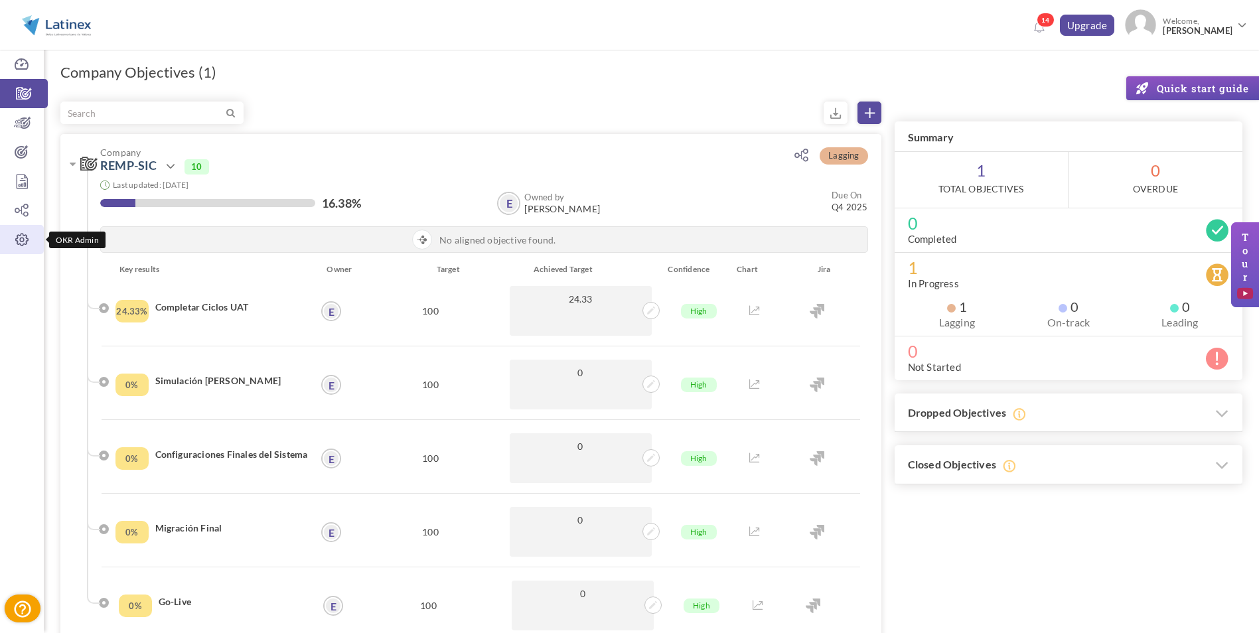
click at [14, 240] on icon at bounding box center [22, 239] width 44 height 13
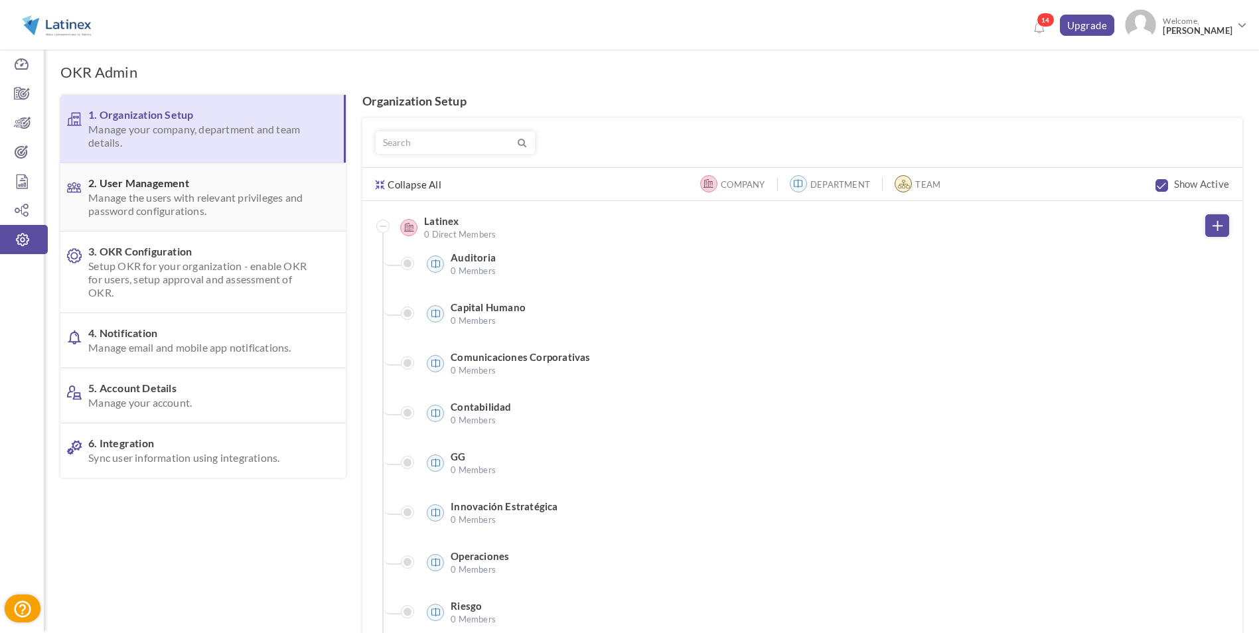
click at [238, 198] on span "Manage the users with relevant privileges and password configurations." at bounding box center [201, 204] width 226 height 27
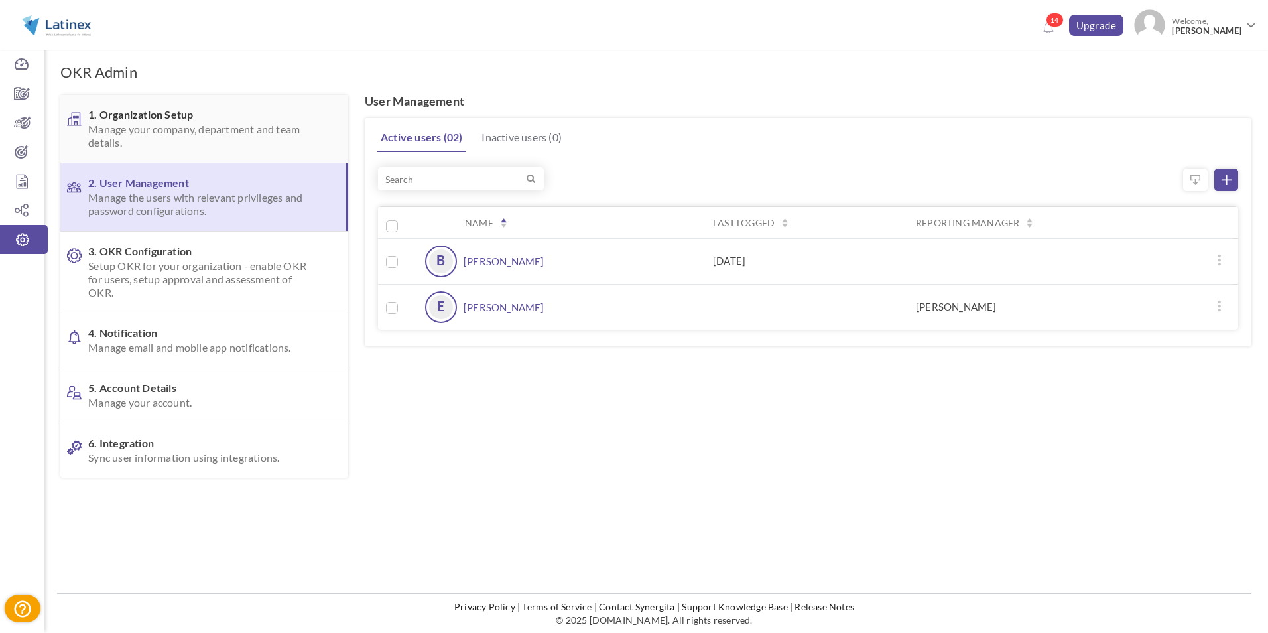
click at [202, 155] on link "1. Organization Setup Manage your company, department and team details." at bounding box center [204, 129] width 288 height 68
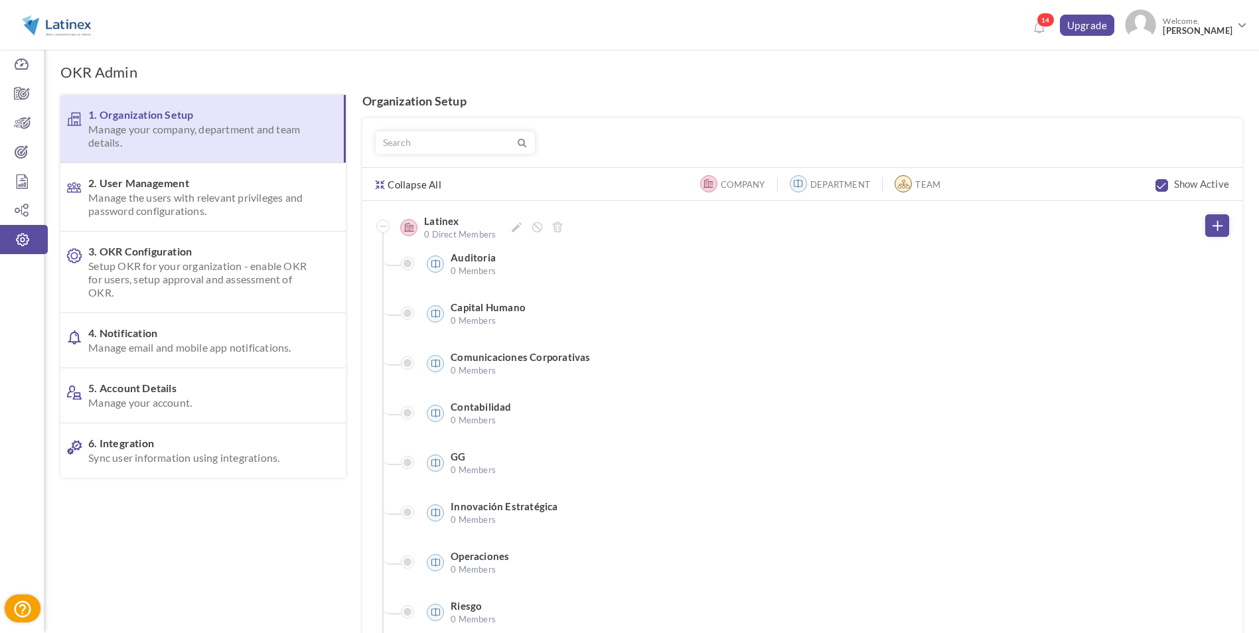
click at [380, 226] on icon at bounding box center [382, 226] width 7 height 1
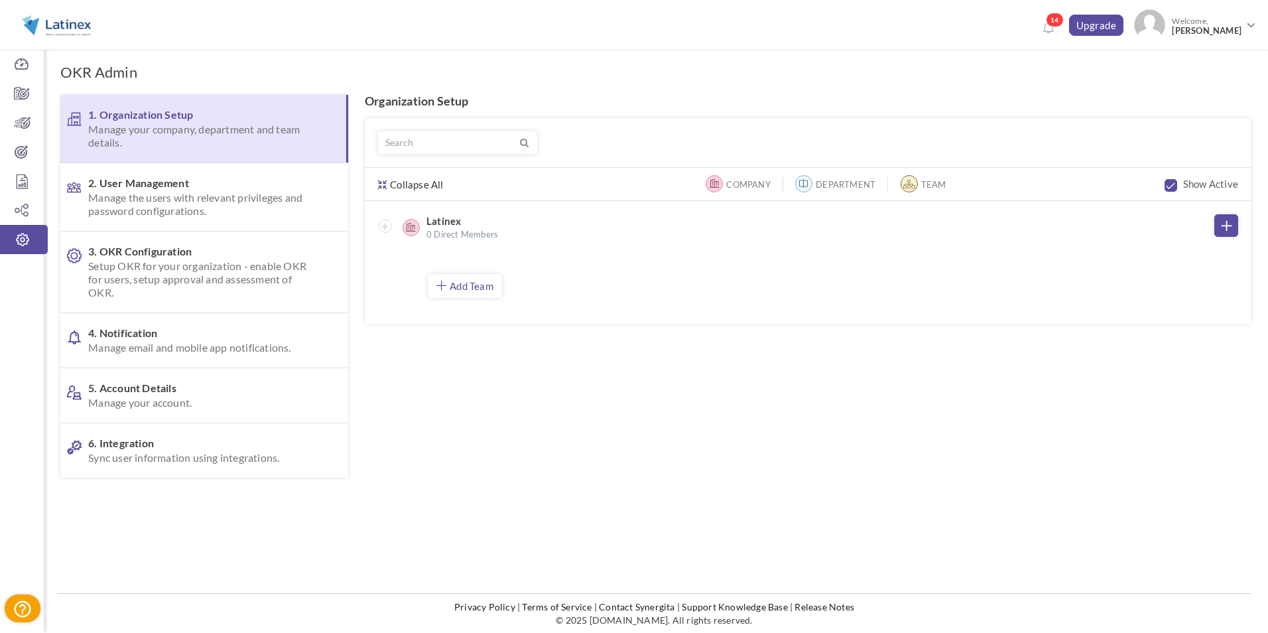
click at [492, 287] on link "Add Team" at bounding box center [465, 286] width 74 height 24
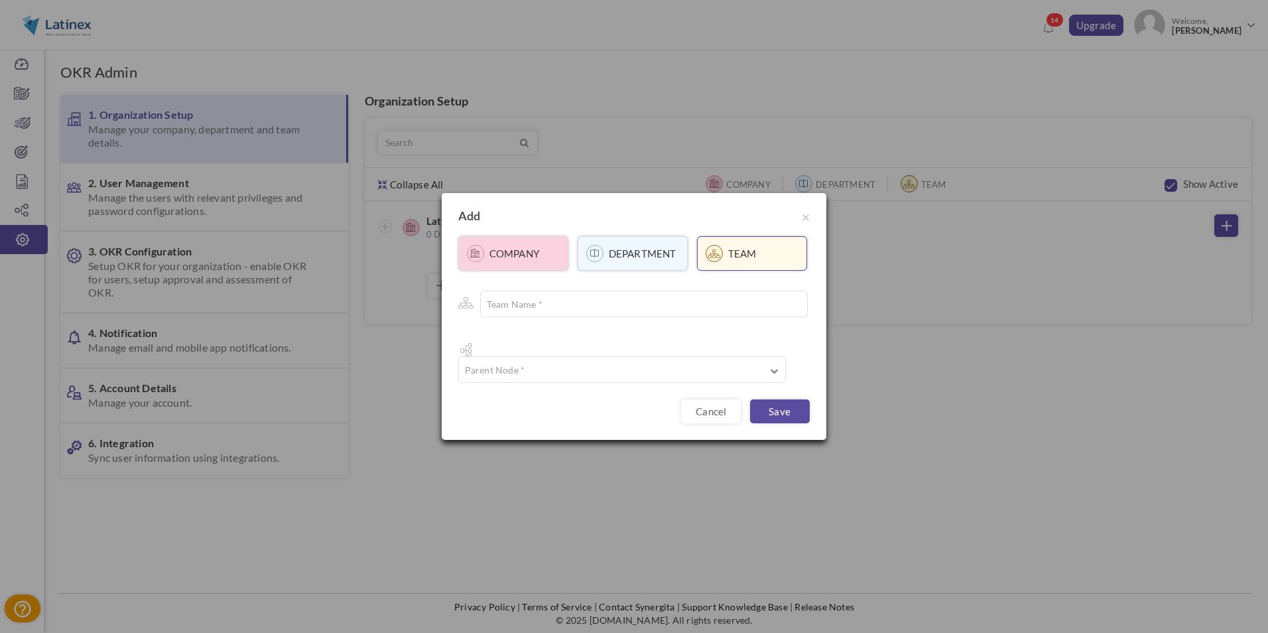
click at [517, 260] on label "Company" at bounding box center [515, 253] width 50 height 13
click at [560, 313] on input "text" at bounding box center [644, 304] width 328 height 27
type input "Latintec"
click at [582, 365] on input "text" at bounding box center [622, 369] width 328 height 27
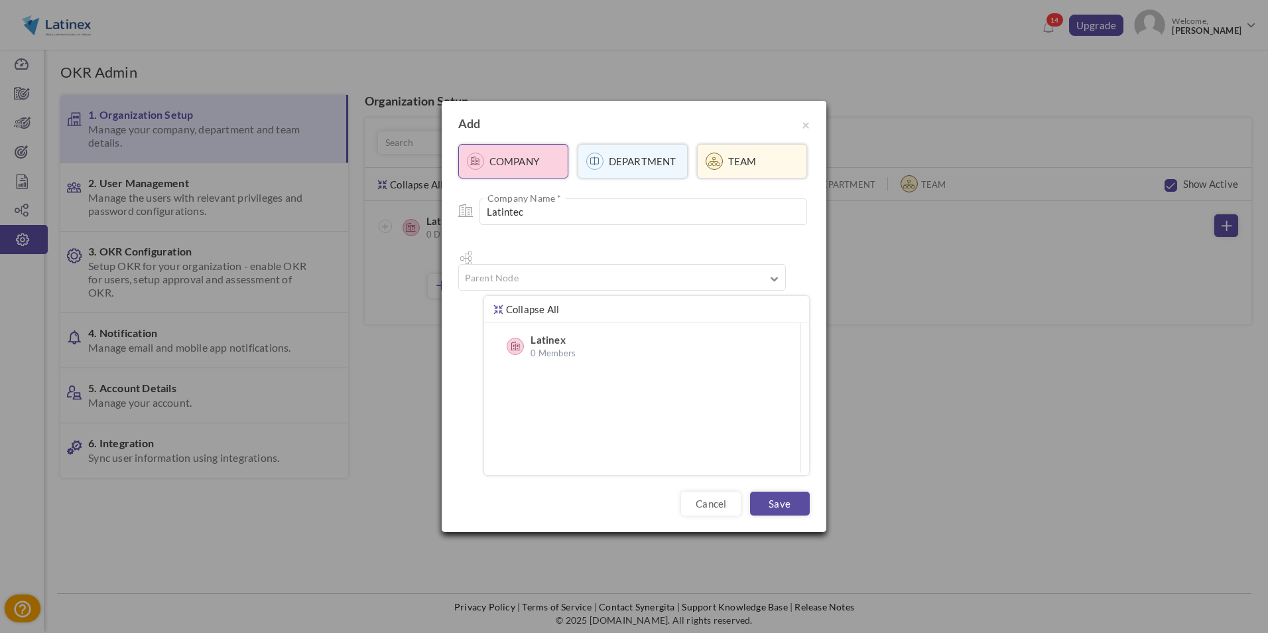
click at [561, 346] on span "0 Members" at bounding box center [597, 352] width 133 height 13
type input "Latinex"
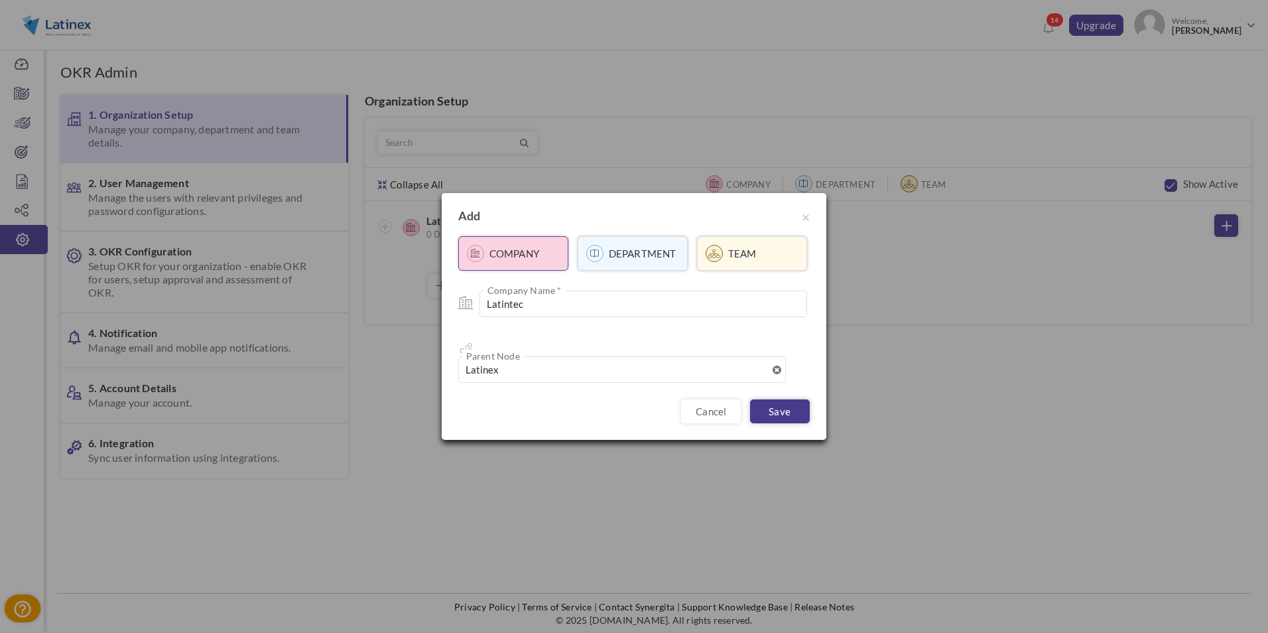
click at [781, 404] on link "Save" at bounding box center [780, 411] width 60 height 24
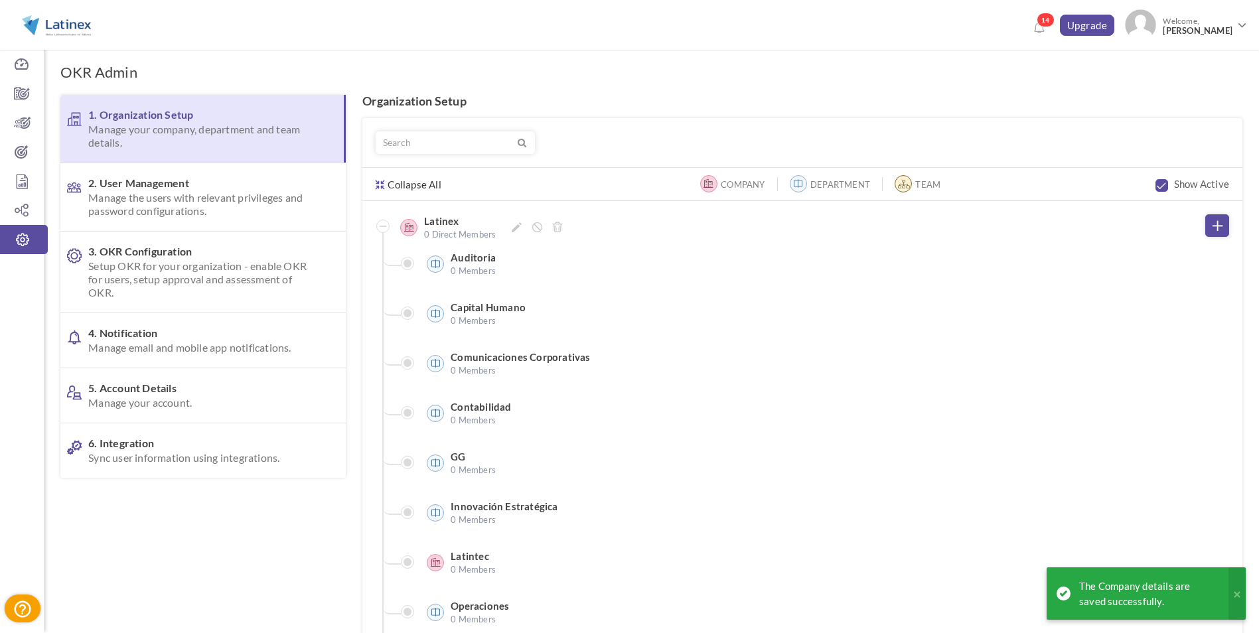
click at [388, 229] on span at bounding box center [382, 226] width 13 height 13
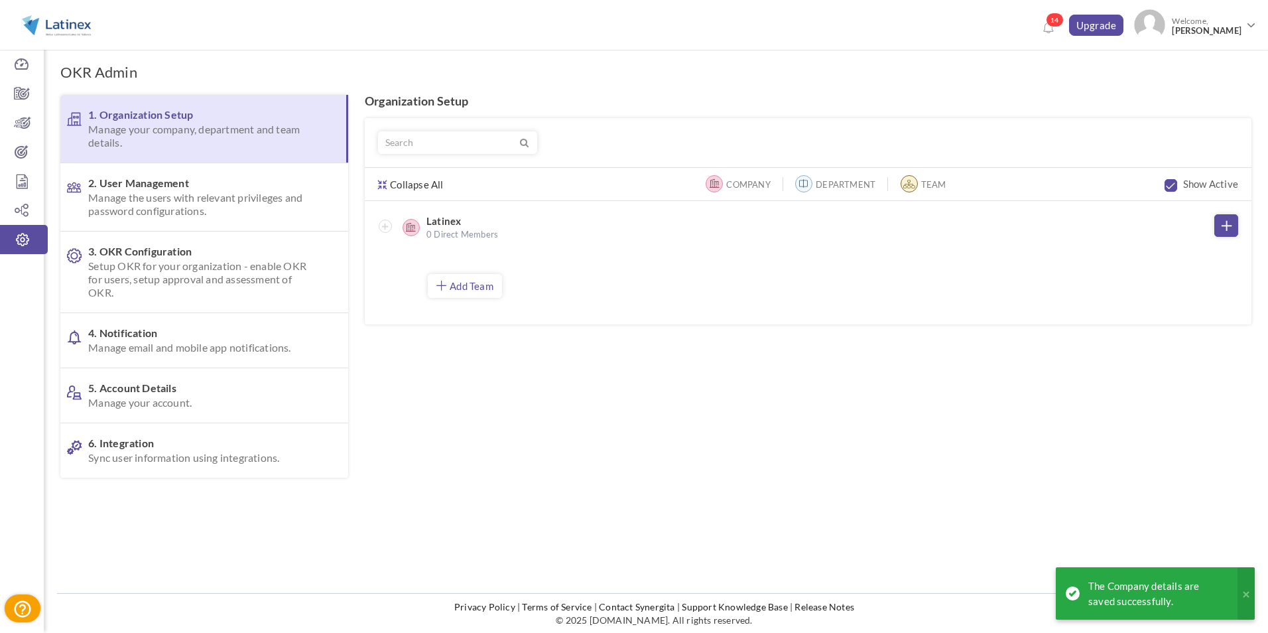
click at [523, 347] on div at bounding box center [656, 286] width 1192 height 383
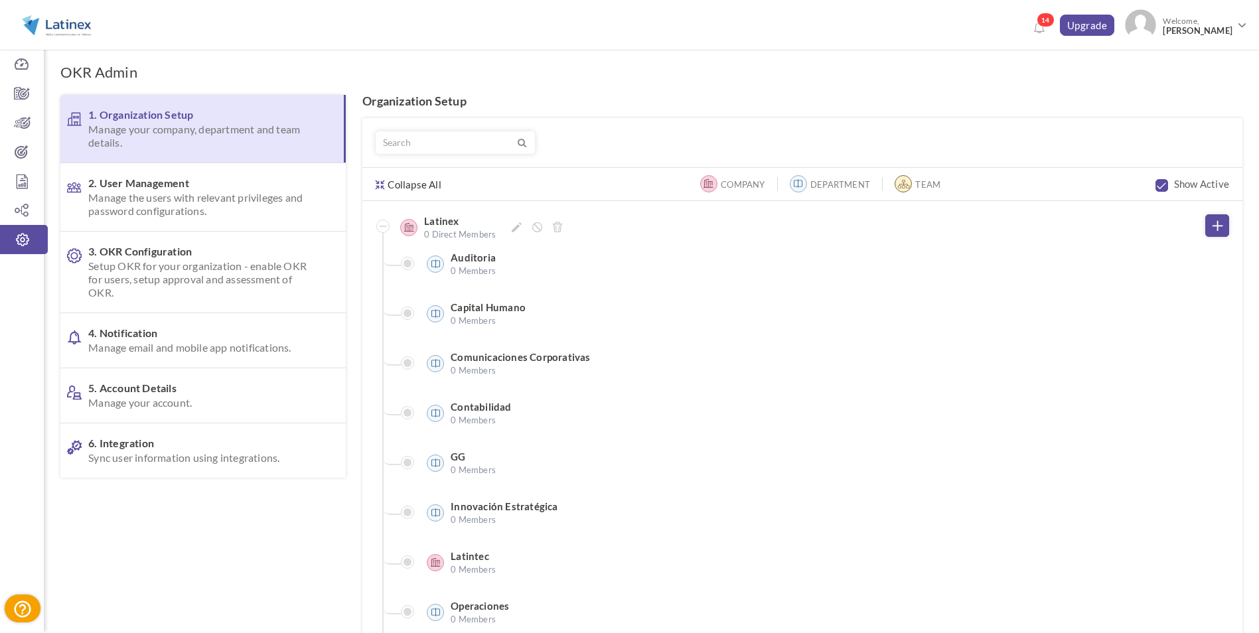
click at [384, 226] on icon at bounding box center [382, 226] width 7 height 1
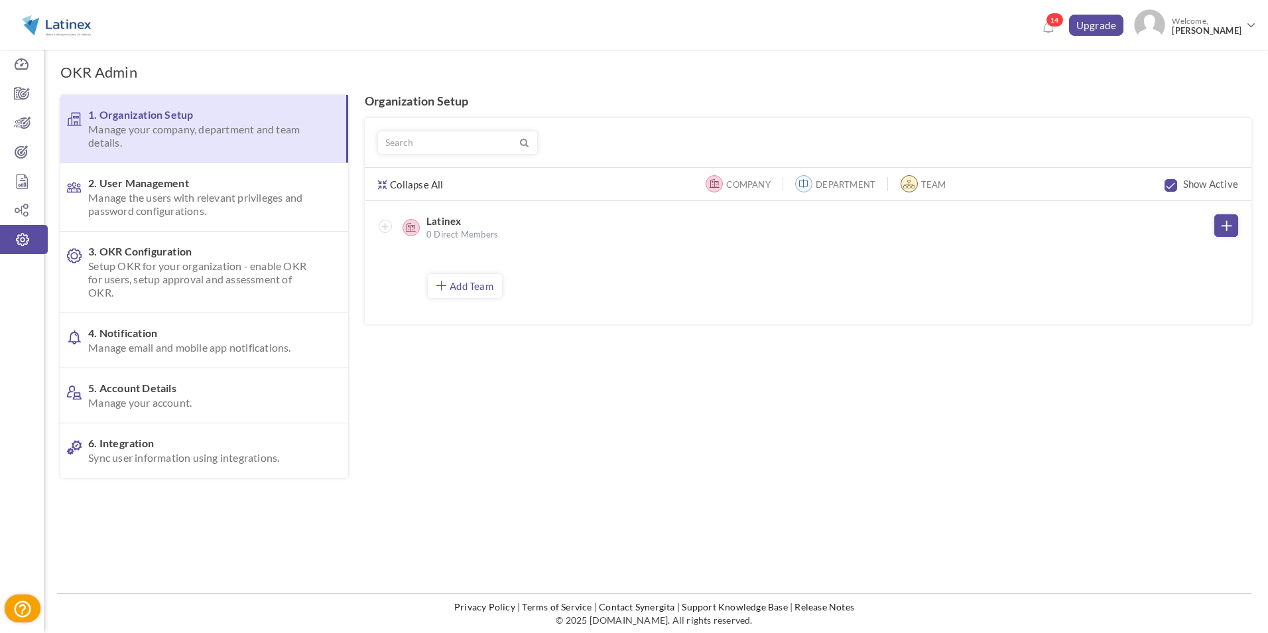
click at [541, 324] on div "Expand All Collapse All Company Department Team Show Active" at bounding box center [808, 221] width 887 height 206
click at [733, 183] on label "Company" at bounding box center [748, 184] width 44 height 13
click at [472, 287] on link "Add Team" at bounding box center [465, 286] width 74 height 24
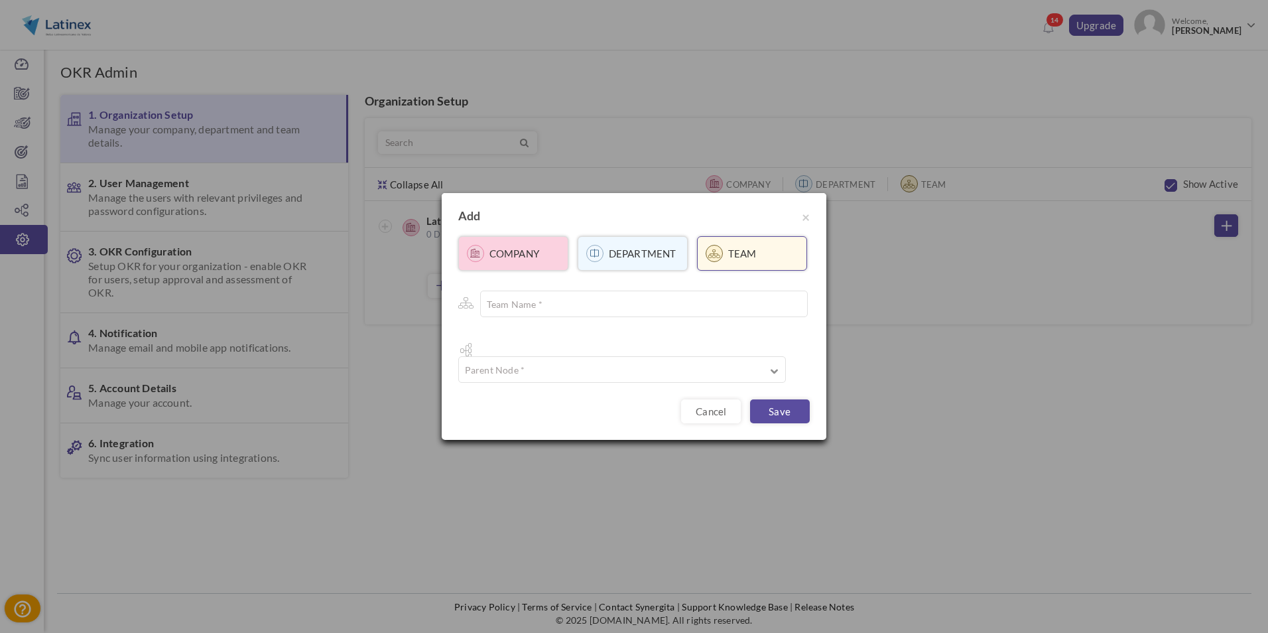
click at [515, 271] on link "Company" at bounding box center [513, 253] width 110 height 34
click at [547, 317] on input "text" at bounding box center [644, 304] width 328 height 27
click at [550, 344] on div "Company Name * Parent Node Expand All Collapse All" at bounding box center [634, 327] width 352 height 112
click at [553, 366] on input "text" at bounding box center [622, 369] width 328 height 27
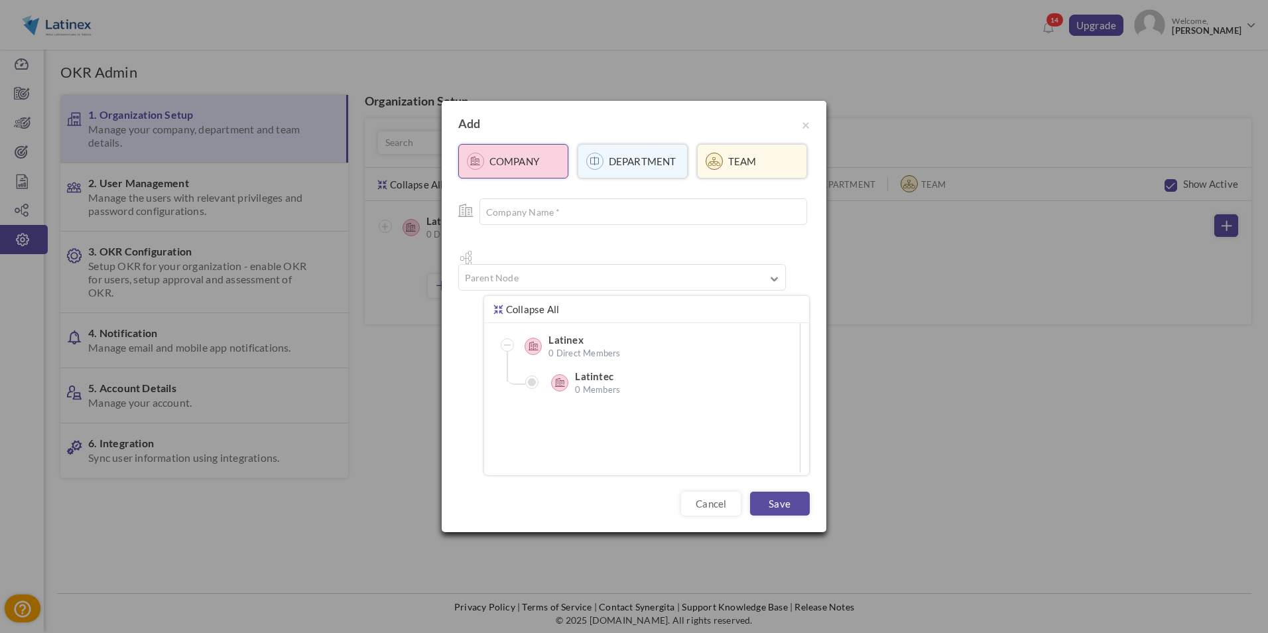
click at [711, 502] on link "cancel" at bounding box center [711, 504] width 60 height 24
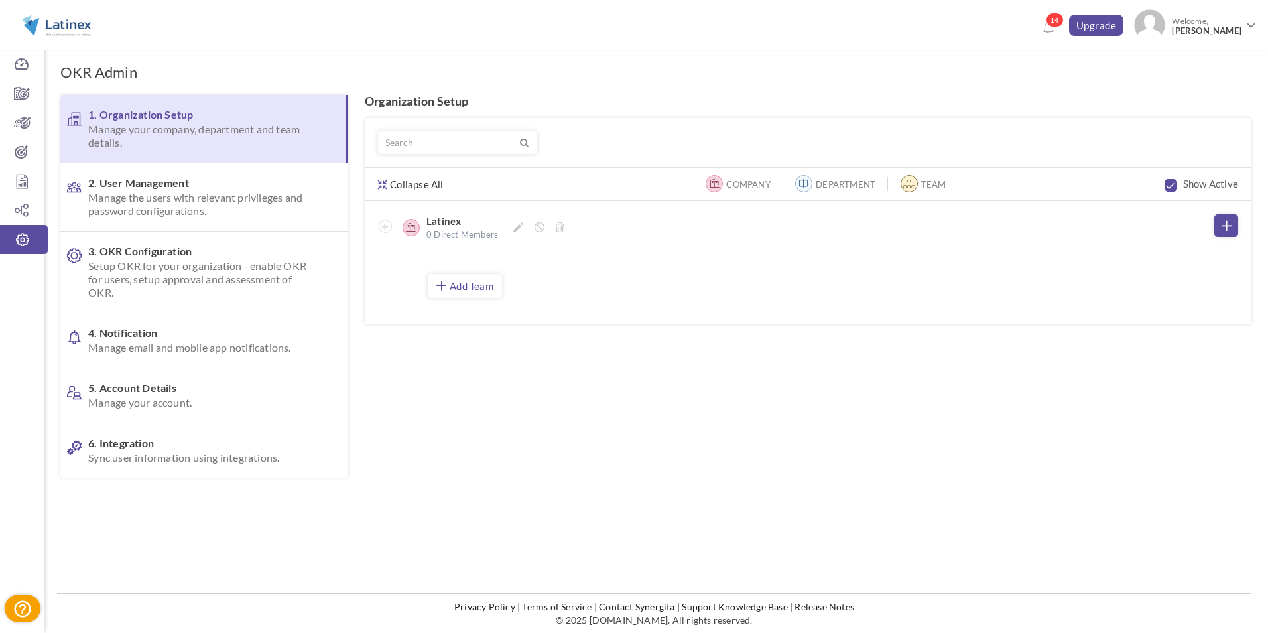
click at [387, 230] on icon at bounding box center [385, 227] width 6 height 6
click at [421, 214] on div "Latinex 0 Direct Members Auditoria 0 Members Capital Humano 0 Members Comunicac…" at bounding box center [808, 256] width 887 height 110
click at [435, 222] on label "Latinex" at bounding box center [444, 220] width 34 height 13
drag, startPoint x: 395, startPoint y: 222, endPoint x: 382, endPoint y: 226, distance: 13.0
click at [393, 222] on div "Latinex 0 Direct Members" at bounding box center [788, 231] width 805 height 20
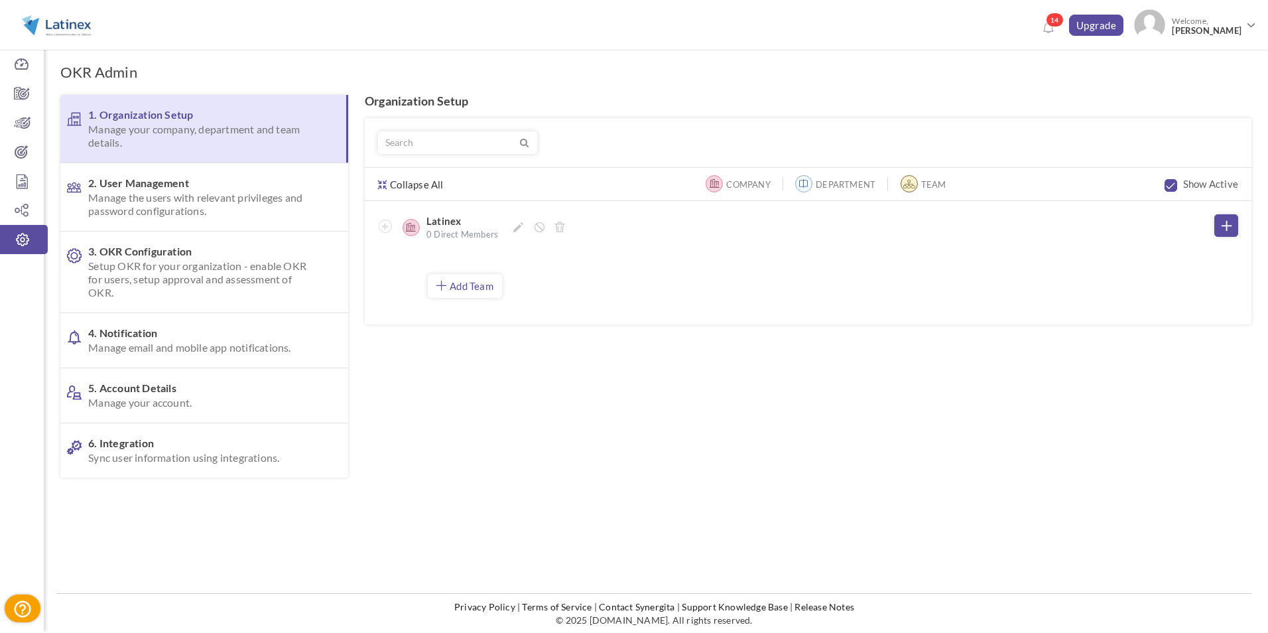
click at [382, 226] on icon at bounding box center [385, 227] width 6 height 6
click at [420, 180] on link "Collapse All" at bounding box center [411, 179] width 66 height 23
click at [415, 185] on link "Expand All" at bounding box center [408, 179] width 60 height 23
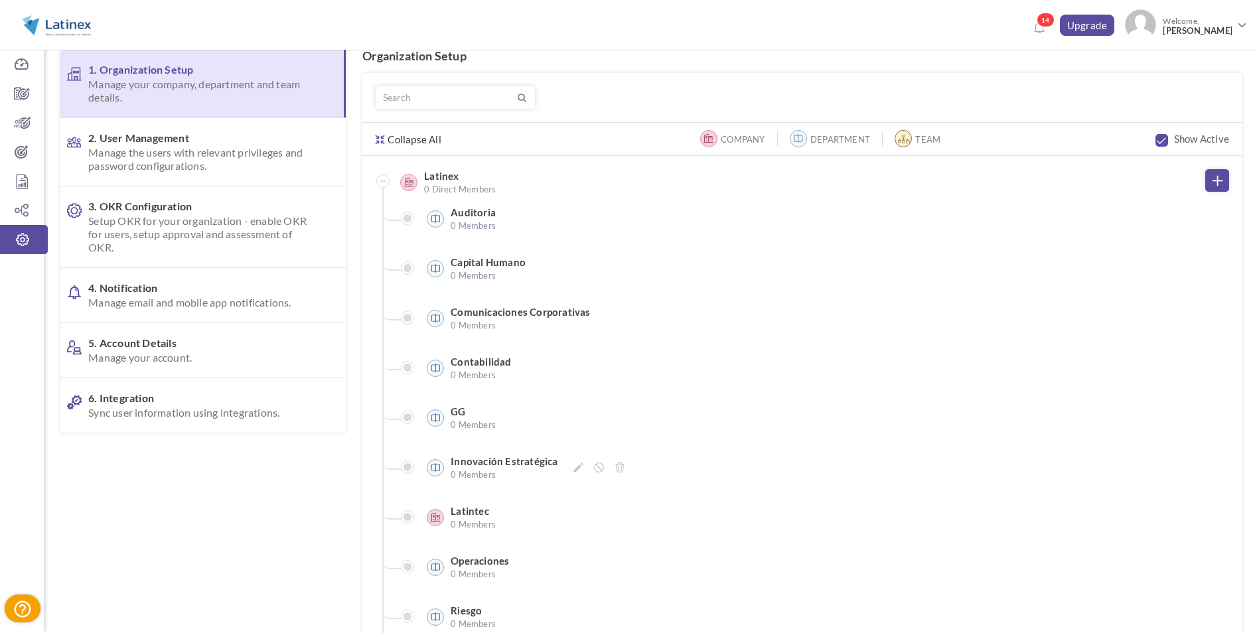
scroll to position [133, 0]
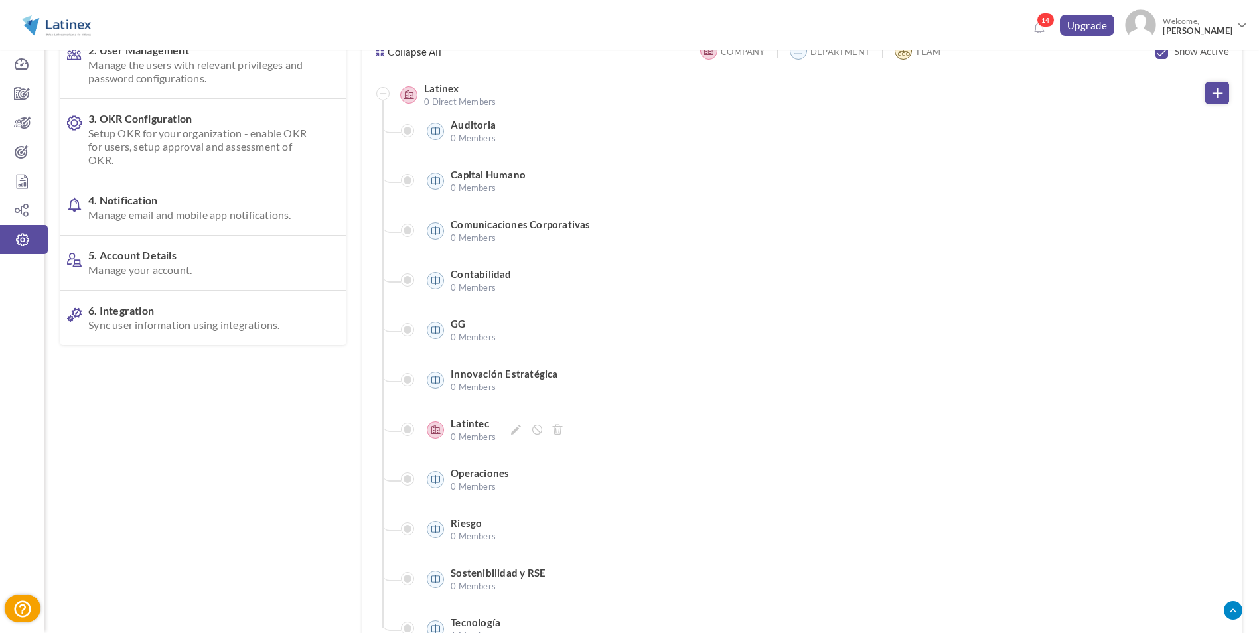
click at [439, 433] on icon at bounding box center [436, 429] width 10 height 9
click at [517, 434] on icon at bounding box center [516, 430] width 10 height 10
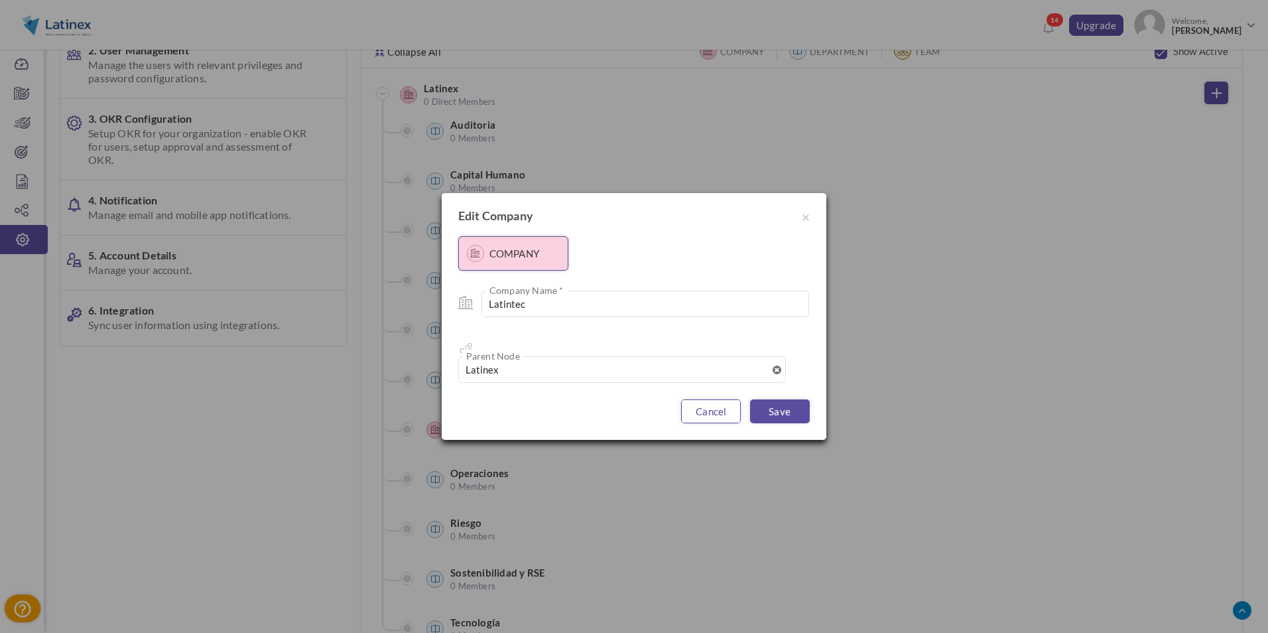
click at [715, 399] on link "cancel" at bounding box center [711, 411] width 60 height 24
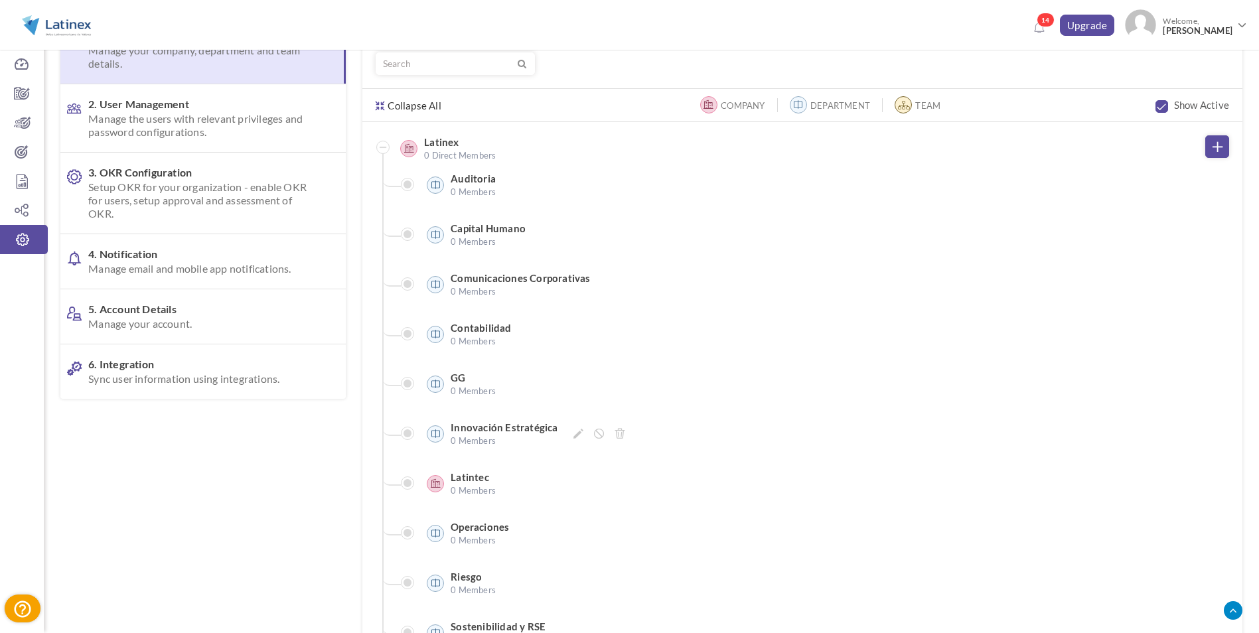
scroll to position [0, 0]
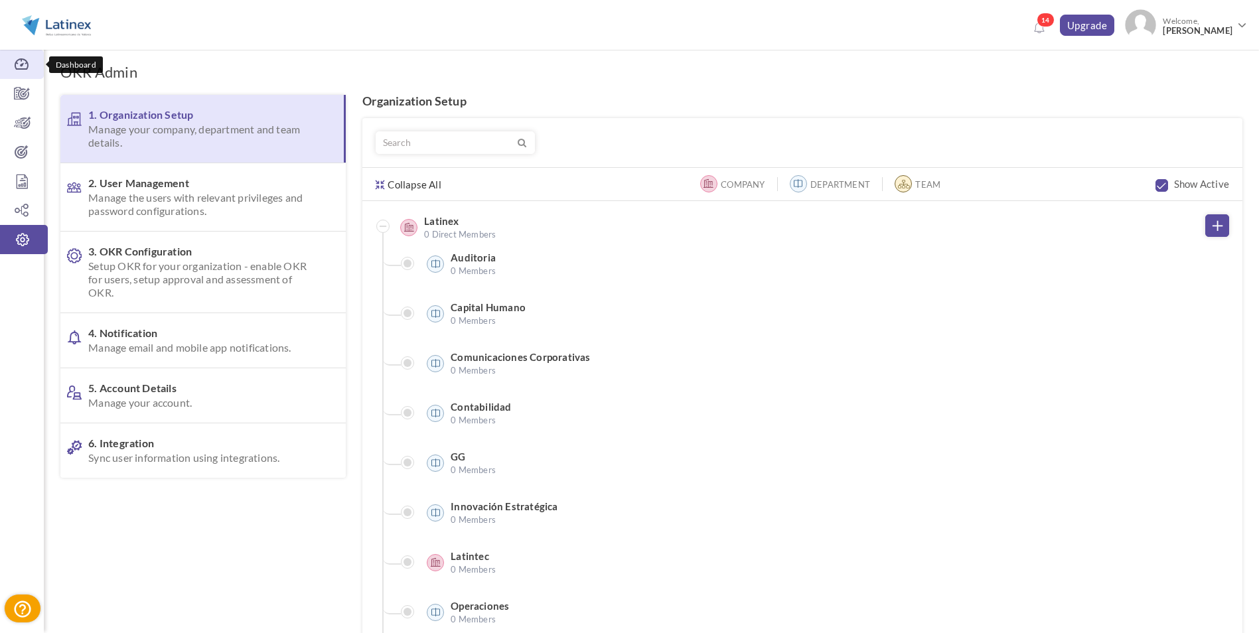
click at [20, 64] on icon at bounding box center [22, 64] width 44 height 13
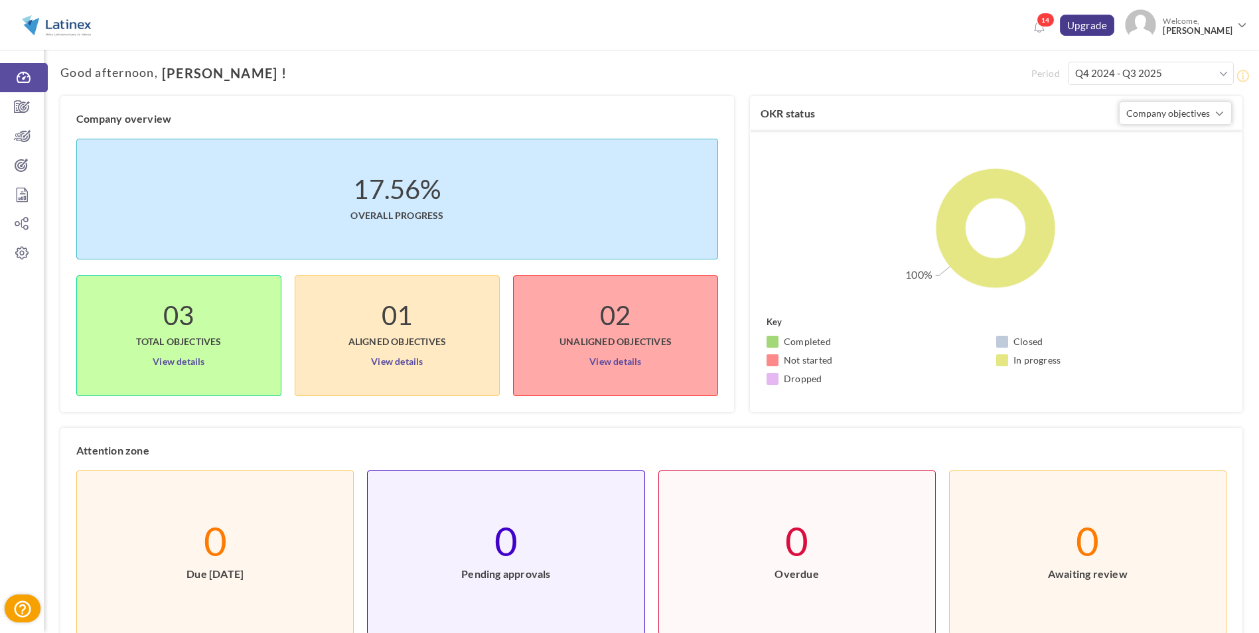
click at [1105, 28] on link "Upgrade" at bounding box center [1087, 25] width 55 height 21
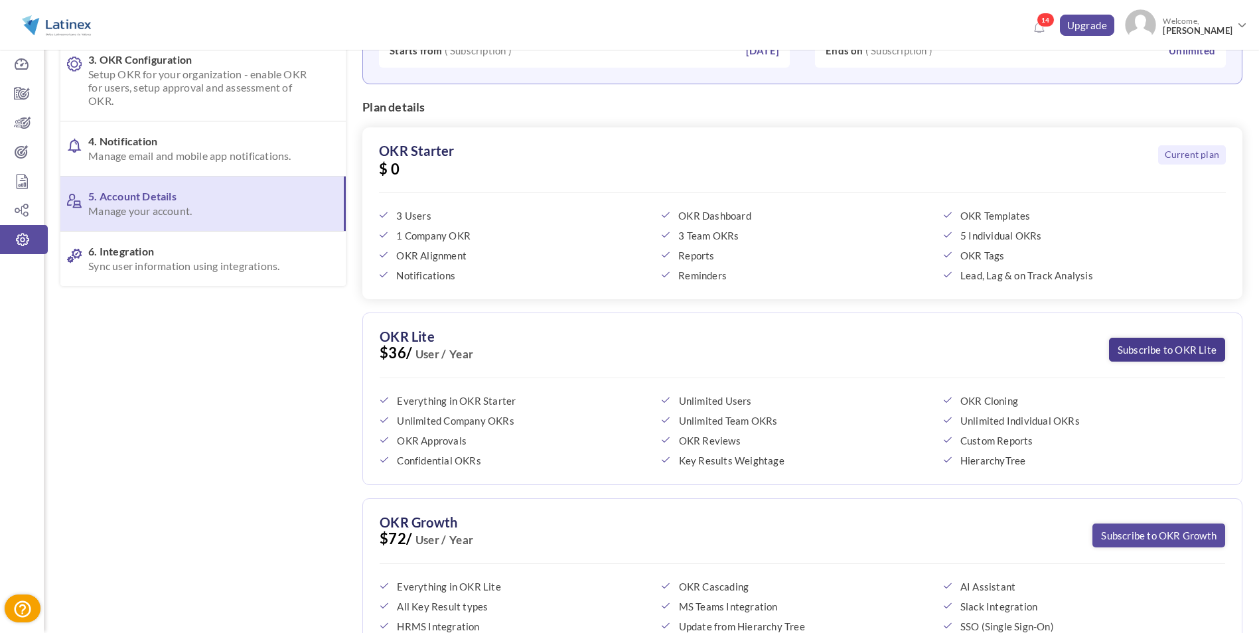
scroll to position [301, 0]
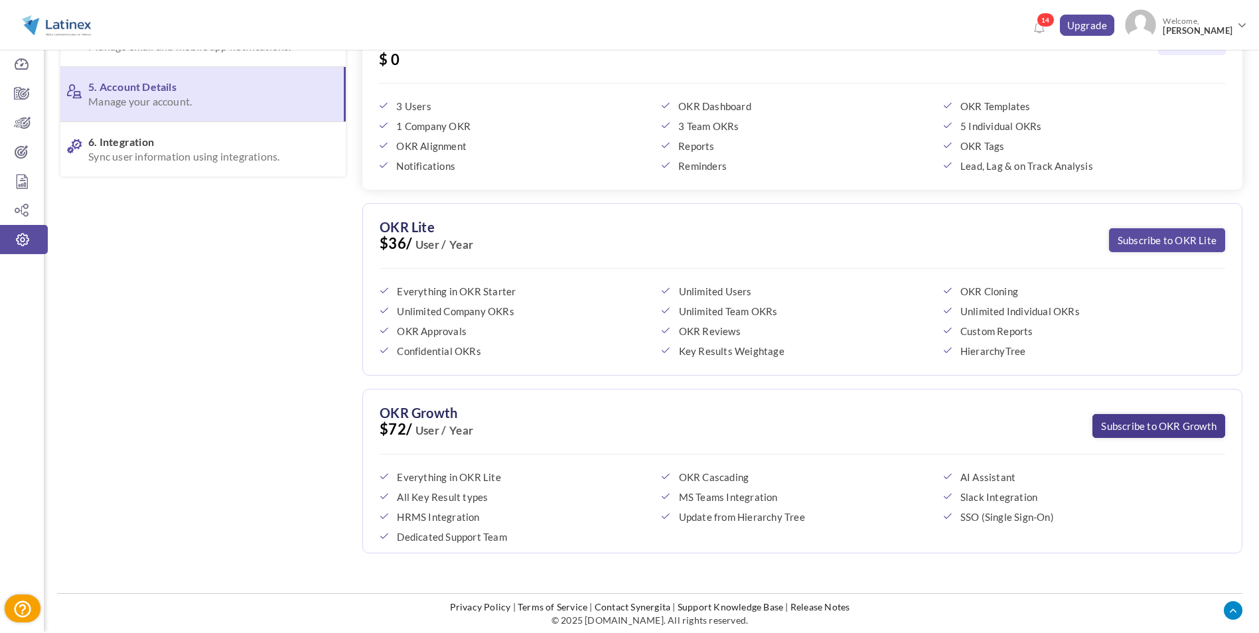
click at [1146, 429] on link "Subscribe to OKR Growth" at bounding box center [1158, 426] width 133 height 24
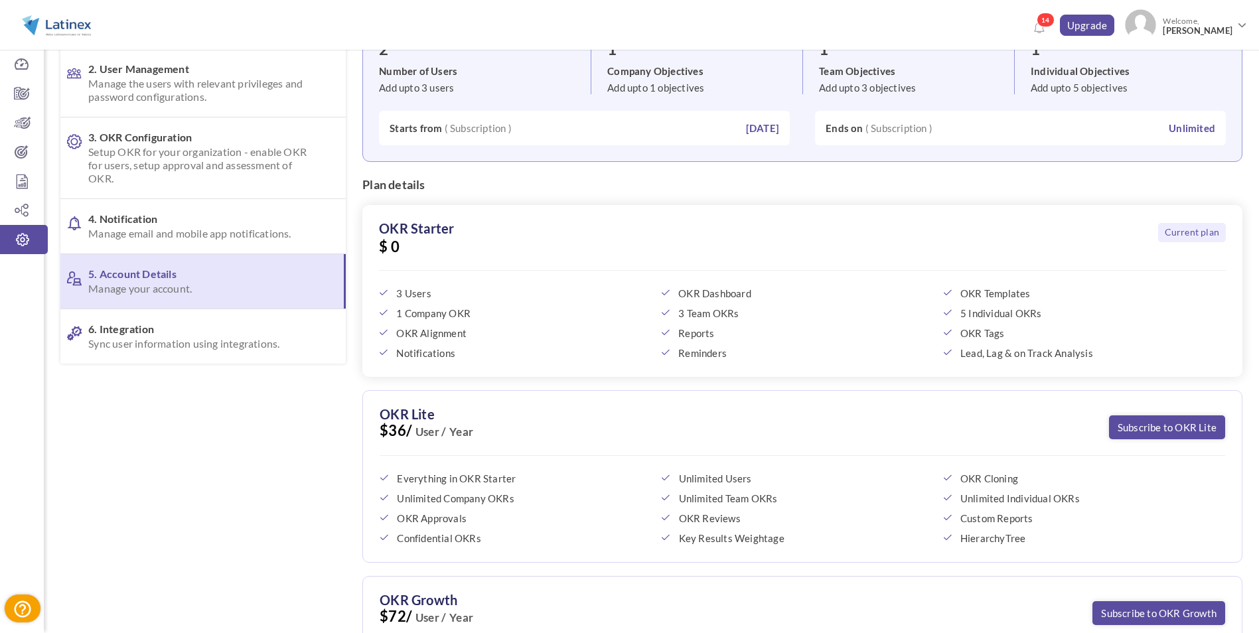
scroll to position [0, 0]
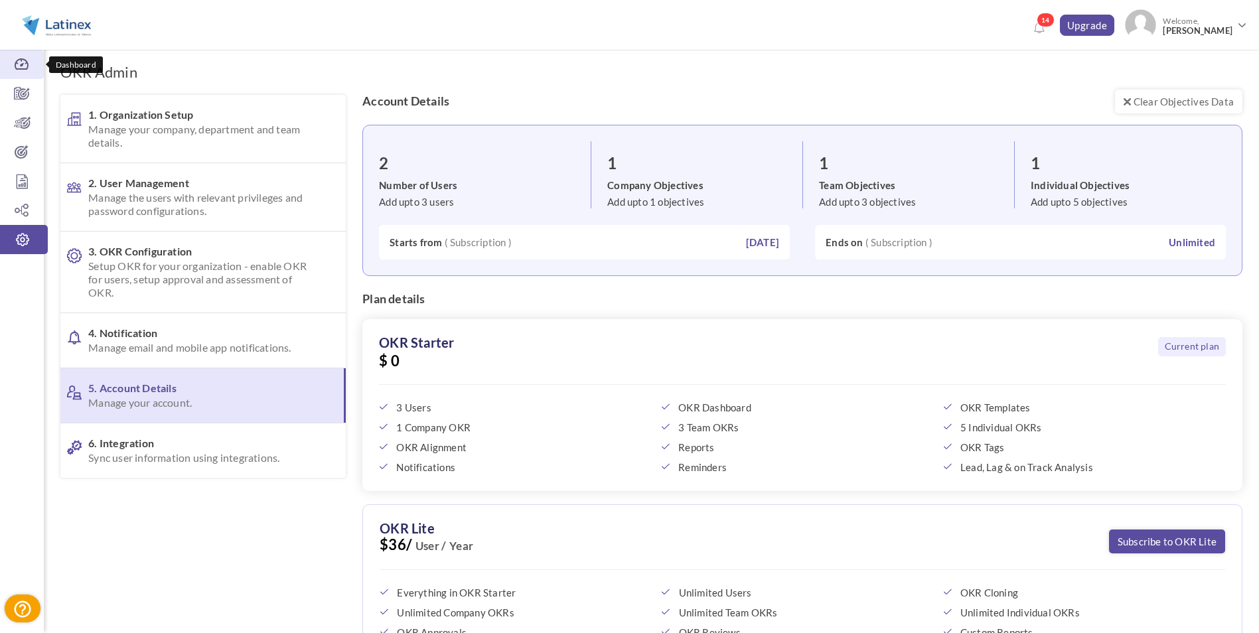
click at [4, 59] on icon at bounding box center [22, 64] width 44 height 13
